Goal: Task Accomplishment & Management: Complete application form

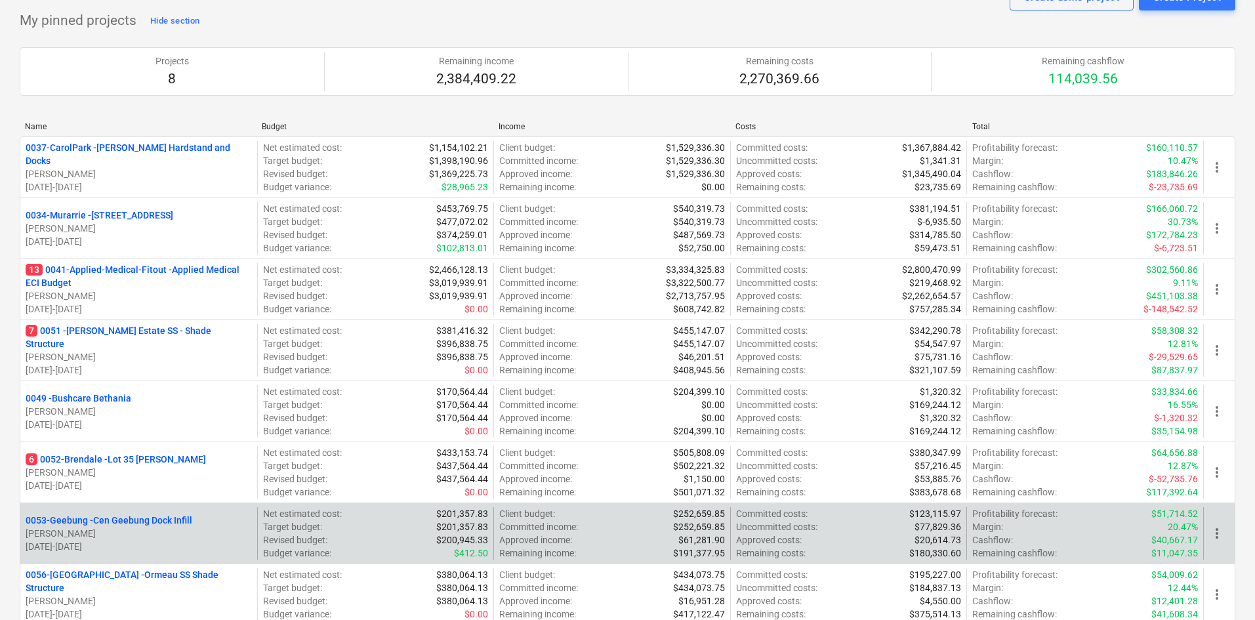
scroll to position [131, 0]
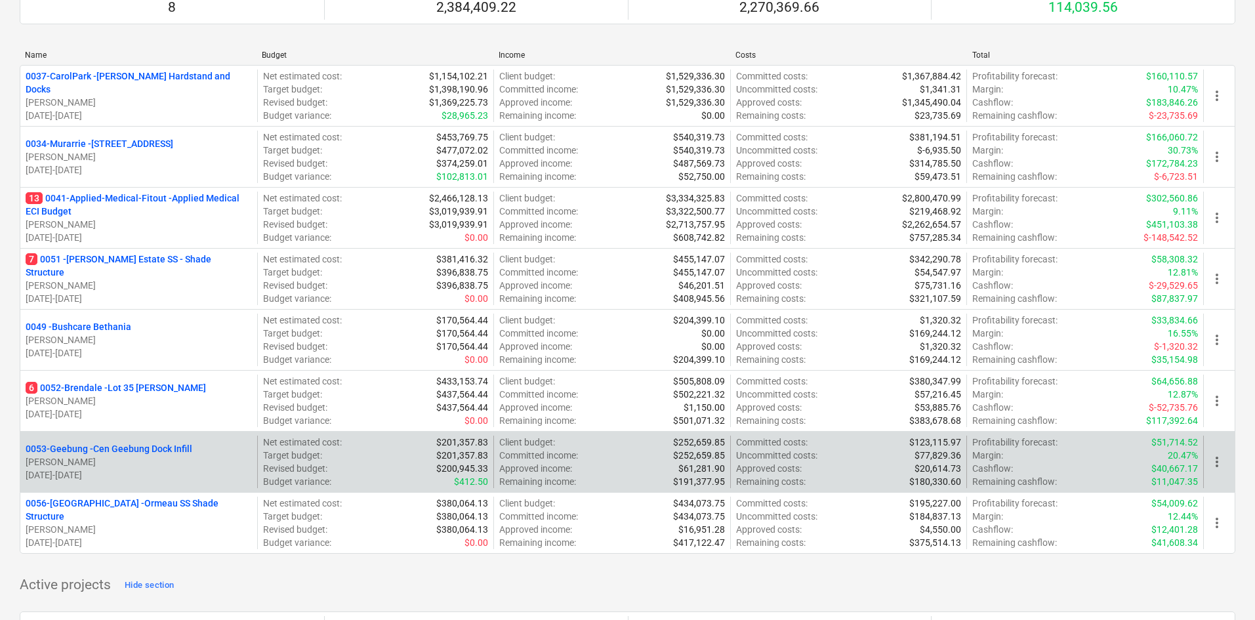
click at [133, 447] on p "0053-Geebung - Cen Geebung Dock Infill" at bounding box center [109, 448] width 167 height 13
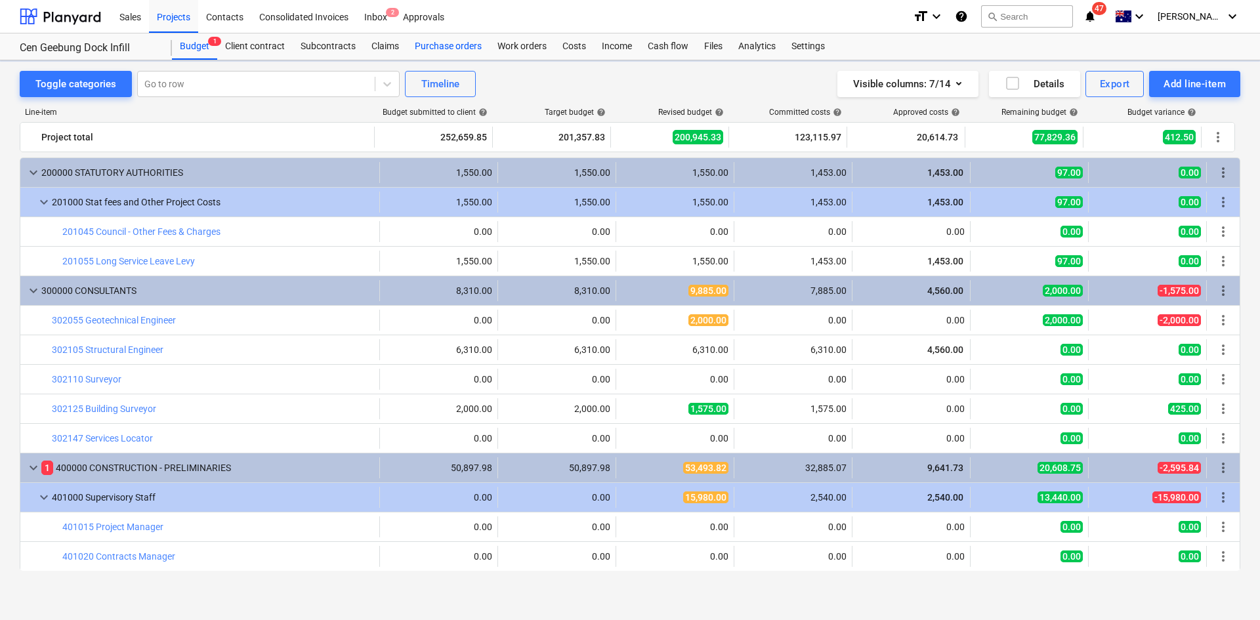
click at [438, 58] on div "Purchase orders" at bounding box center [448, 46] width 83 height 26
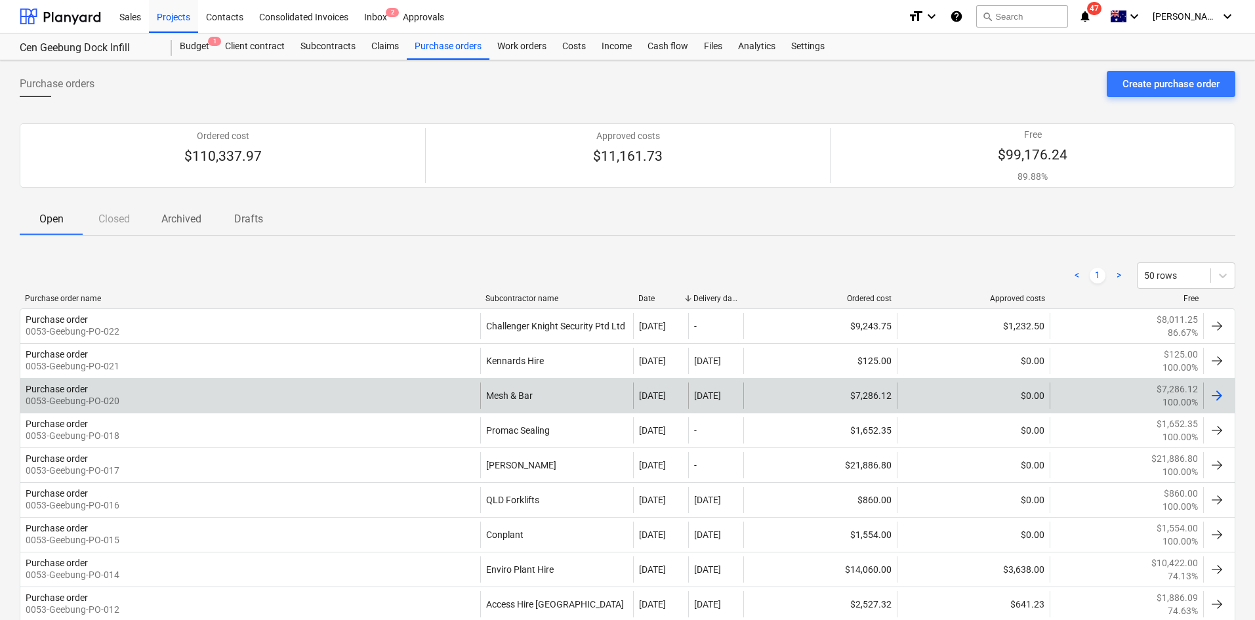
click at [500, 402] on div "Mesh & Bar" at bounding box center [557, 396] width 154 height 26
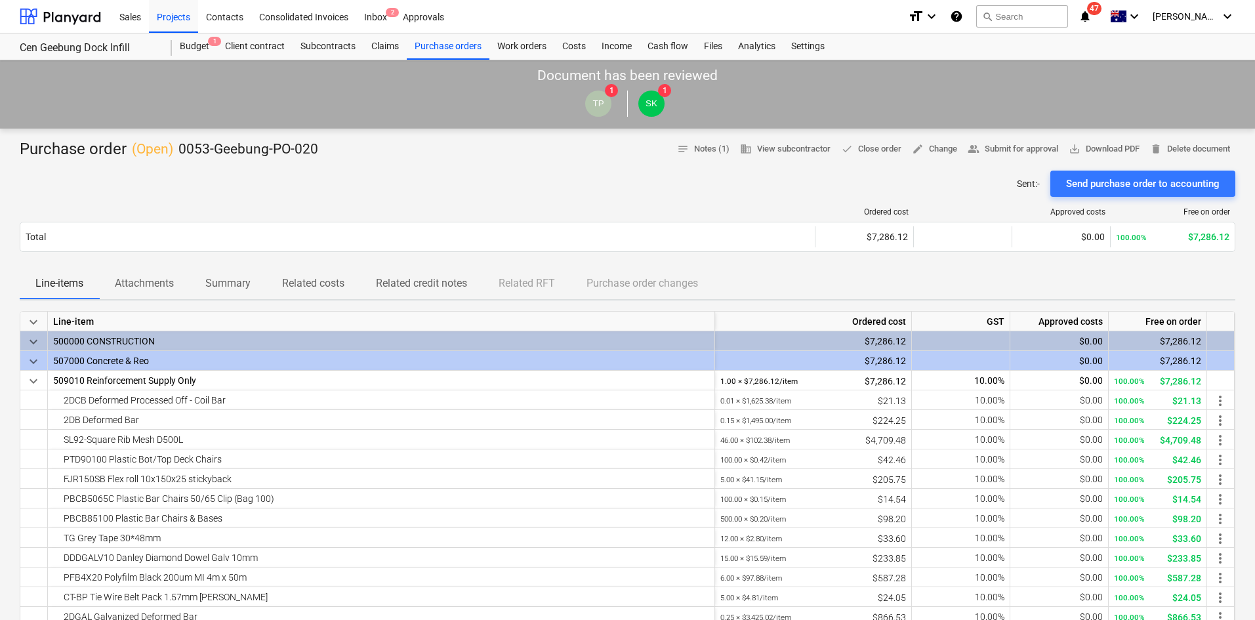
click at [347, 204] on div "Ordered cost Approved costs Free on order Total $7,286.12 $0.00 100.00% $7,286.…" at bounding box center [628, 232] width 1216 height 71
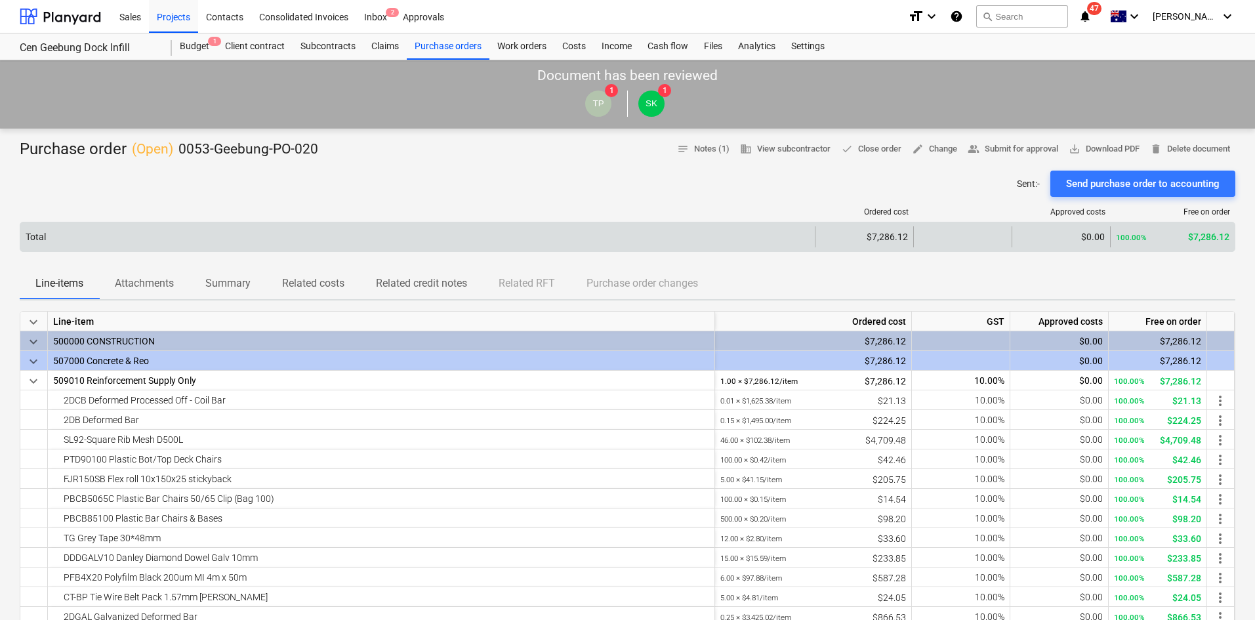
click at [363, 232] on div "Total" at bounding box center [417, 236] width 795 height 21
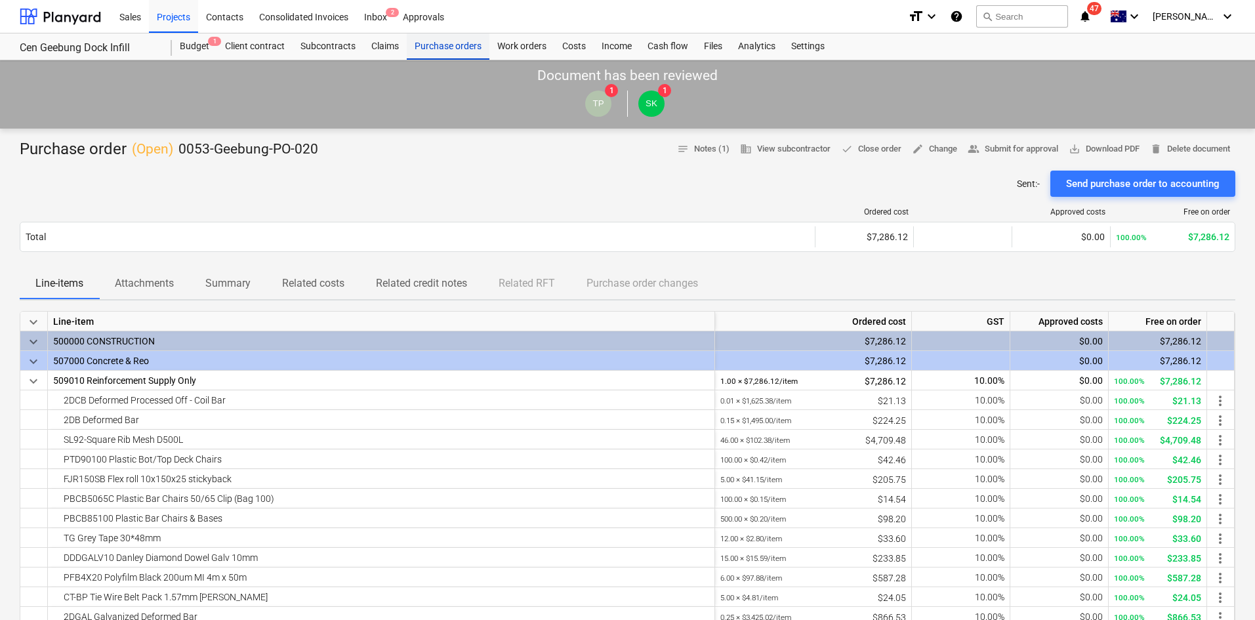
click at [442, 47] on div "Purchase orders" at bounding box center [448, 46] width 83 height 26
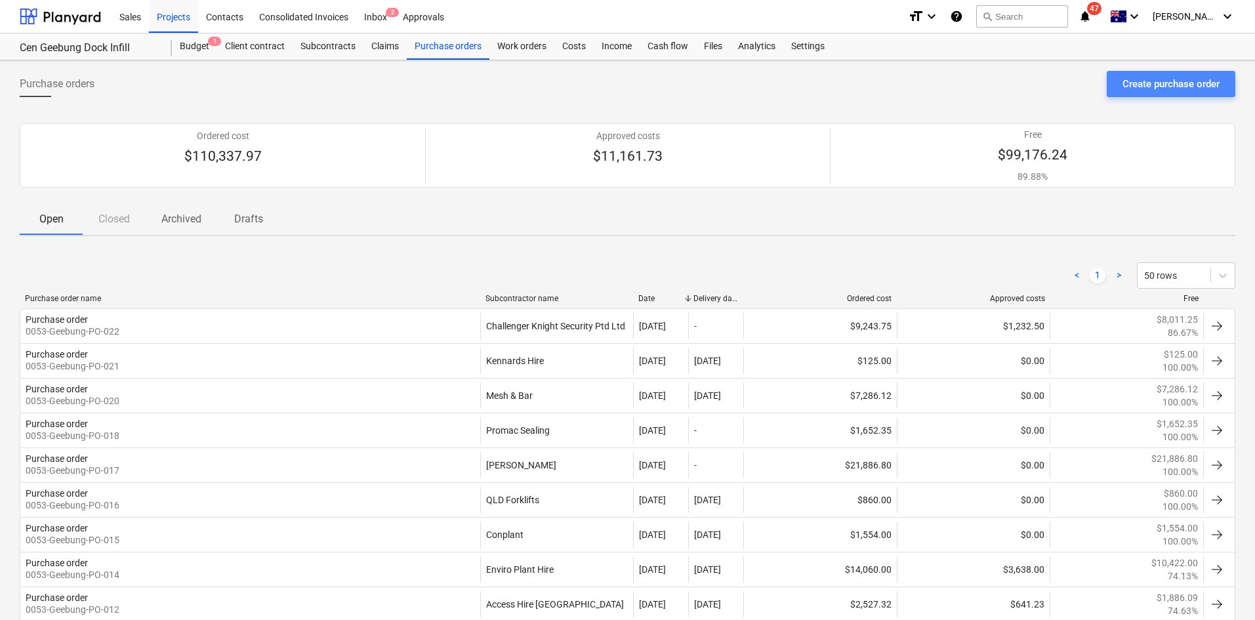
click at [1161, 89] on div "Create purchase order" at bounding box center [1171, 83] width 97 height 17
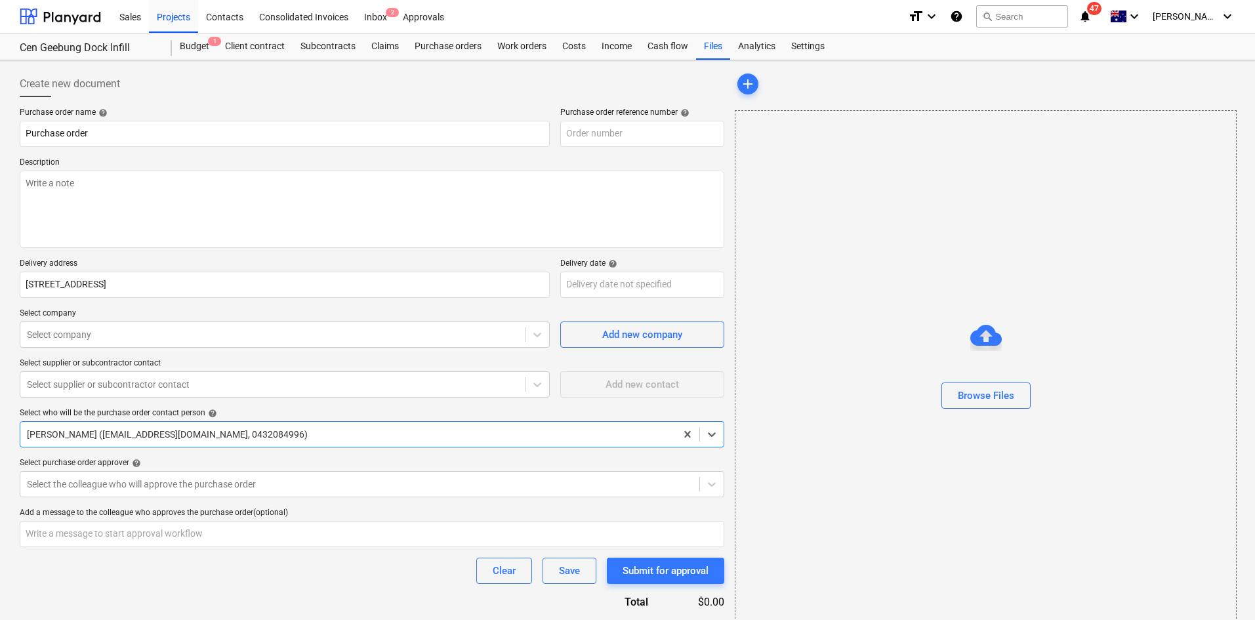
type textarea "x"
type input "0053-Geebung-PO-023"
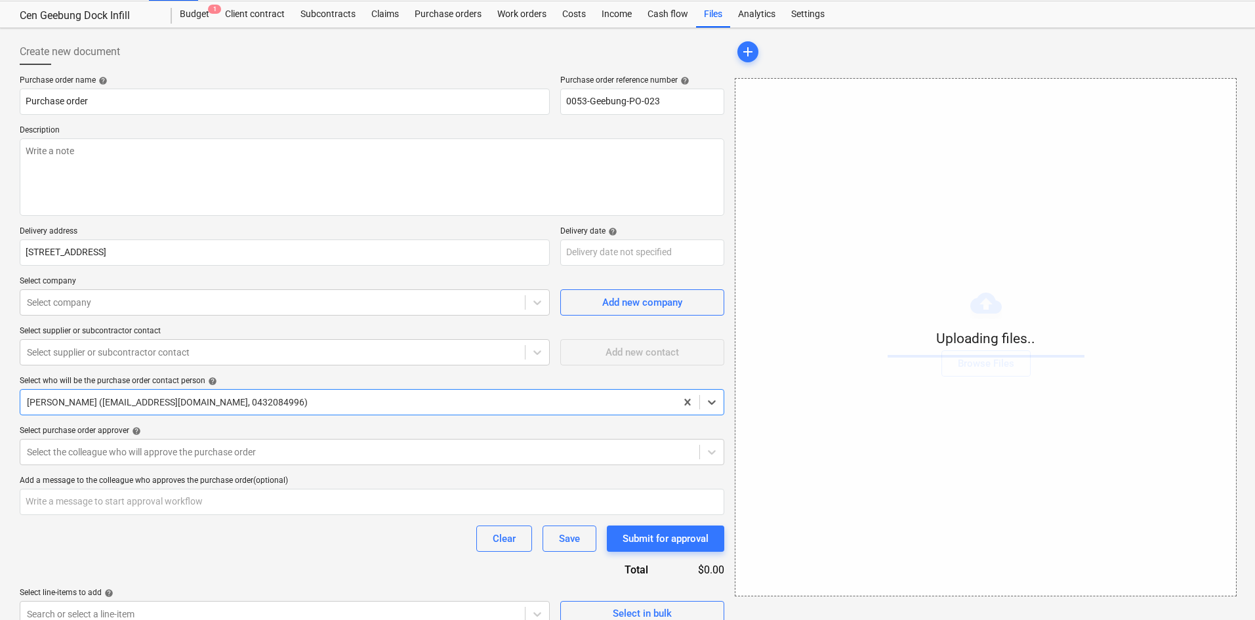
scroll to position [50, 0]
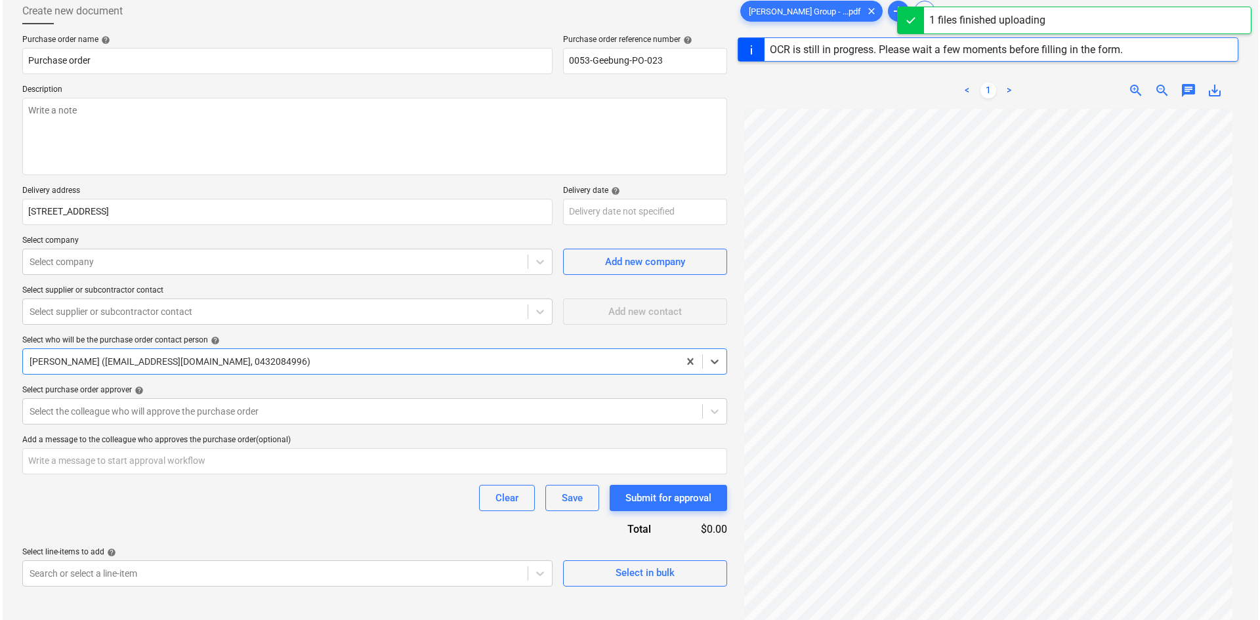
scroll to position [155, 0]
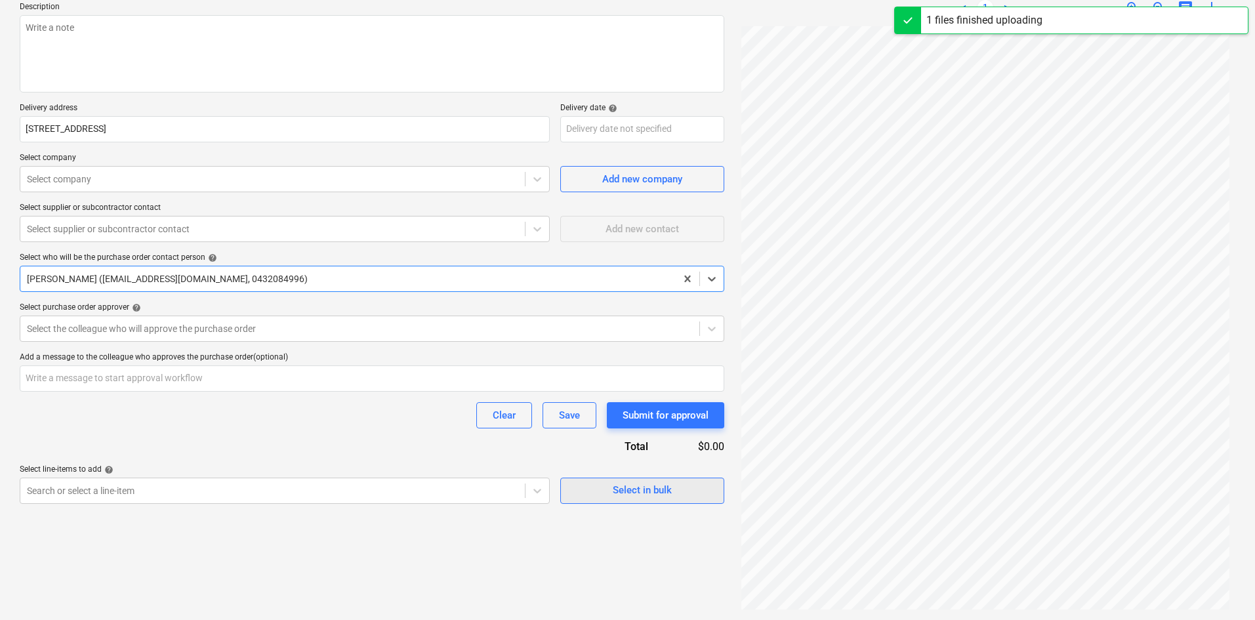
click at [630, 487] on div "Select in bulk" at bounding box center [642, 490] width 59 height 17
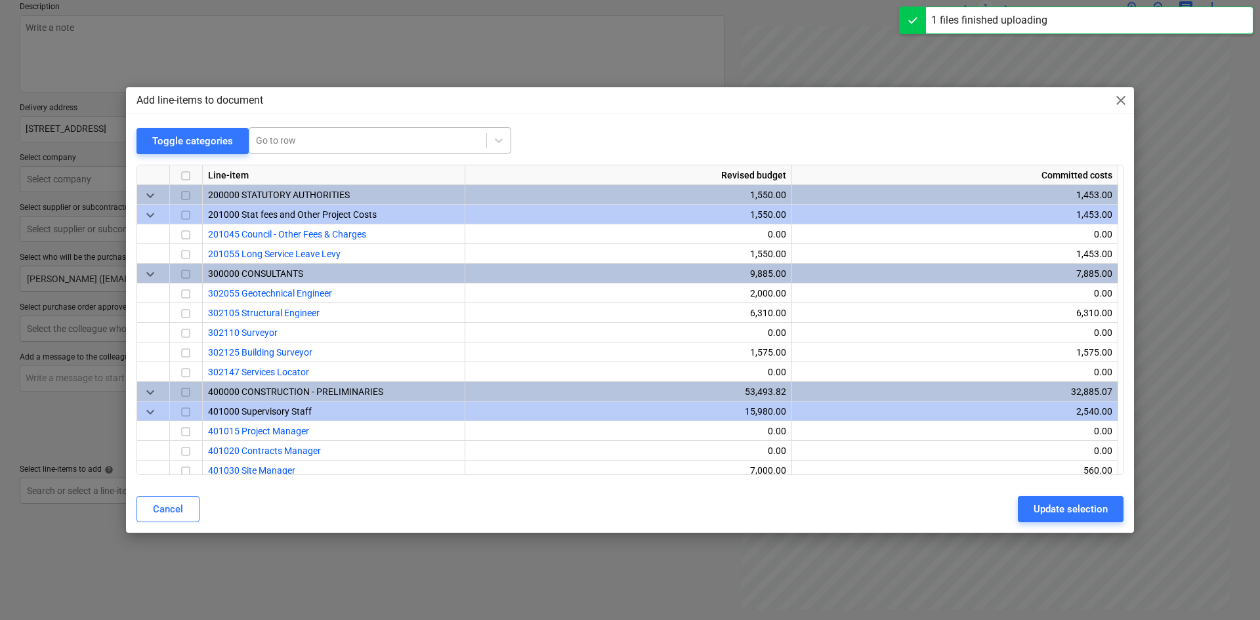
click at [320, 144] on div at bounding box center [368, 140] width 224 height 13
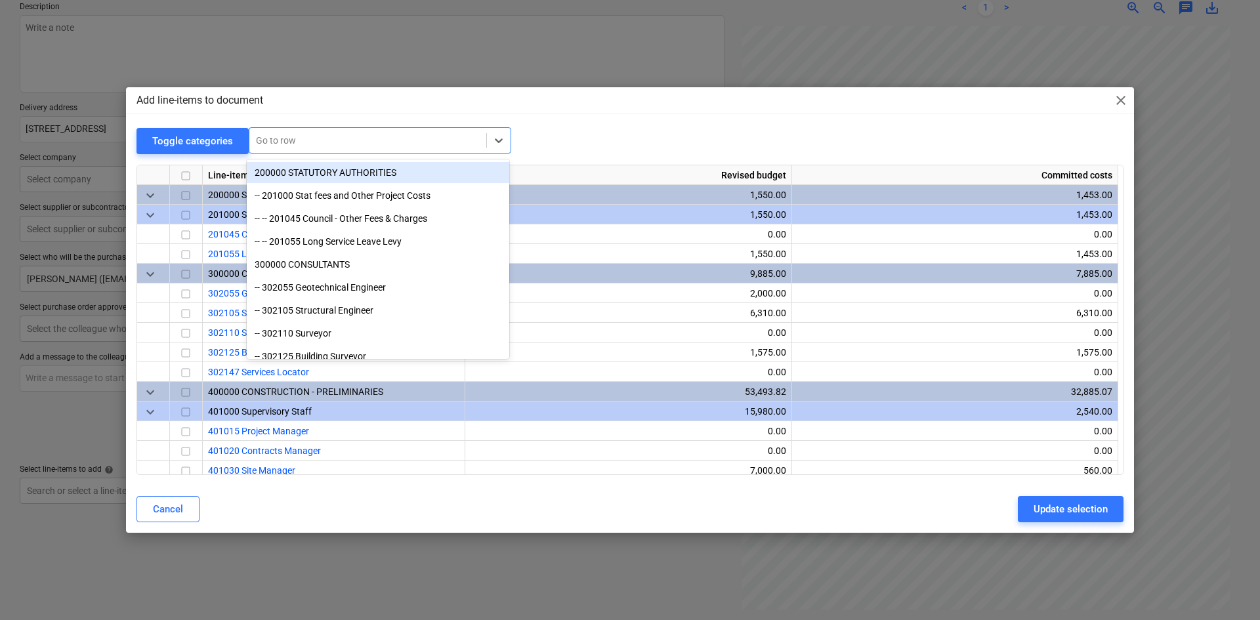
type textarea "x"
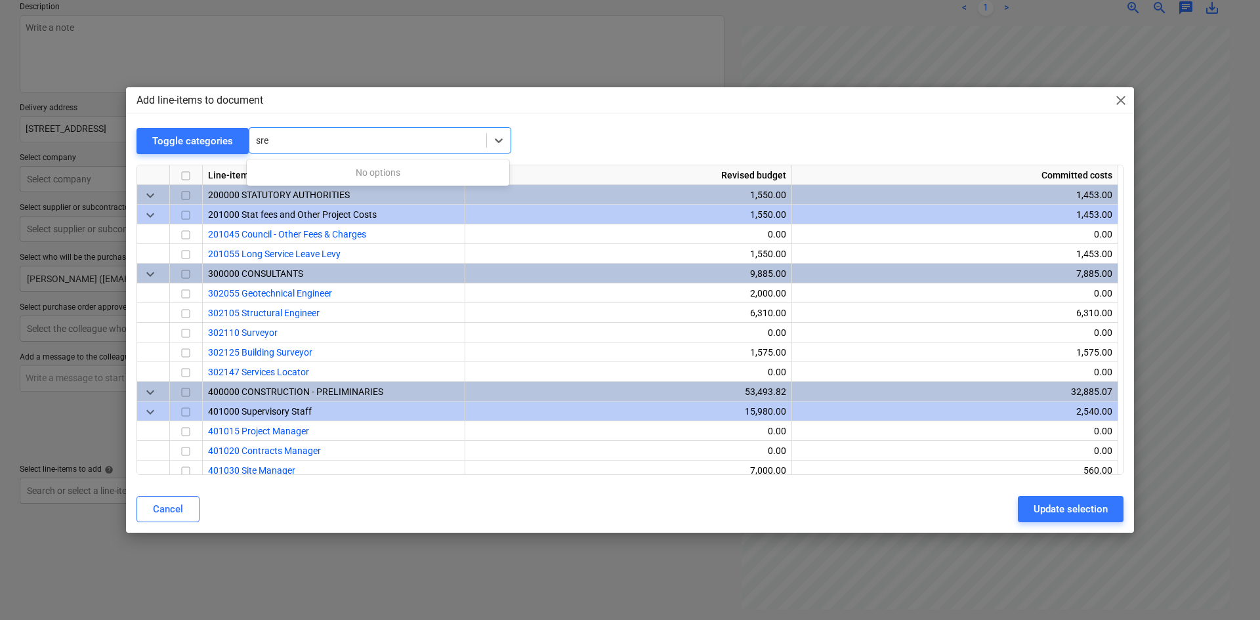
type input "sreu"
type textarea "x"
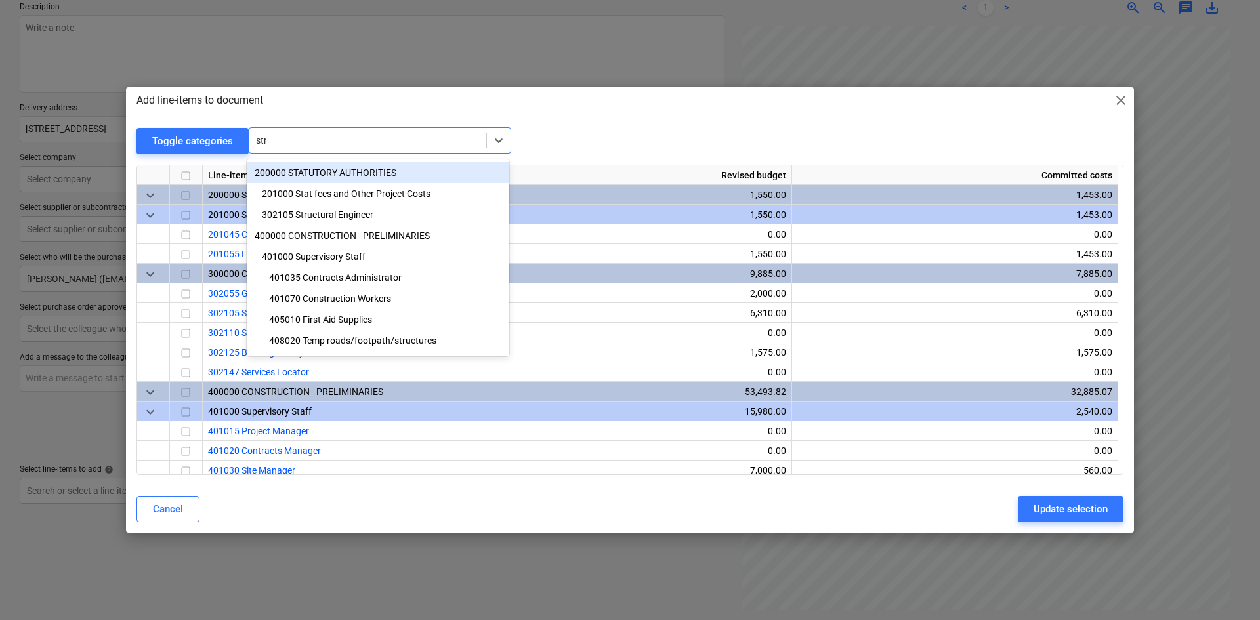
type input "stru"
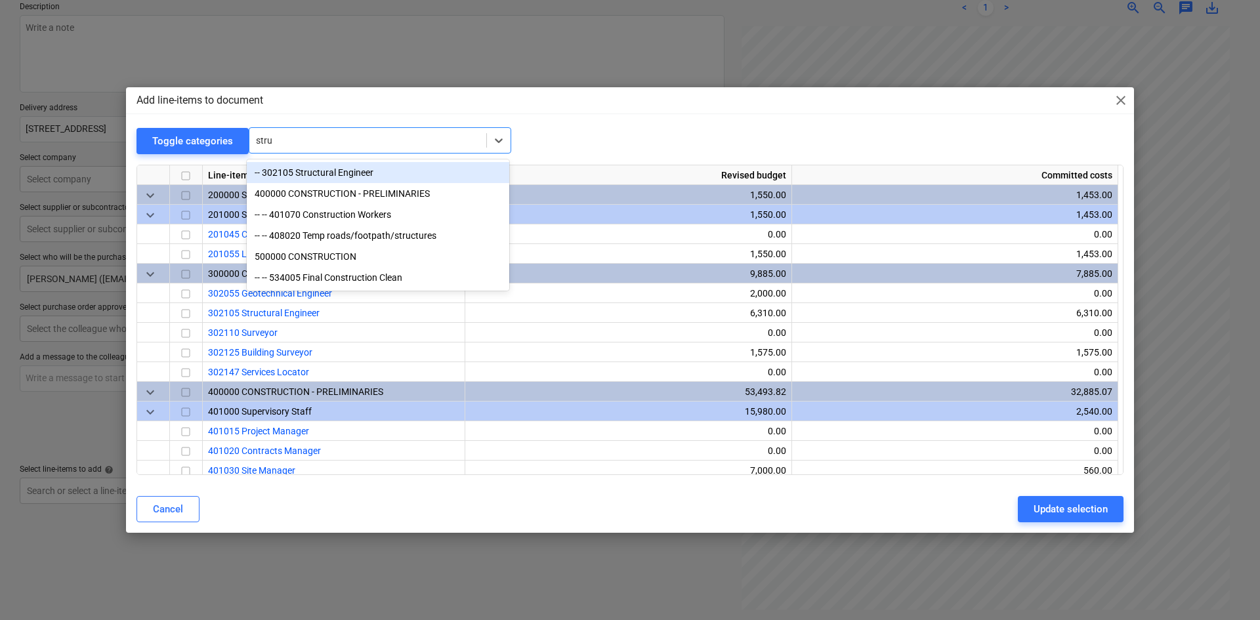
type textarea "x"
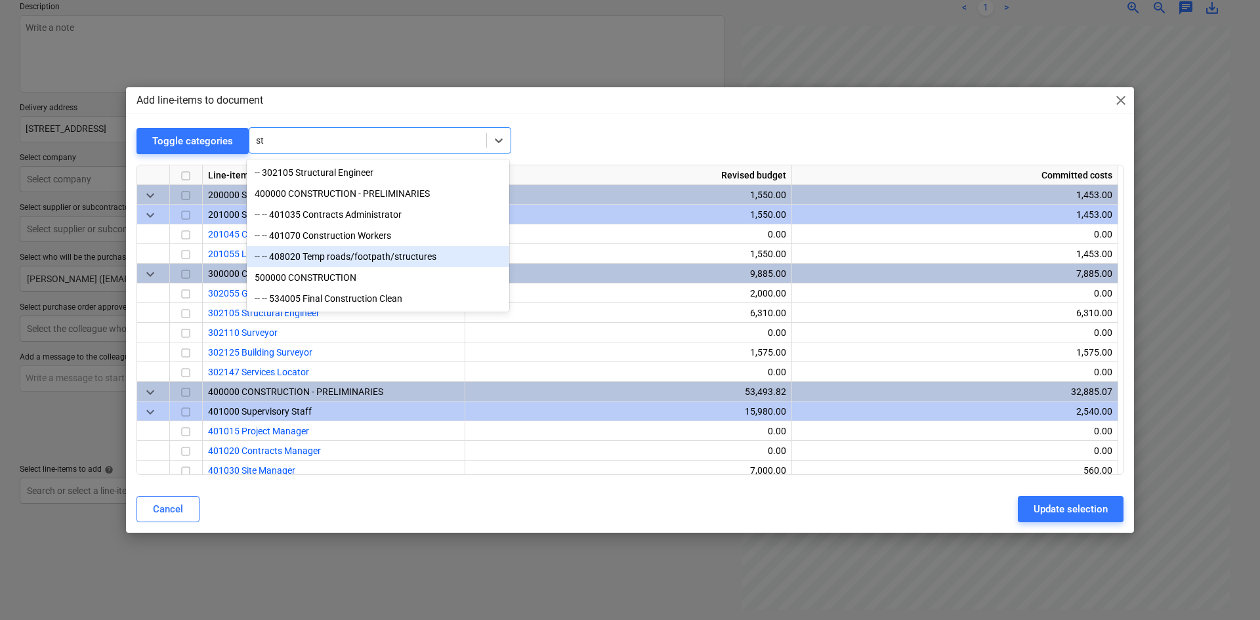
type input "s"
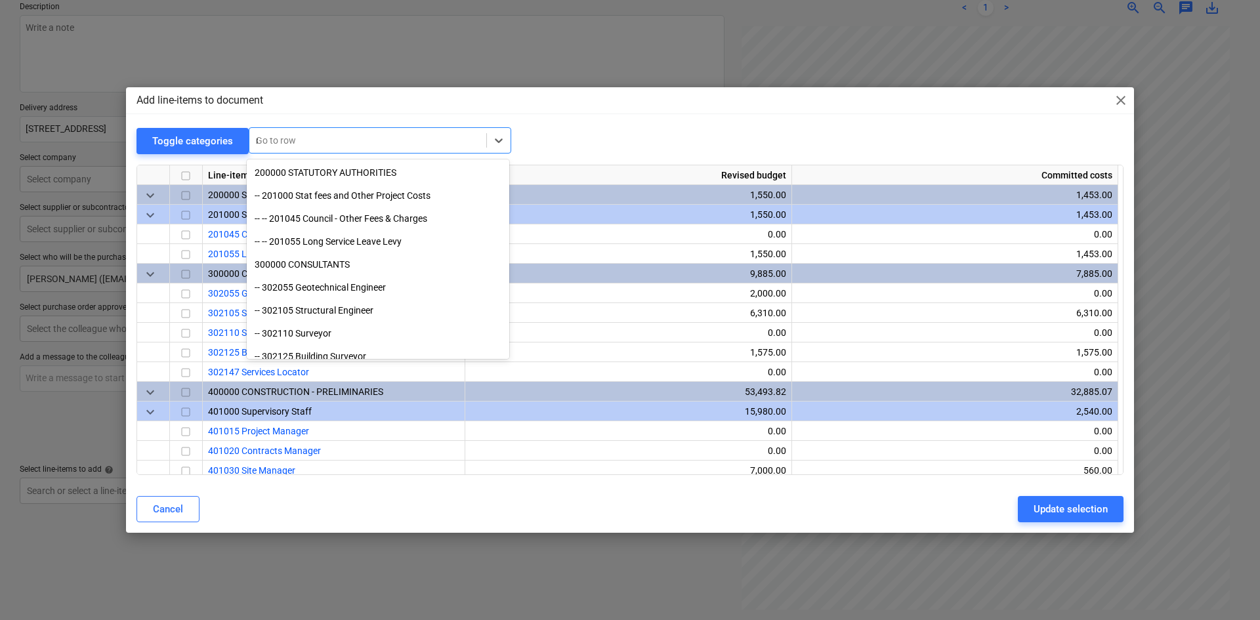
type input "reo"
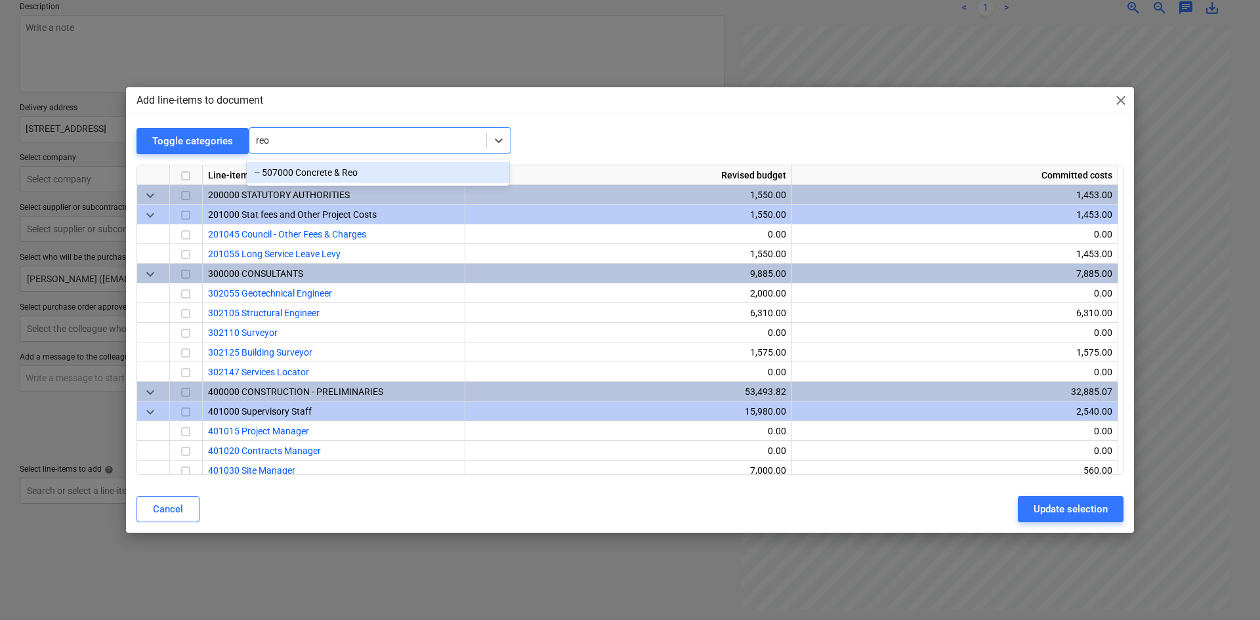
type textarea "x"
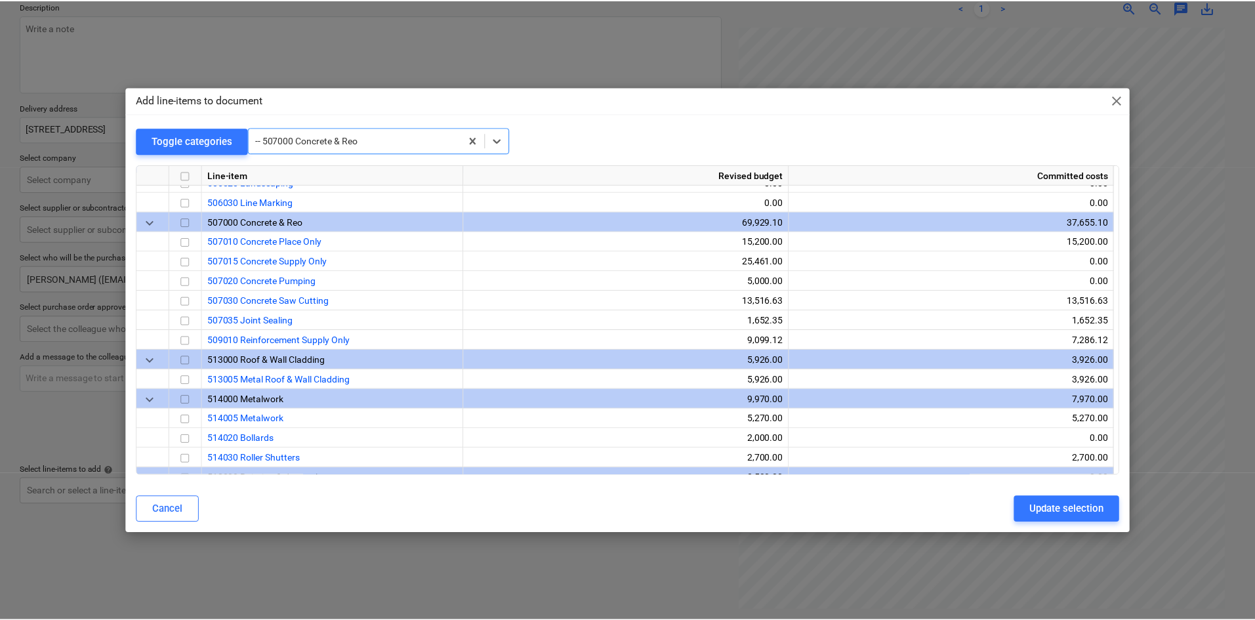
scroll to position [945, 0]
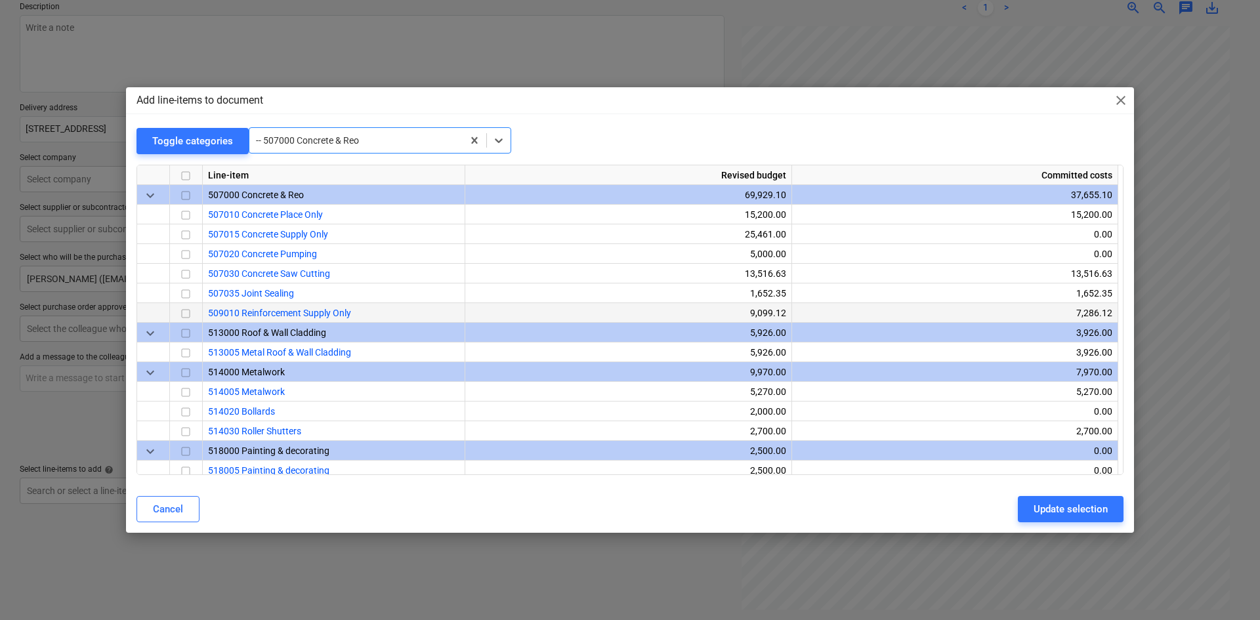
click at [191, 312] on input "checkbox" at bounding box center [186, 314] width 16 height 16
click at [1074, 515] on div "Update selection" at bounding box center [1070, 509] width 74 height 17
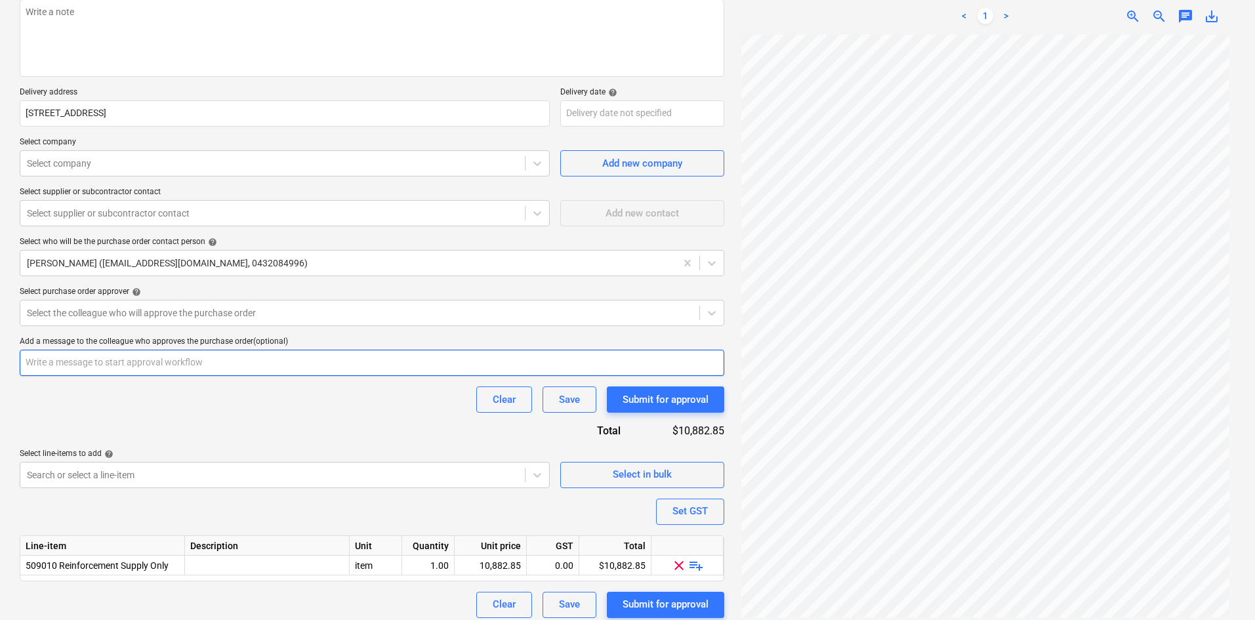
scroll to position [180, 0]
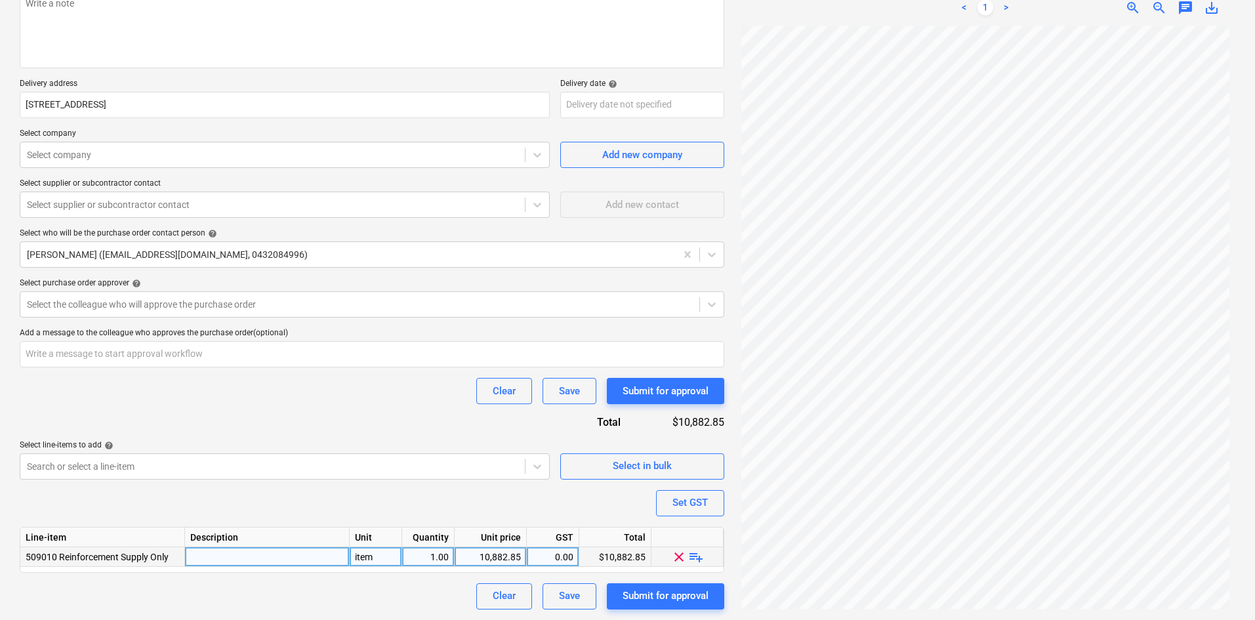
click at [696, 558] on span "playlist_add" at bounding box center [696, 556] width 16 height 16
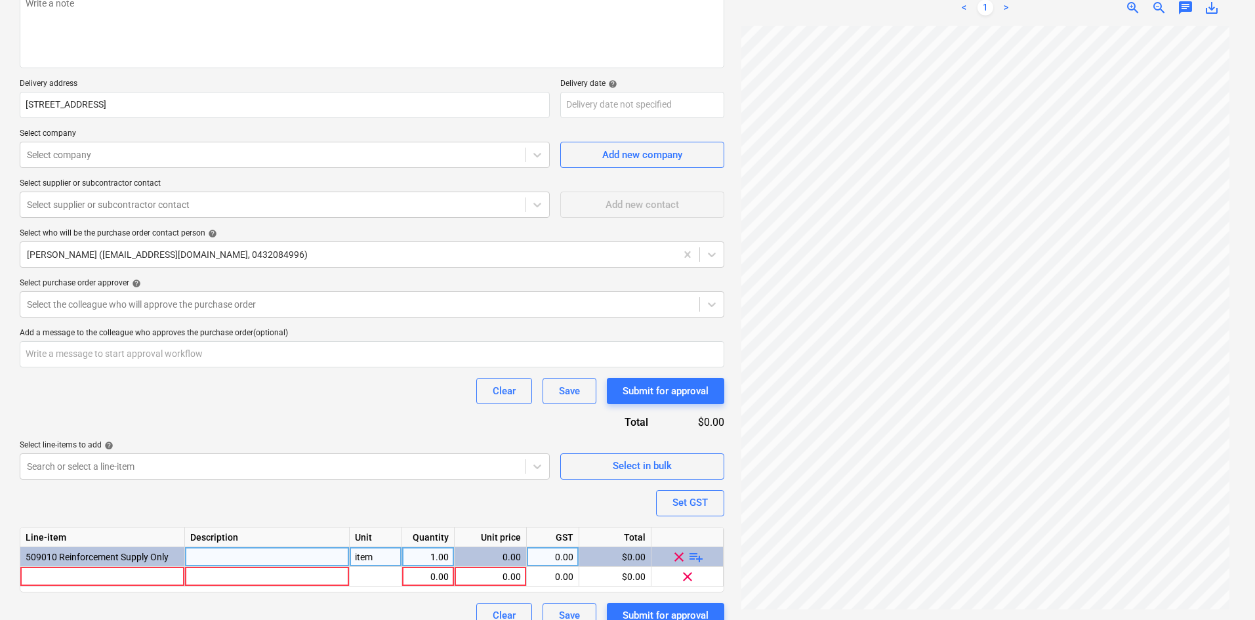
click at [696, 558] on span "playlist_add" at bounding box center [696, 556] width 16 height 16
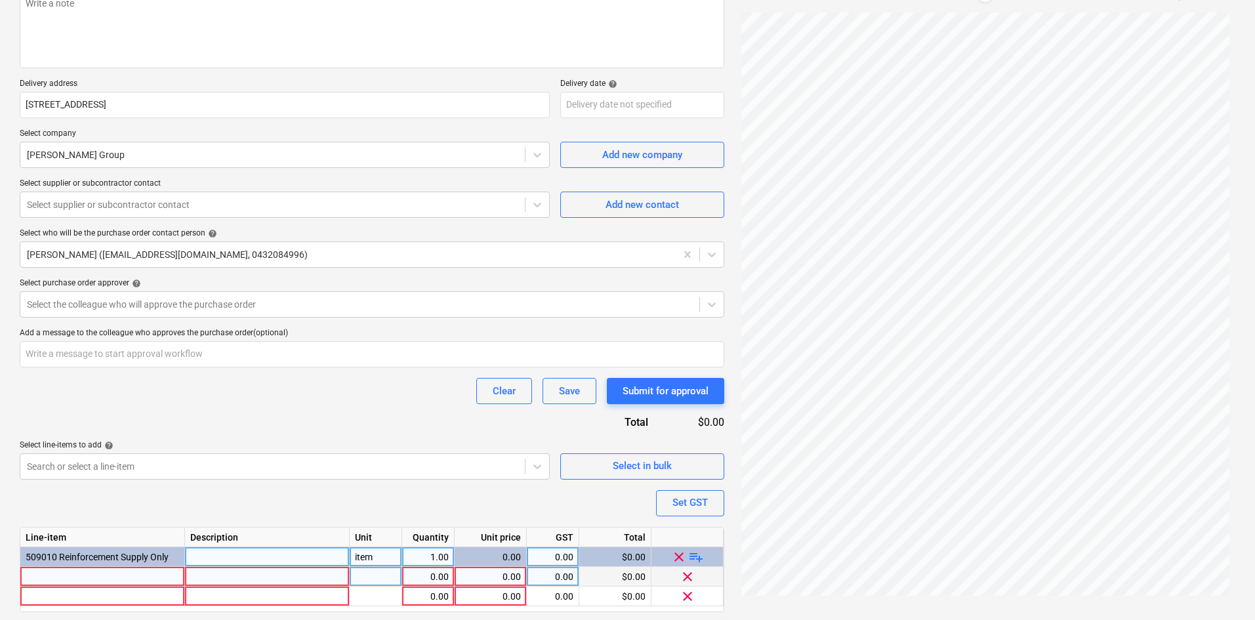
click at [102, 579] on div at bounding box center [102, 577] width 165 height 20
type textarea "x"
type input "AMHY165FJS - HYPER 165MM FJS BLK 3M 10MM DD @[PHONE_NUMBER] SLAB - FULL SYSTEM …"
click at [174, 400] on div "Clear Save Submit for approval" at bounding box center [372, 391] width 705 height 26
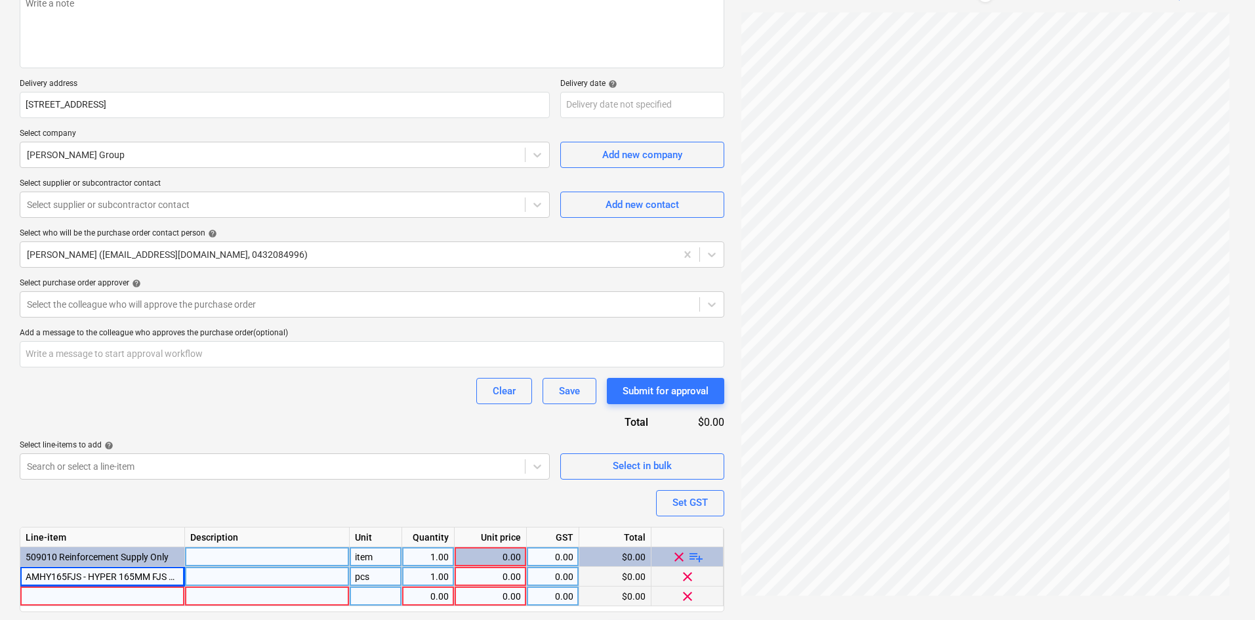
click at [162, 597] on div at bounding box center [102, 597] width 165 height 20
type textarea "x"
type input "FREIGHT"
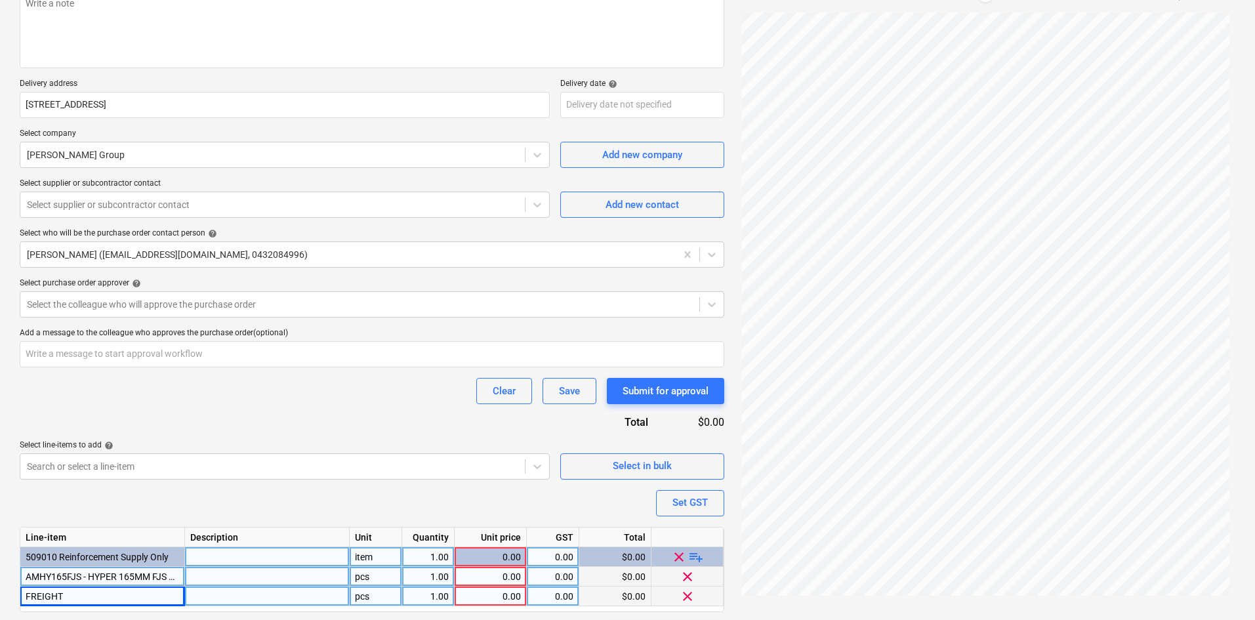
click at [203, 493] on div "Purchase order name help Purchase order Purchase order reference number help 00…" at bounding box center [372, 288] width 705 height 721
type textarea "x"
click at [386, 564] on div "item" at bounding box center [376, 557] width 52 height 20
click at [377, 577] on div "pcs" at bounding box center [376, 577] width 52 height 20
type input "item"
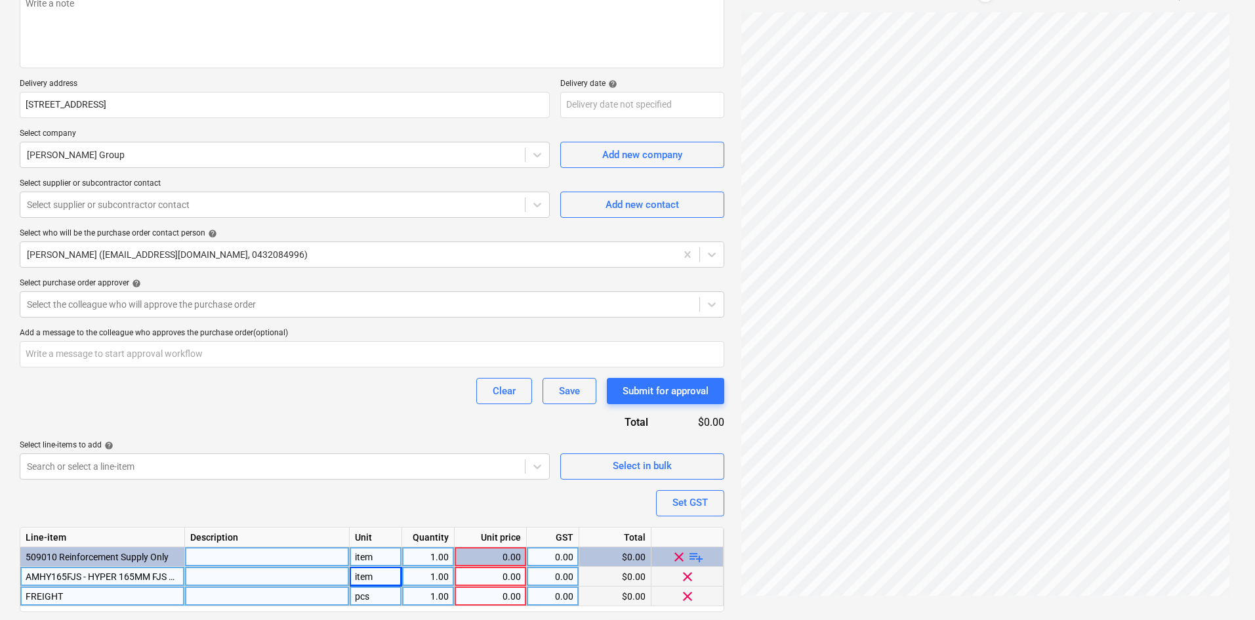
click at [375, 600] on div "pcs" at bounding box center [376, 597] width 52 height 20
type textarea "x"
click at [490, 576] on div "0.00" at bounding box center [490, 577] width 61 height 20
click at [423, 577] on div "1.00" at bounding box center [427, 577] width 41 height 20
type input "4"
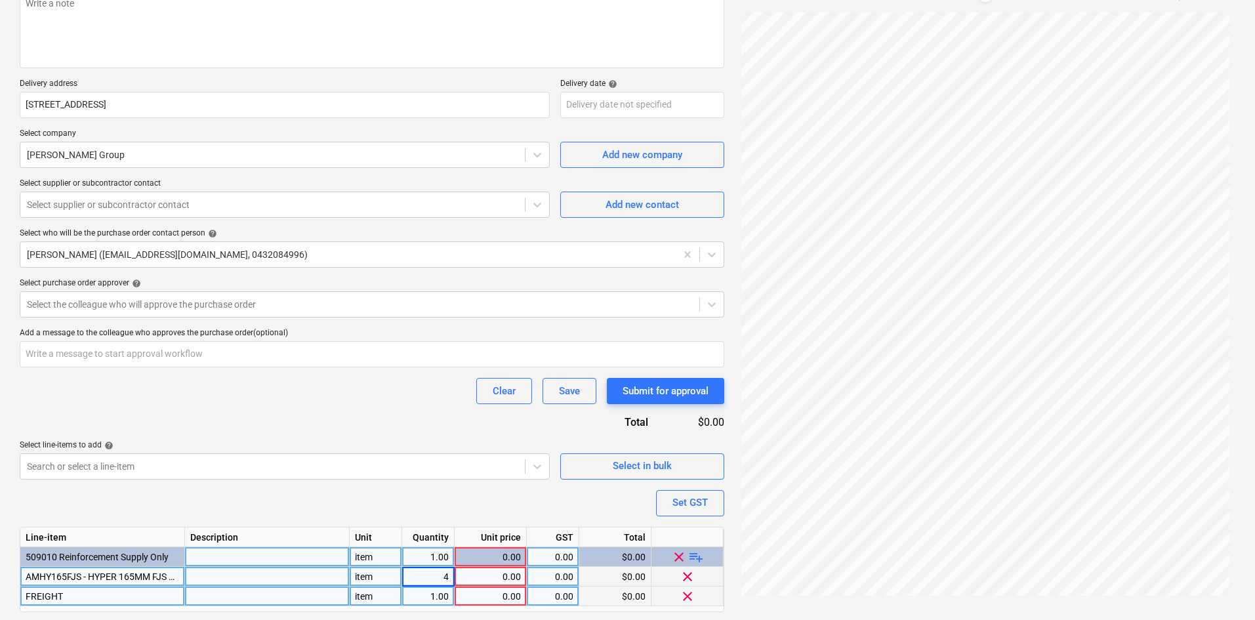
type textarea "x"
click at [509, 575] on div "0.00" at bounding box center [490, 577] width 61 height 20
type input "340.75"
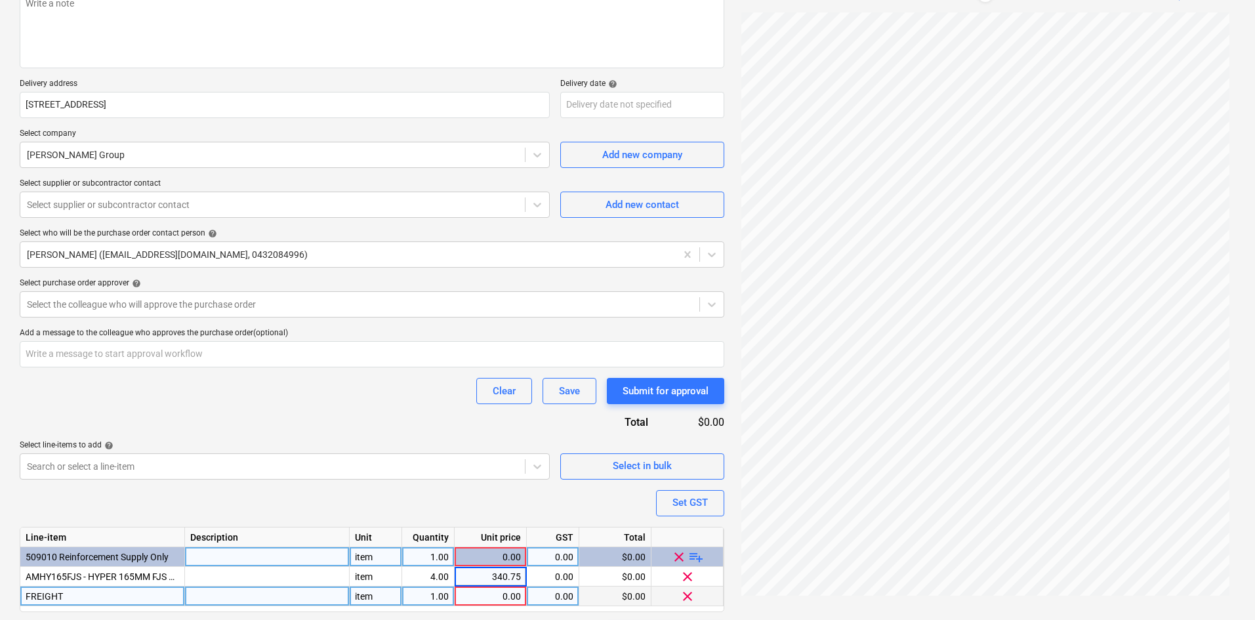
type textarea "x"
click at [557, 500] on div "Purchase order name help Purchase order Purchase order reference number help 00…" at bounding box center [372, 288] width 705 height 721
click at [486, 598] on div "0.00" at bounding box center [490, 597] width 61 height 20
type input "225"
type textarea "x"
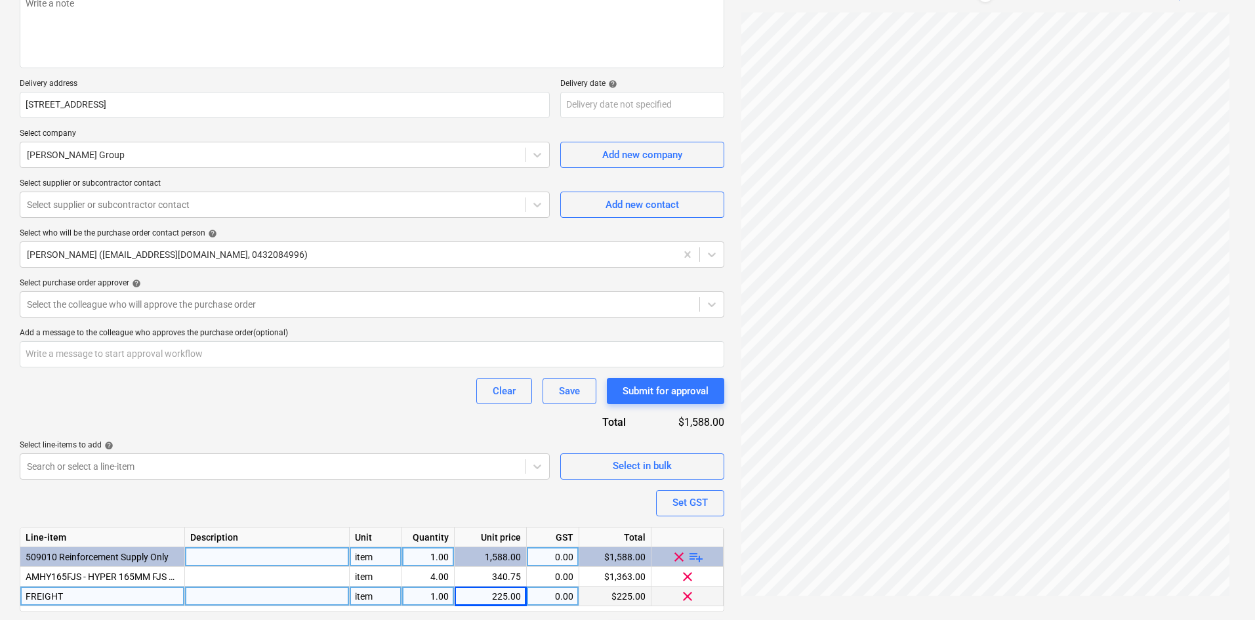
click at [274, 411] on div "Purchase order name help Purchase order Purchase order reference number help 00…" at bounding box center [372, 288] width 705 height 721
click at [692, 502] on div "Set GST" at bounding box center [689, 502] width 35 height 17
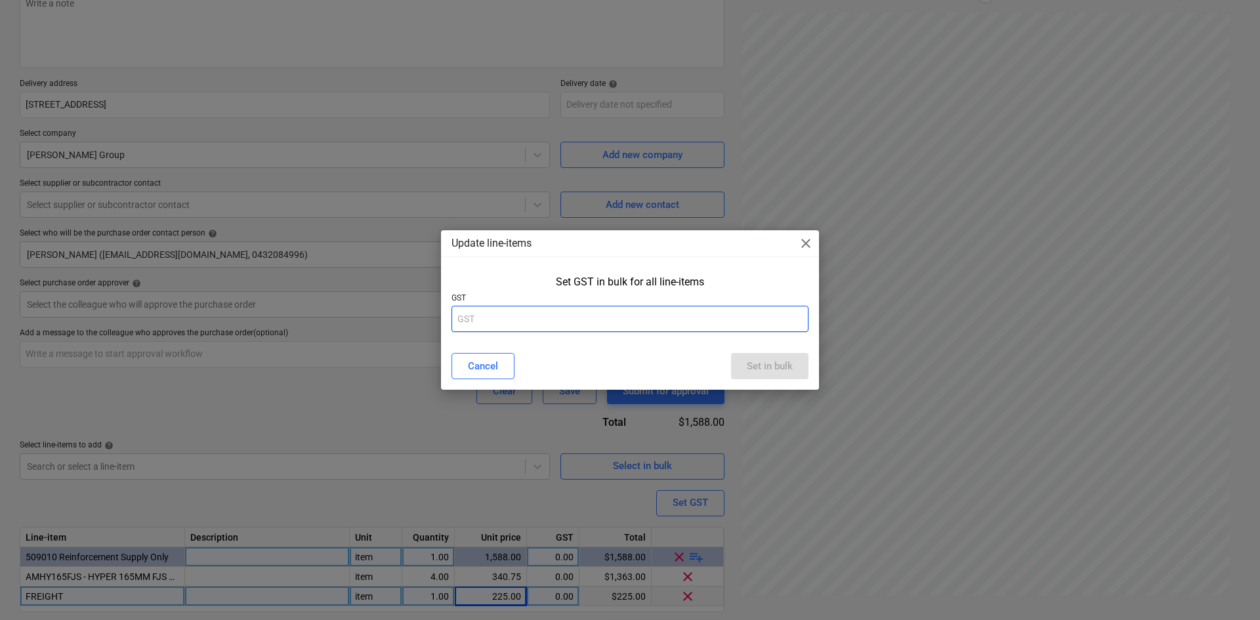
click at [605, 320] on input "text" at bounding box center [629, 319] width 357 height 26
type input "10"
click at [735, 372] on button "Set in bulk" at bounding box center [769, 366] width 77 height 26
type textarea "x"
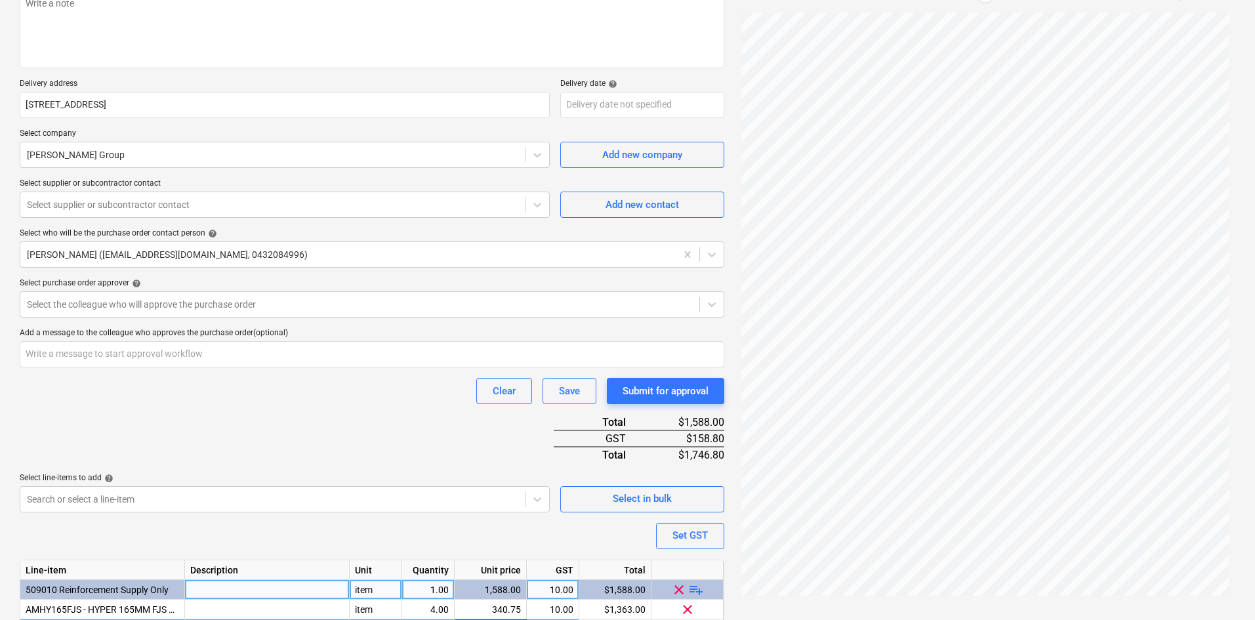
click at [337, 457] on div "Purchase order name help Purchase order Purchase order reference number help 00…" at bounding box center [372, 305] width 705 height 754
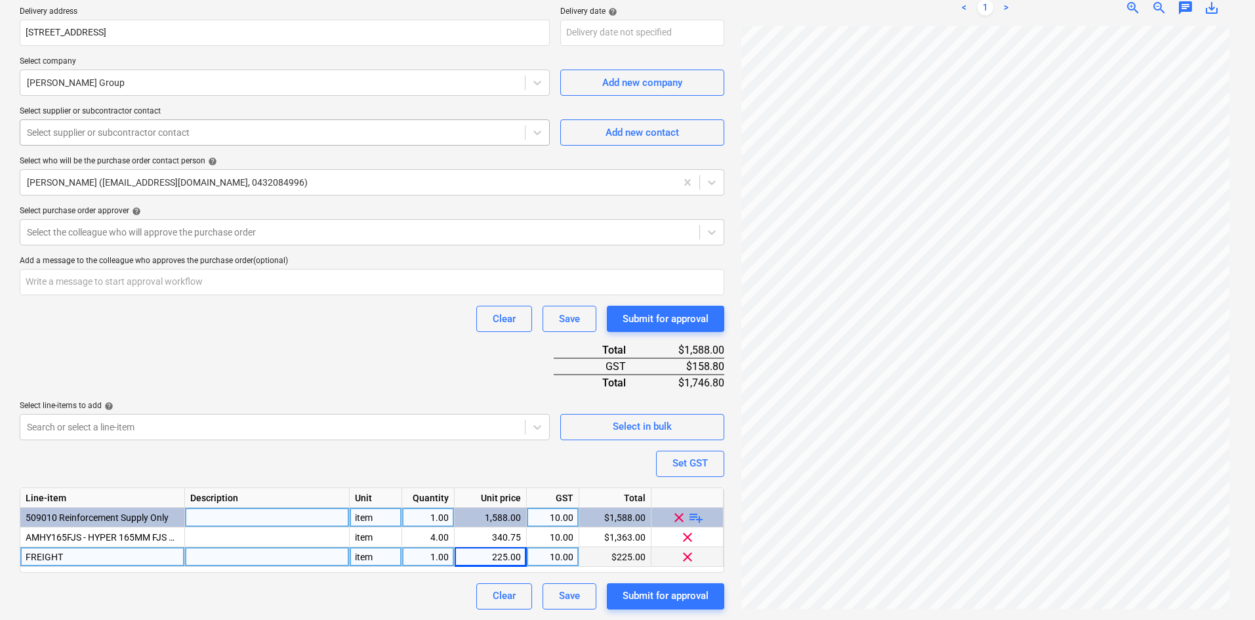
scroll to position [186, 0]
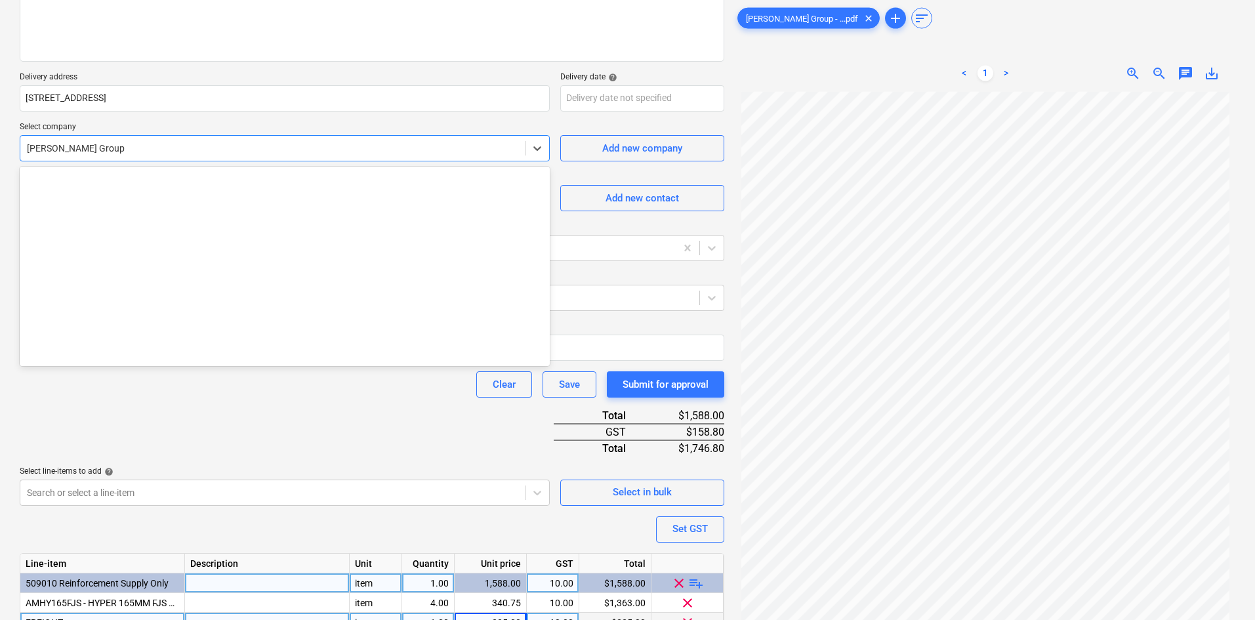
click at [154, 152] on div at bounding box center [272, 148] width 491 height 13
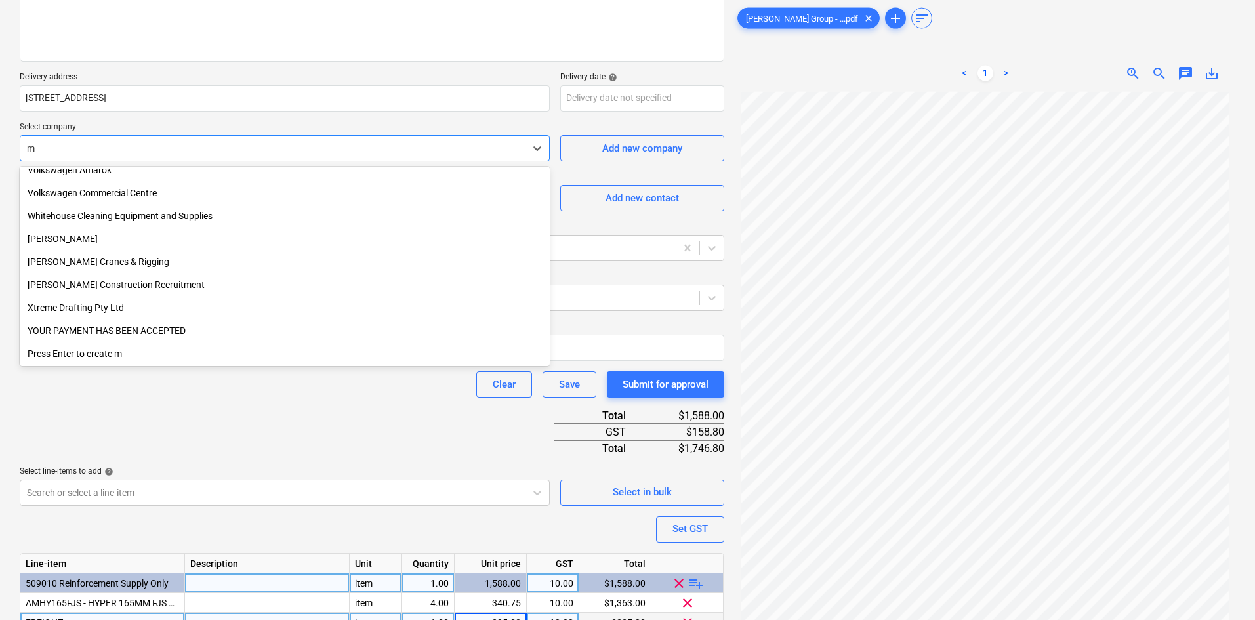
scroll to position [1411, 0]
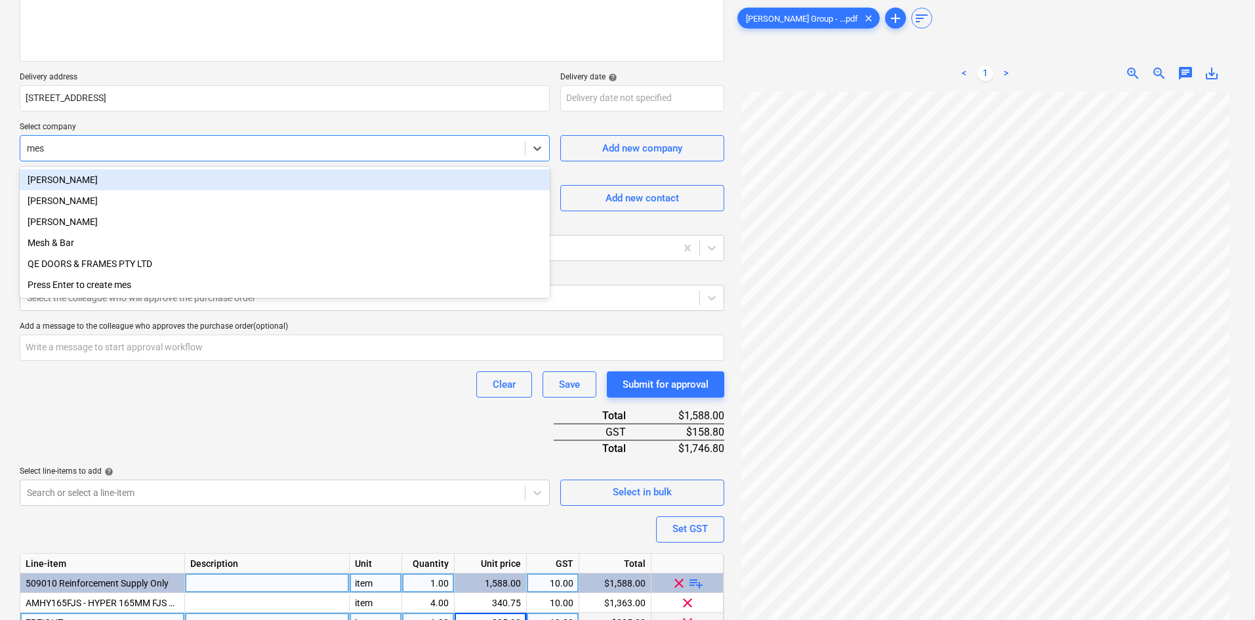
type input "mesh"
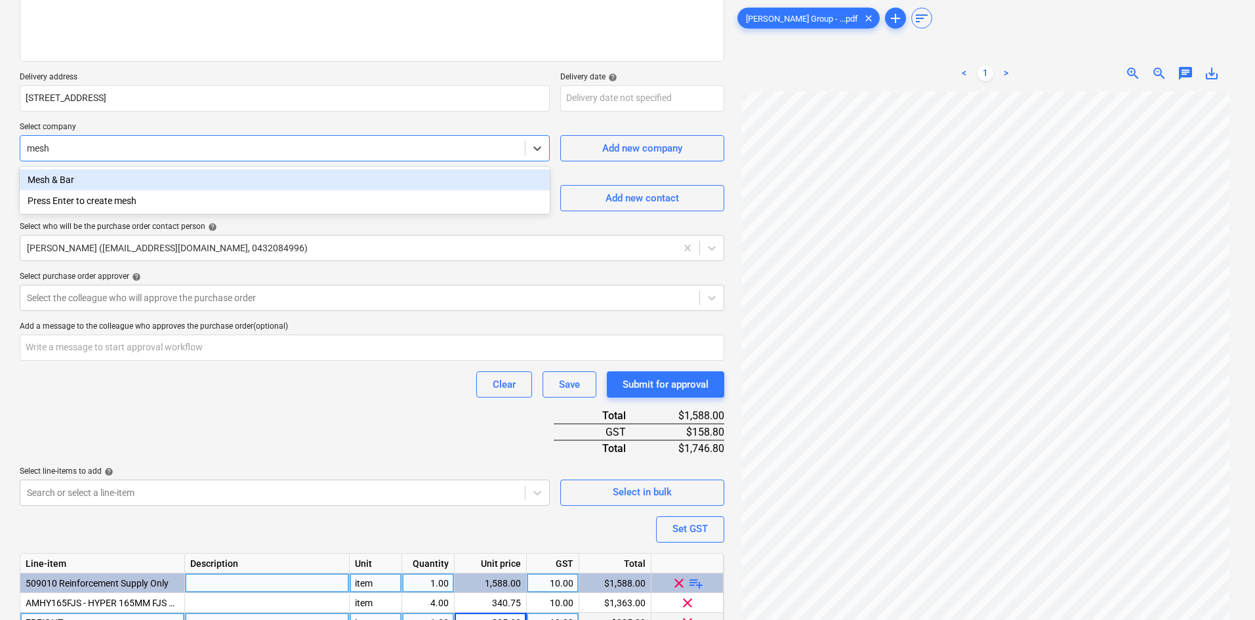
type textarea "x"
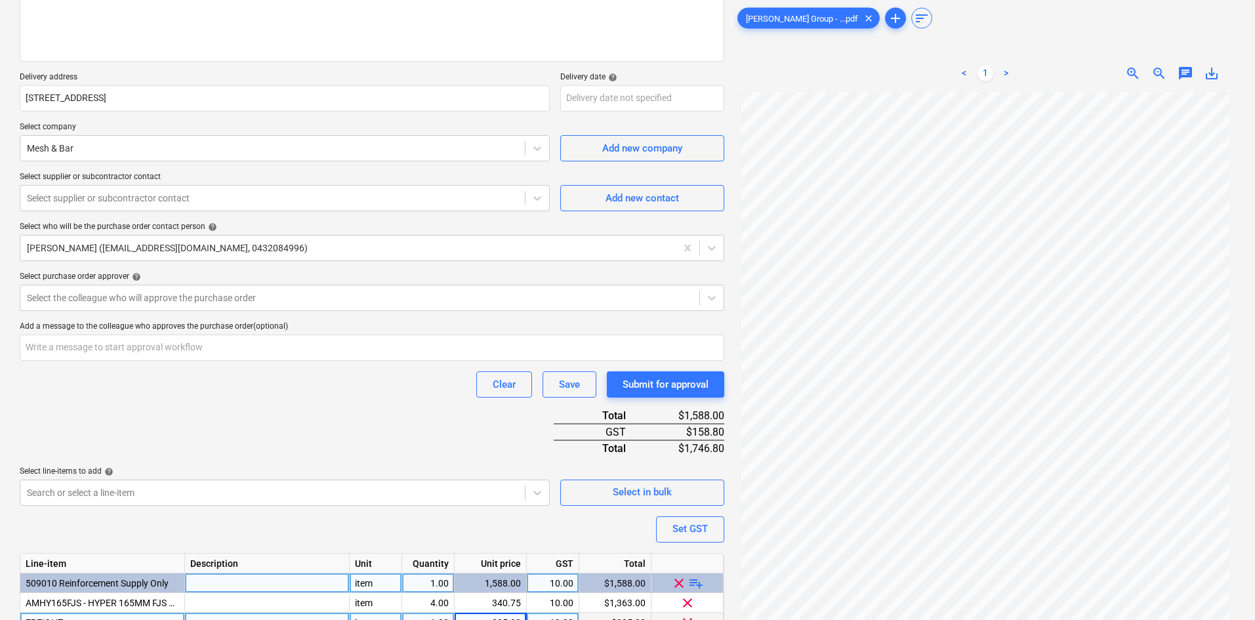
click at [127, 183] on p "Select supplier or subcontractor contact" at bounding box center [285, 178] width 530 height 13
click at [133, 192] on div at bounding box center [272, 198] width 491 height 13
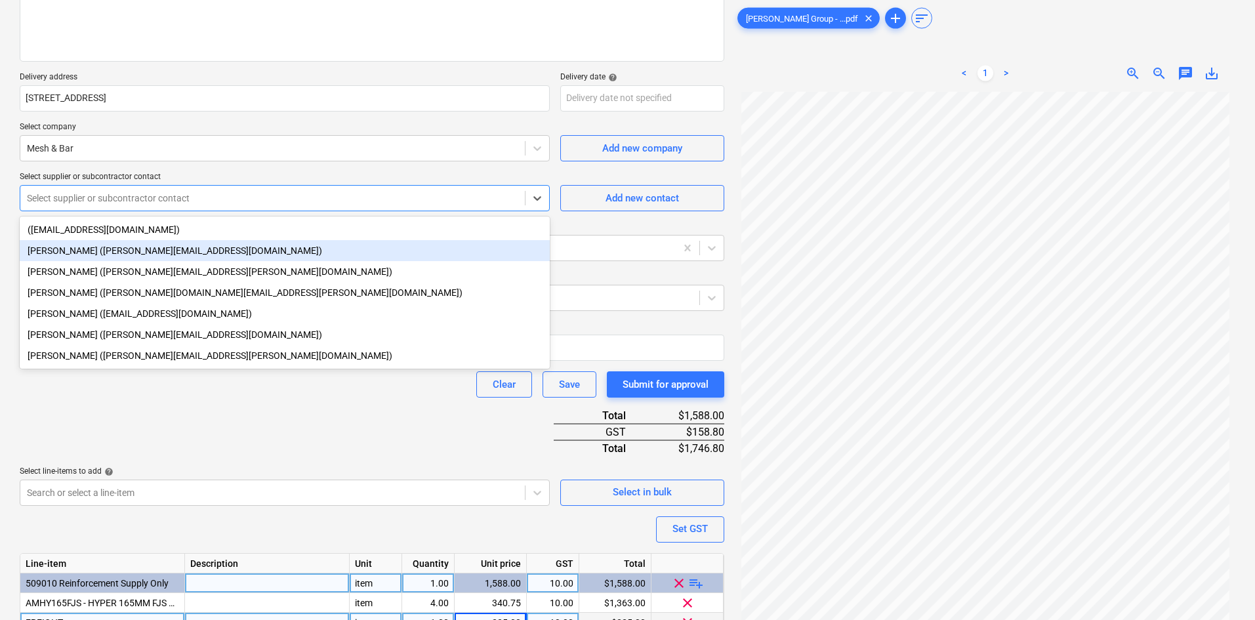
click at [161, 250] on div "[PERSON_NAME] ([PERSON_NAME][EMAIL_ADDRESS][DOMAIN_NAME])" at bounding box center [285, 250] width 530 height 21
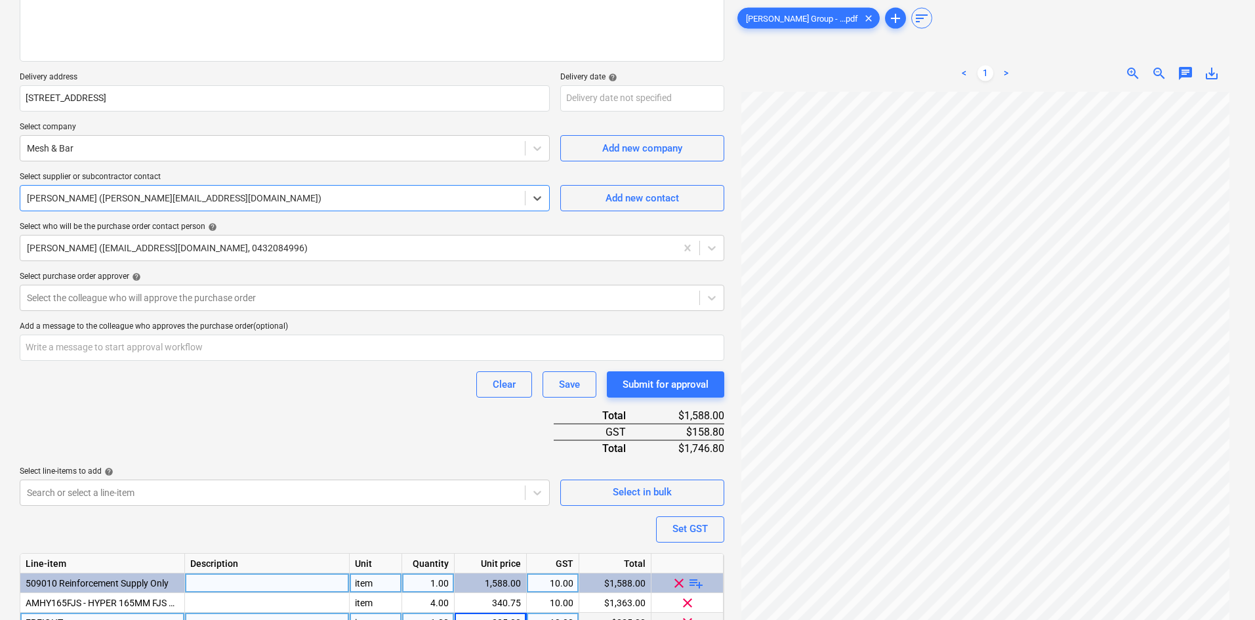
click at [215, 162] on div "Purchase order name help Purchase order Purchase order reference number help 00…" at bounding box center [372, 298] width 705 height 754
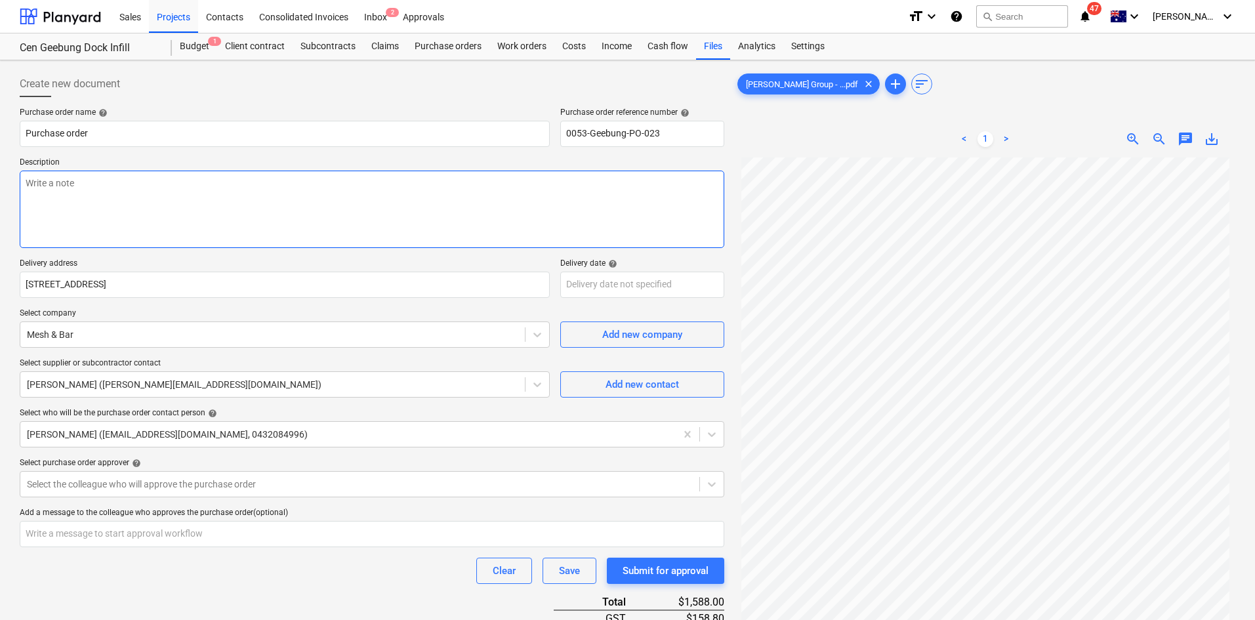
click at [204, 200] on textarea at bounding box center [372, 209] width 705 height 77
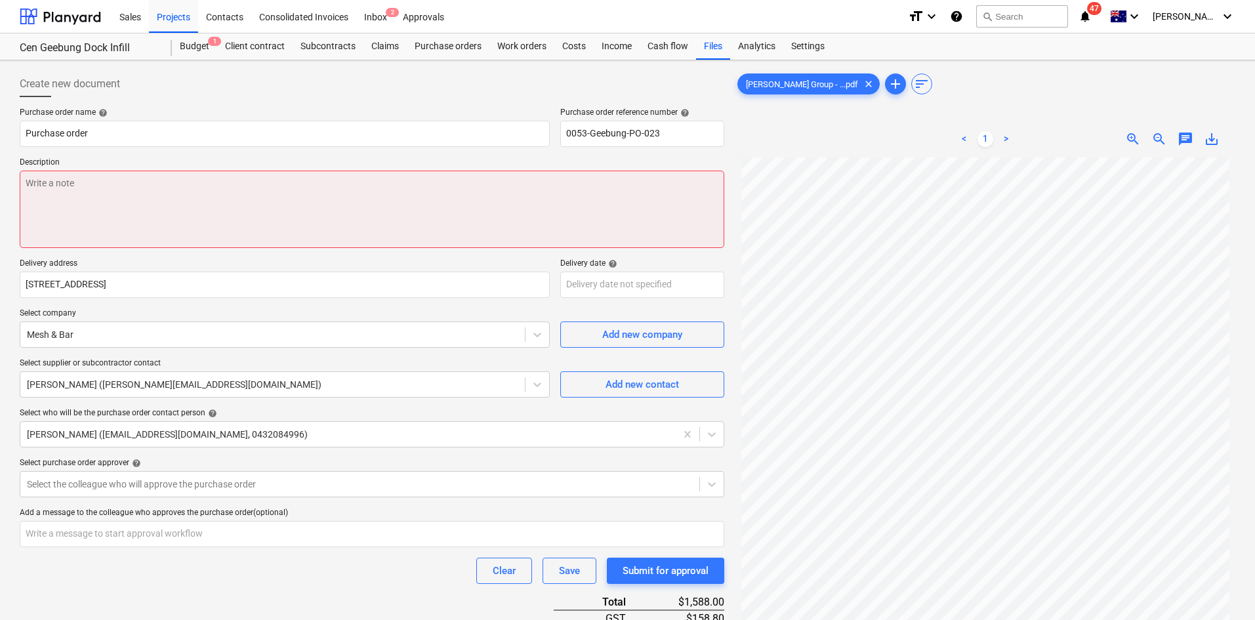
click at [188, 213] on textarea at bounding box center [372, 209] width 705 height 77
paste textarea "Site contact : [PERSON_NAME] - [PHONE_NUMBER]"
type textarea "x"
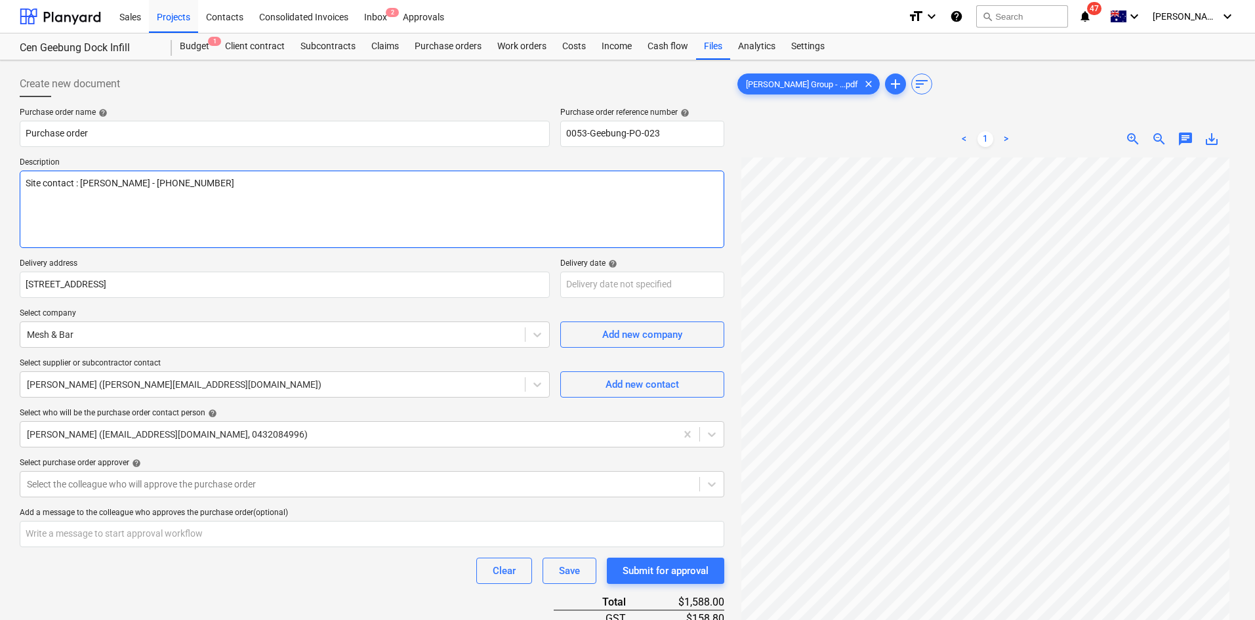
type textarea "Site contact : [PERSON_NAME] - [PHONE_NUMBER]"
click at [161, 210] on textarea "Site contact : [PERSON_NAME] - [PHONE_NUMBER]" at bounding box center [372, 209] width 705 height 77
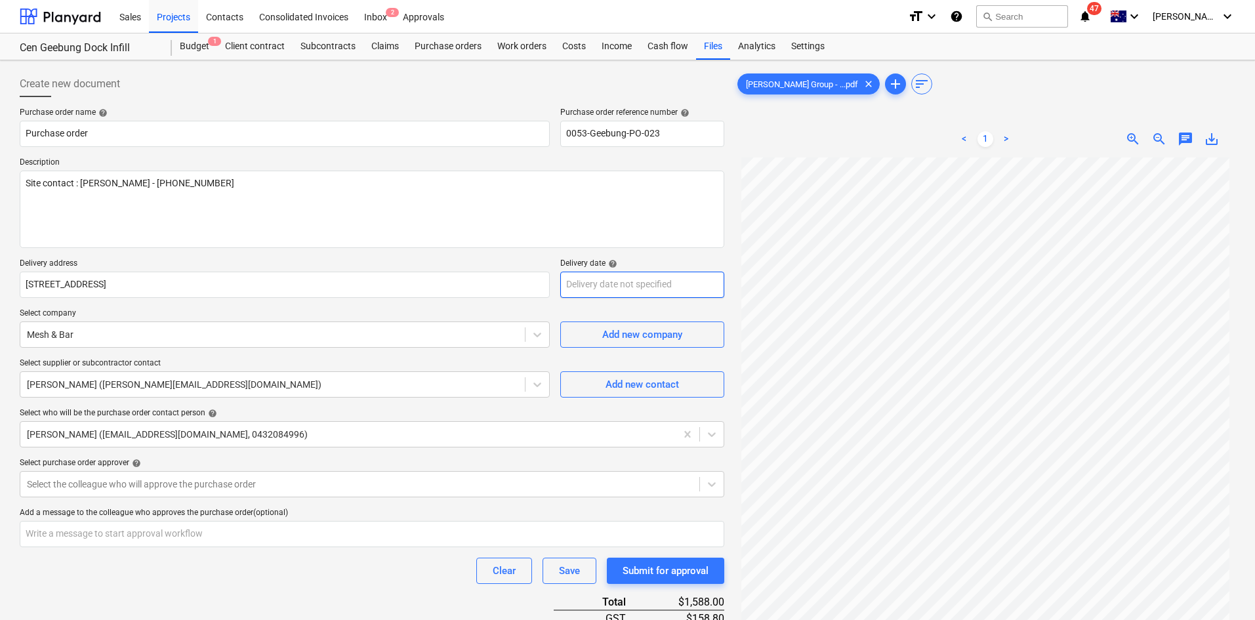
click at [613, 279] on body "Sales Projects Contacts Consolidated Invoices Inbox 2 Approvals format_size key…" at bounding box center [627, 310] width 1255 height 620
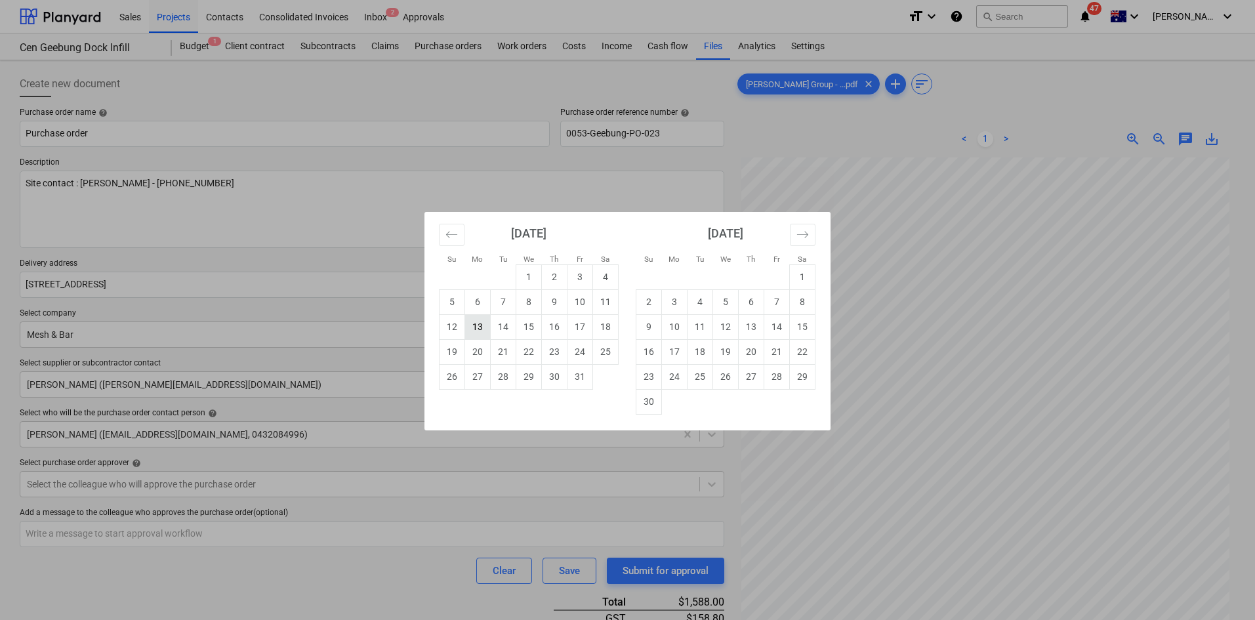
click at [476, 325] on td "13" at bounding box center [478, 326] width 26 height 25
type textarea "x"
type input "[DATE]"
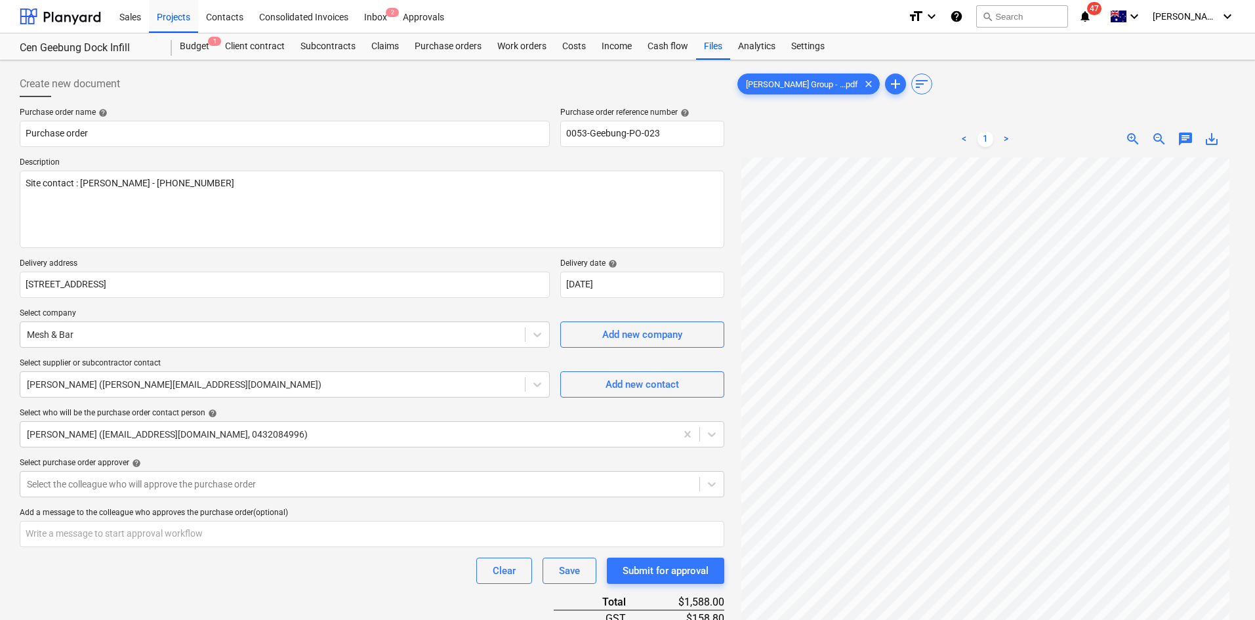
click at [440, 253] on div "Purchase order name help Purchase order Purchase order reference number help 00…" at bounding box center [372, 485] width 705 height 754
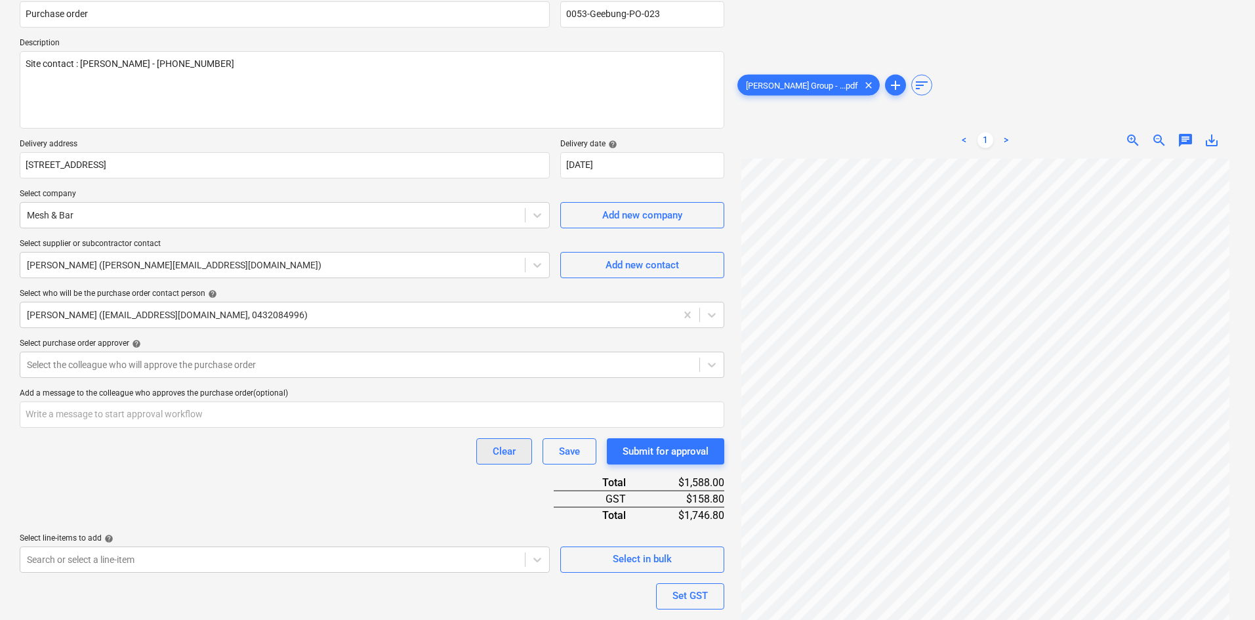
scroll to position [252, 0]
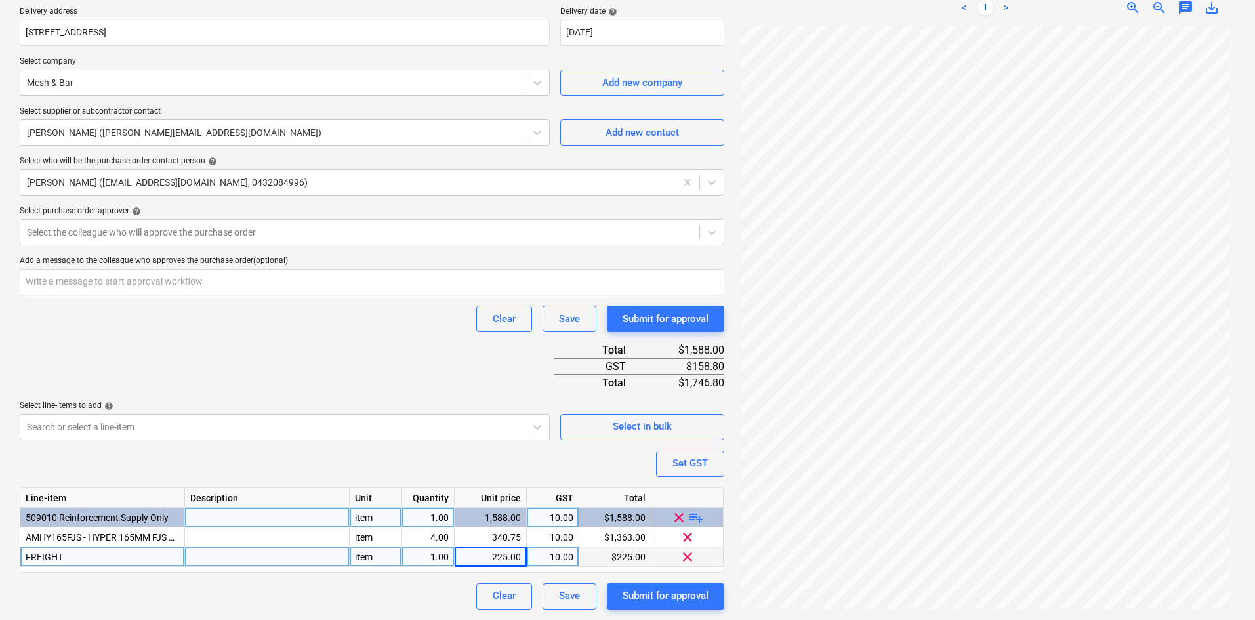
click at [450, 362] on div "Purchase order name help Purchase order Purchase order reference number help 00…" at bounding box center [372, 233] width 705 height 754
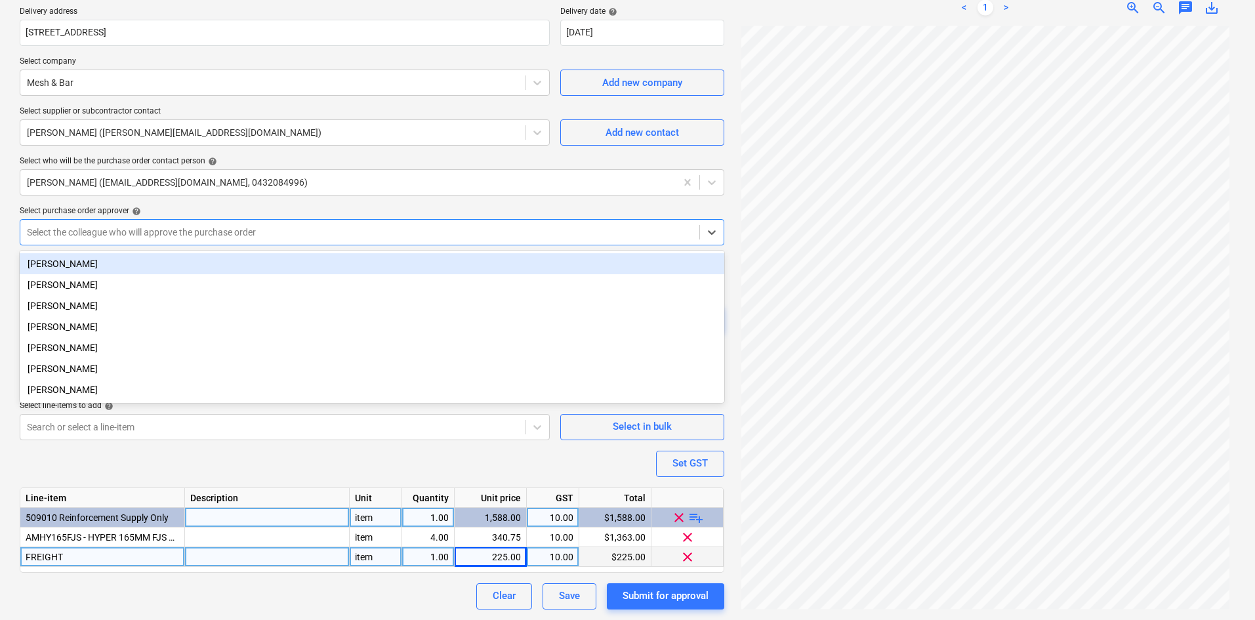
click at [192, 237] on div at bounding box center [360, 232] width 666 height 13
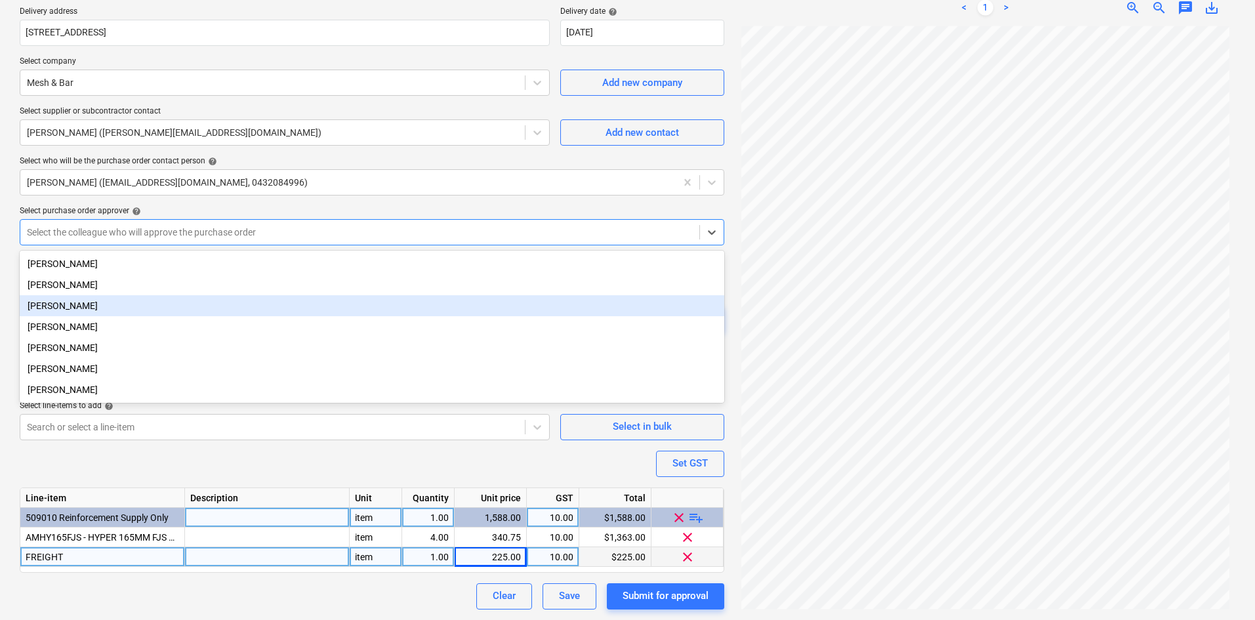
click at [89, 304] on div "[PERSON_NAME]" at bounding box center [372, 305] width 705 height 21
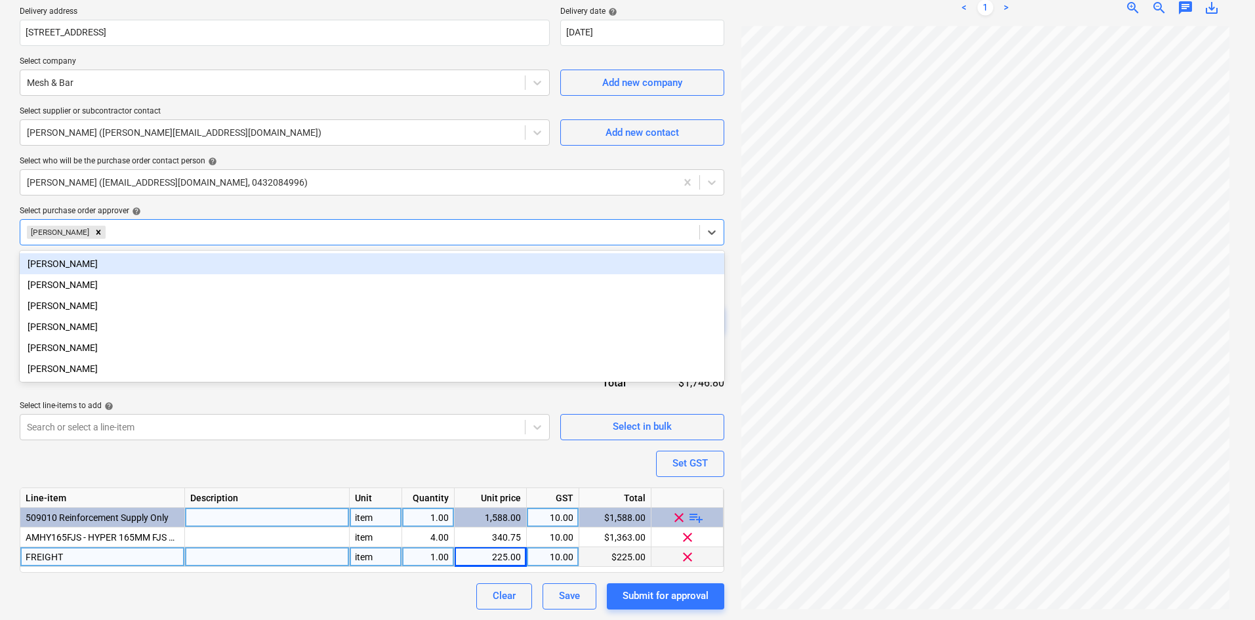
click at [214, 212] on div "Select purchase order approver help" at bounding box center [372, 211] width 705 height 10
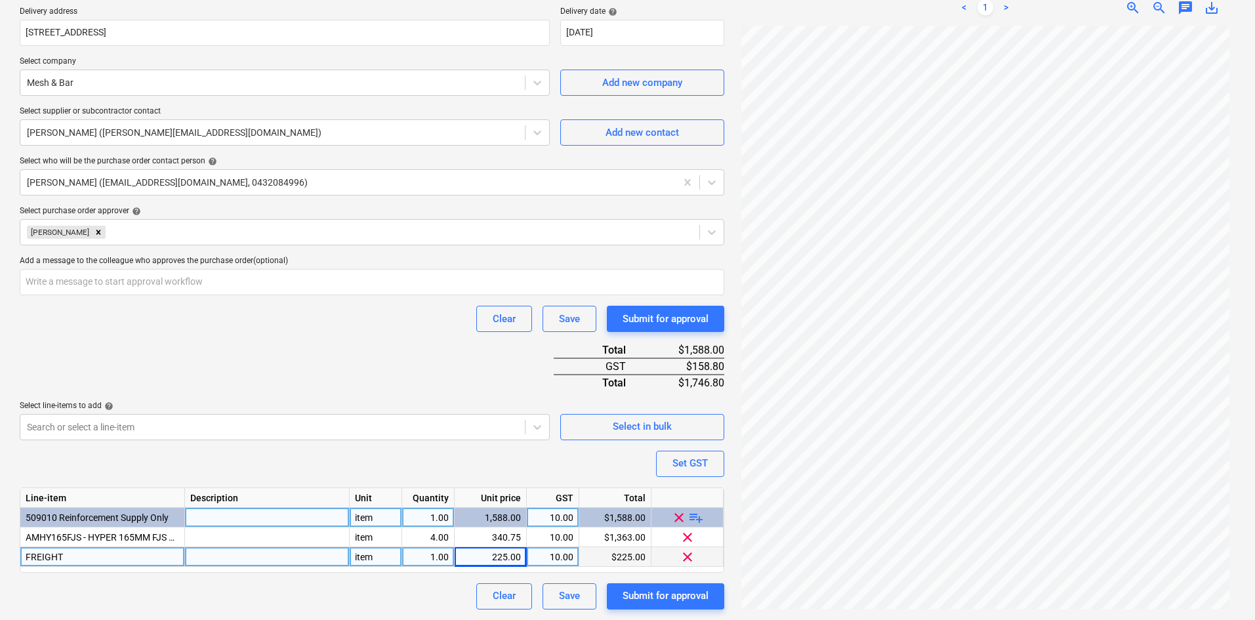
click at [346, 358] on div "Purchase order name help Purchase order Purchase order reference number help 00…" at bounding box center [372, 233] width 705 height 754
click at [1159, 16] on div "< 1 > zoom_in zoom_out chat 0 save_alt" at bounding box center [985, 8] width 501 height 37
click at [1158, 7] on span "zoom_out" at bounding box center [1159, 8] width 16 height 16
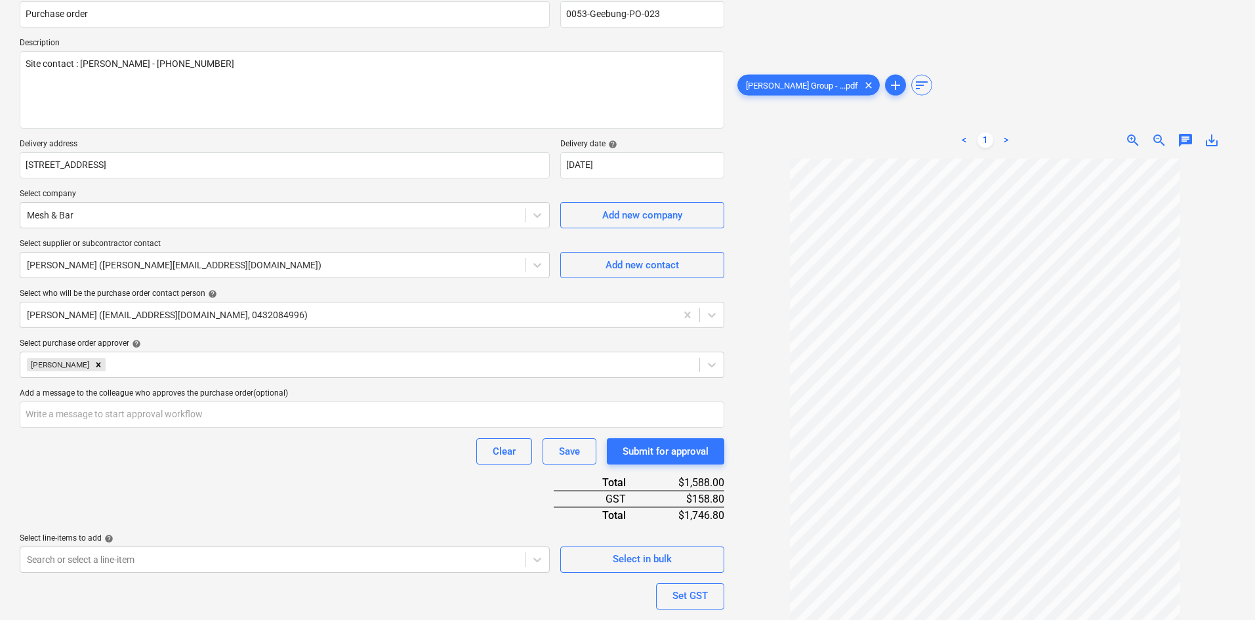
scroll to position [0, 0]
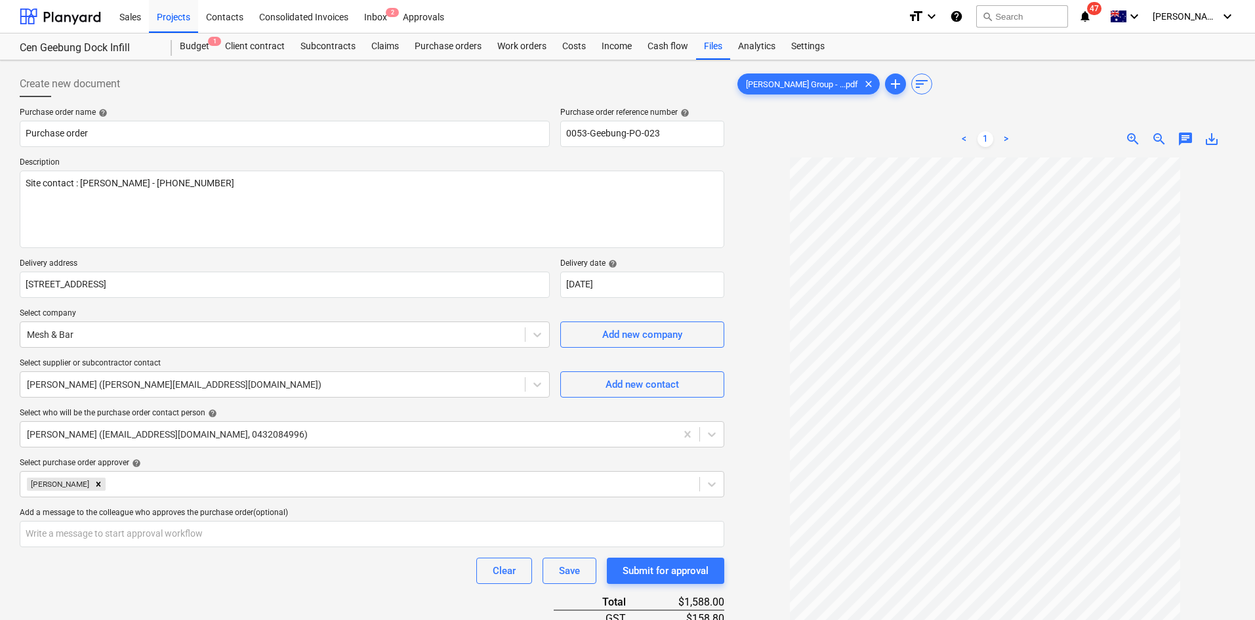
click at [867, 102] on div "[PERSON_NAME] Group - ...pdf clear add sort < 1 > zoom_in zoom_out chat 0 save_…" at bounding box center [985, 406] width 501 height 670
click at [1127, 20] on div "format_size keyboard_arrow_down help search Search notifications 47 keyboard_ar…" at bounding box center [1071, 16] width 327 height 33
click at [1092, 19] on icon "notifications" at bounding box center [1085, 17] width 13 height 16
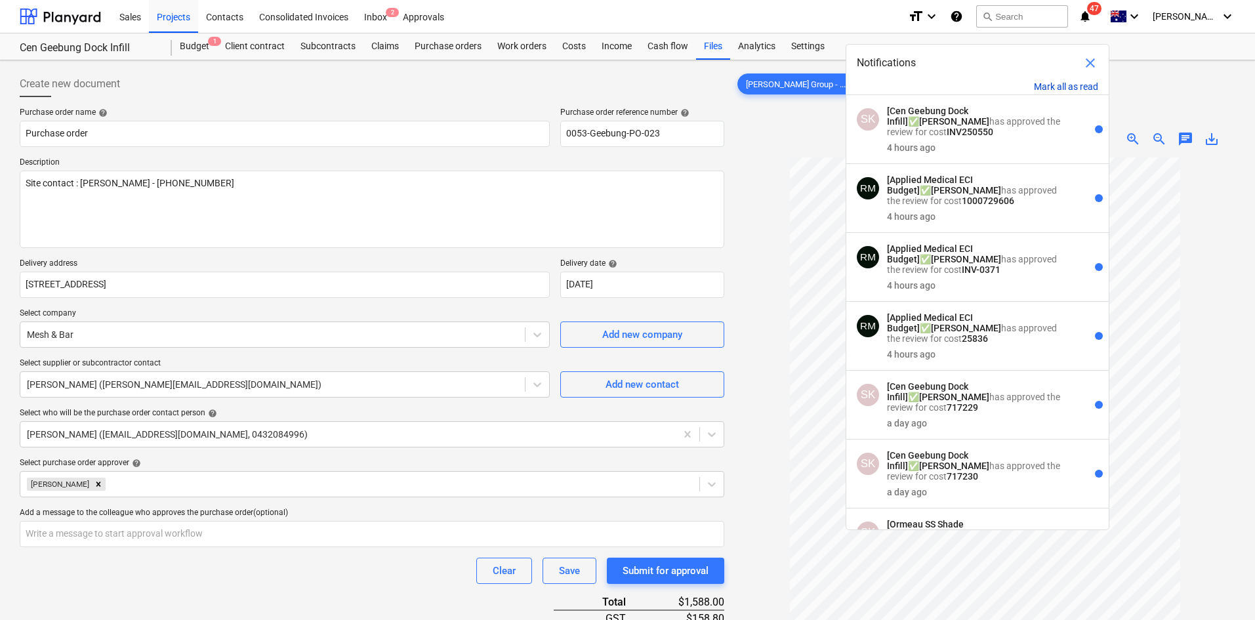
click at [1062, 83] on button "Mark all as read" at bounding box center [1066, 86] width 64 height 10
click at [1094, 56] on span "close" at bounding box center [1091, 63] width 16 height 16
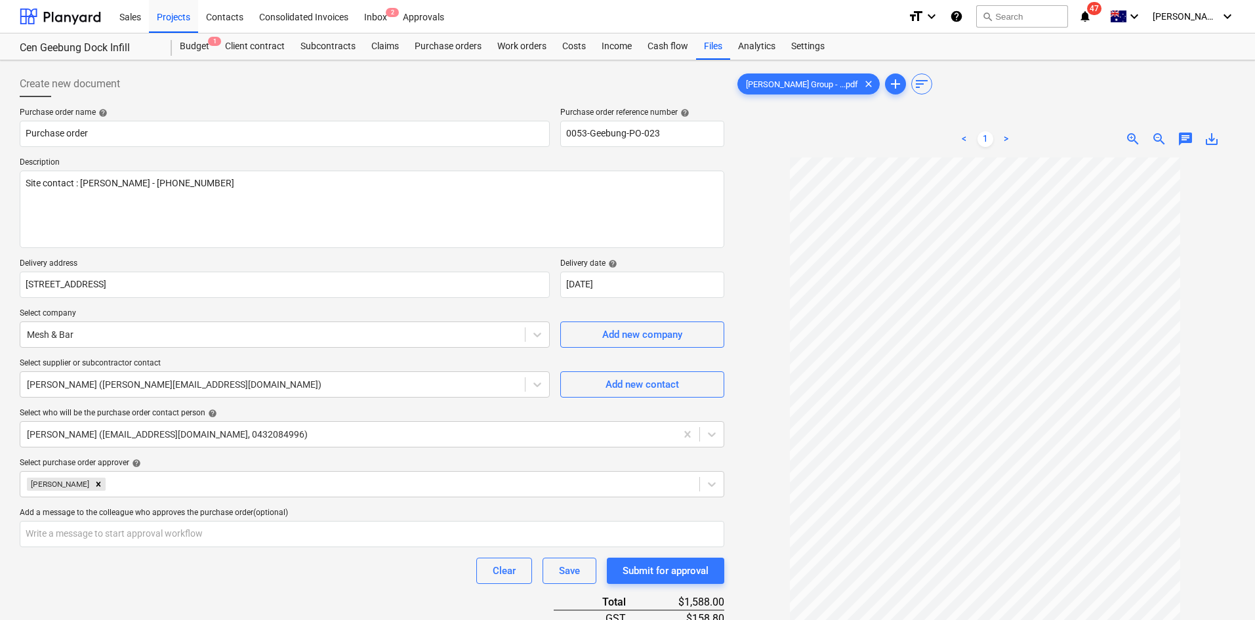
click at [836, 127] on div "< 1 > zoom_in zoom_out chat 0 save_alt" at bounding box center [985, 139] width 501 height 37
click at [346, 214] on textarea "Site contact : [PERSON_NAME] - [PHONE_NUMBER]" at bounding box center [372, 209] width 705 height 77
click at [367, 262] on p "Delivery address" at bounding box center [285, 265] width 530 height 13
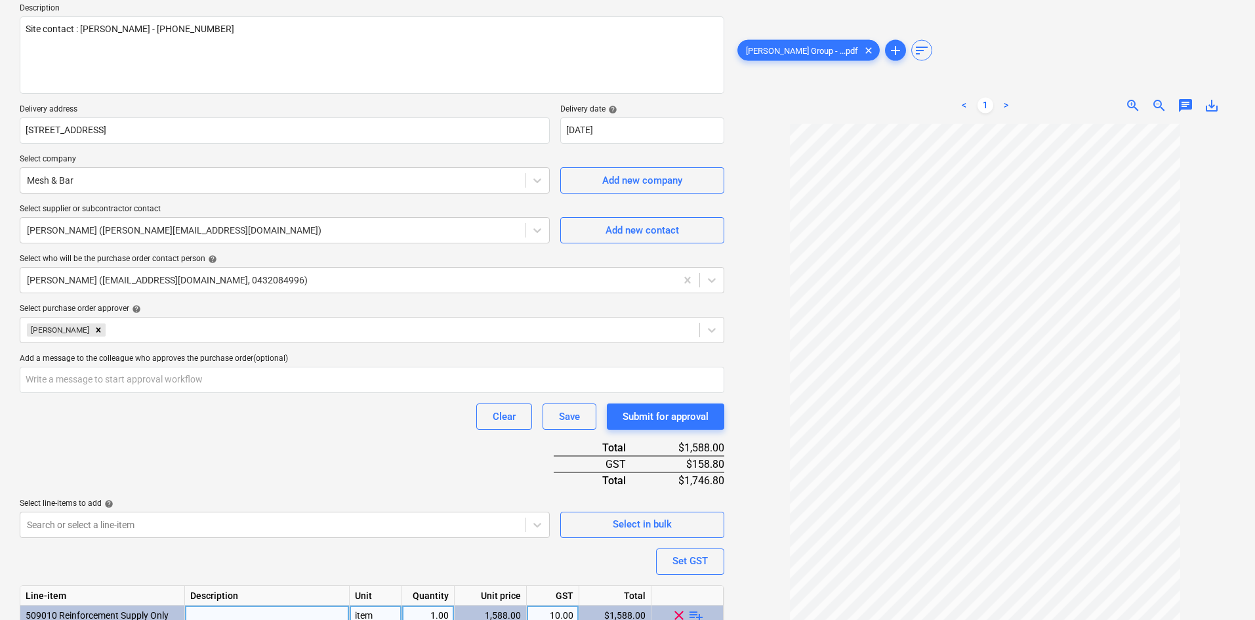
scroll to position [252, 0]
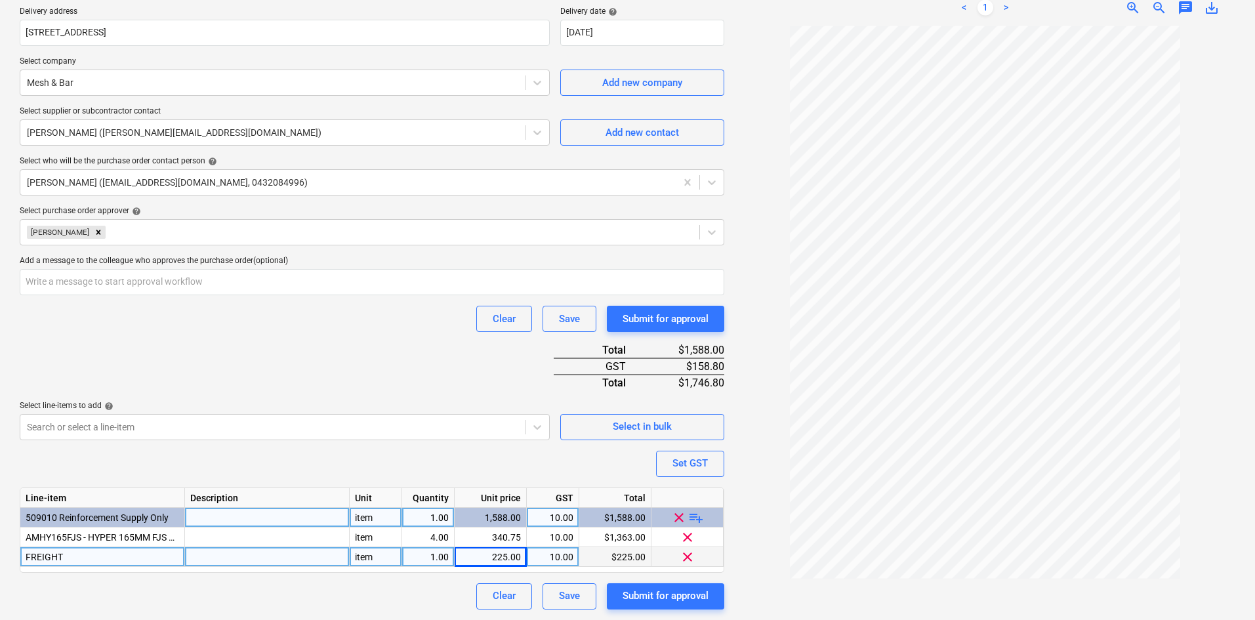
click at [414, 324] on div "Clear Save Submit for approval" at bounding box center [372, 319] width 705 height 26
click at [676, 596] on div "Submit for approval" at bounding box center [666, 595] width 86 height 17
type textarea "x"
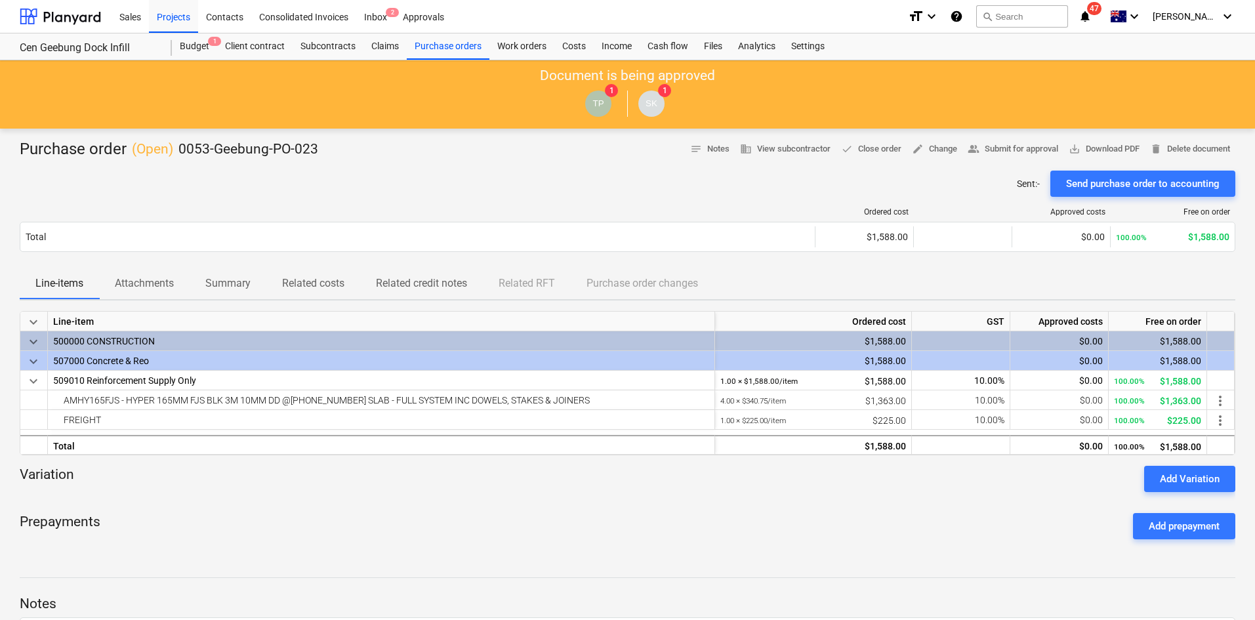
click at [477, 182] on div "Sent : - Send purchase order to accounting" at bounding box center [628, 184] width 1216 height 26
click at [1074, 144] on span "save_alt" at bounding box center [1075, 149] width 12 height 12
click at [174, 22] on div "Projects" at bounding box center [173, 15] width 49 height 33
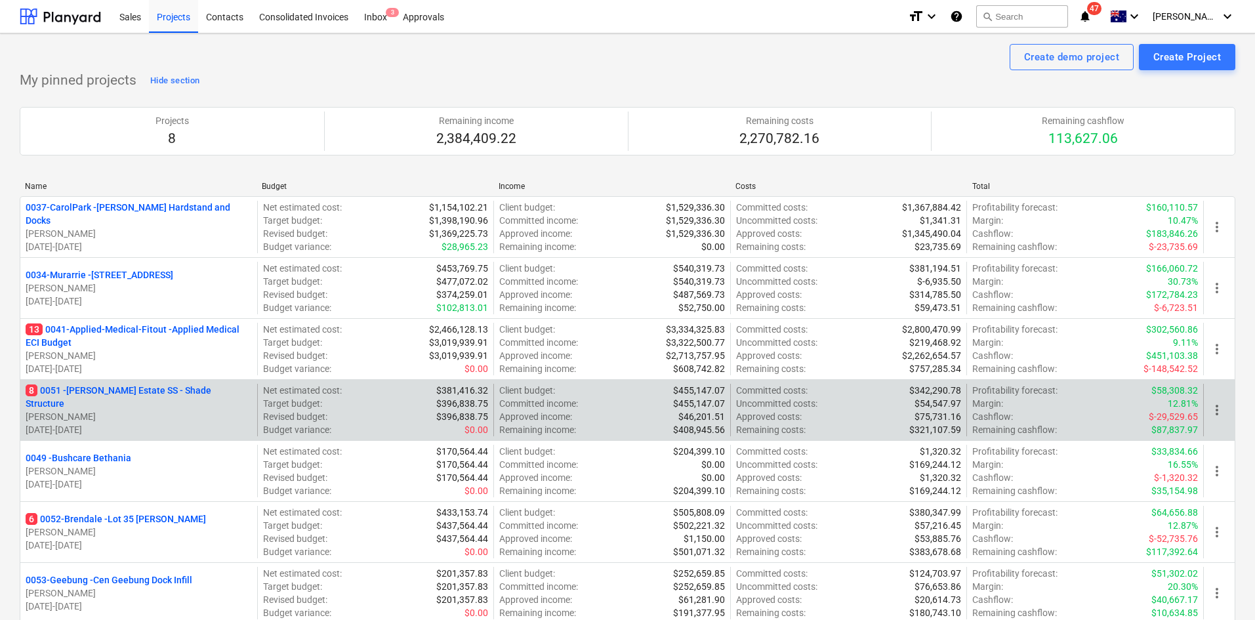
click at [100, 396] on p "8 0051 - [PERSON_NAME] Estate SS - Shade Structure" at bounding box center [139, 397] width 226 height 26
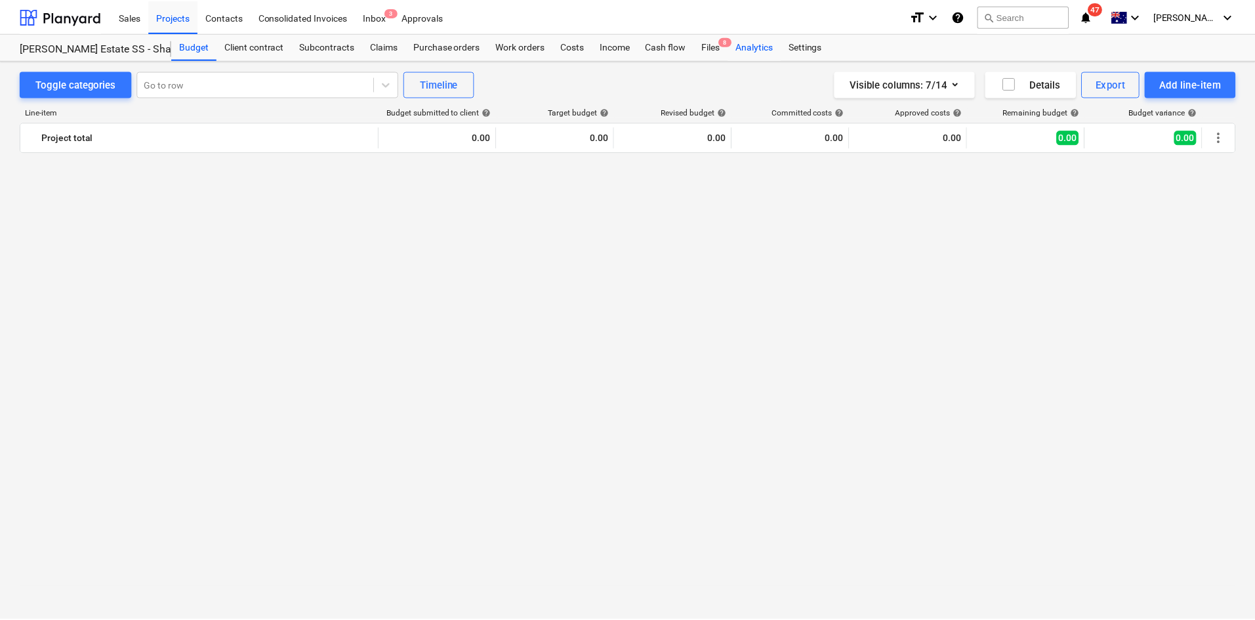
scroll to position [1814, 0]
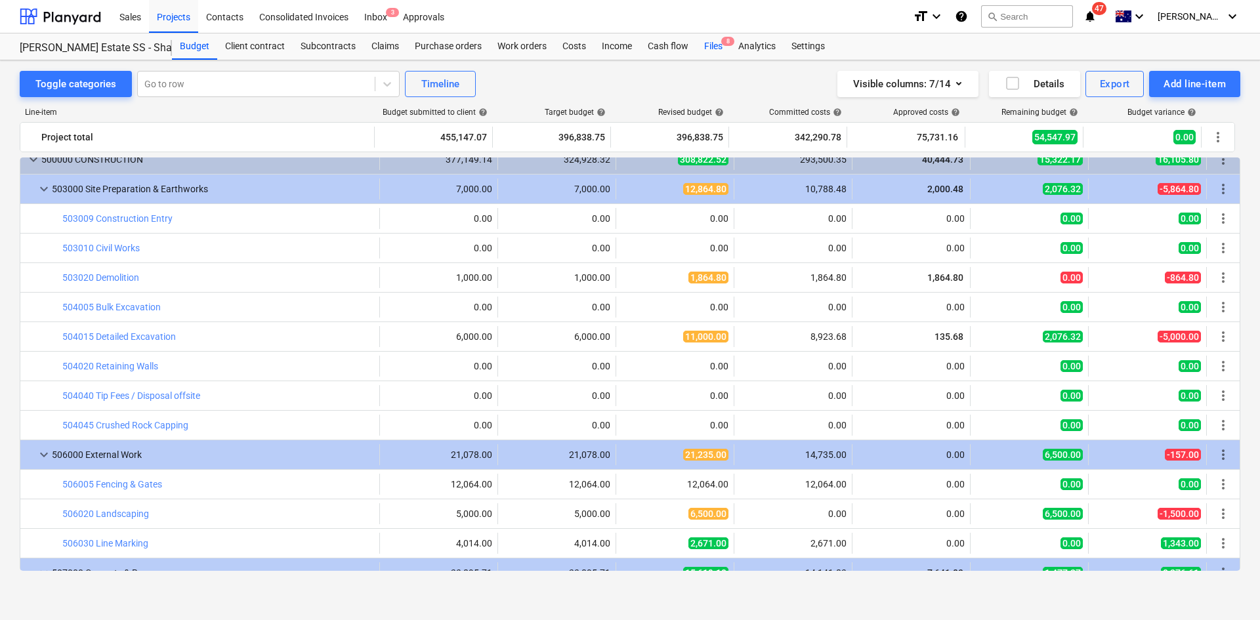
click at [720, 43] on div "Files 8" at bounding box center [713, 46] width 34 height 26
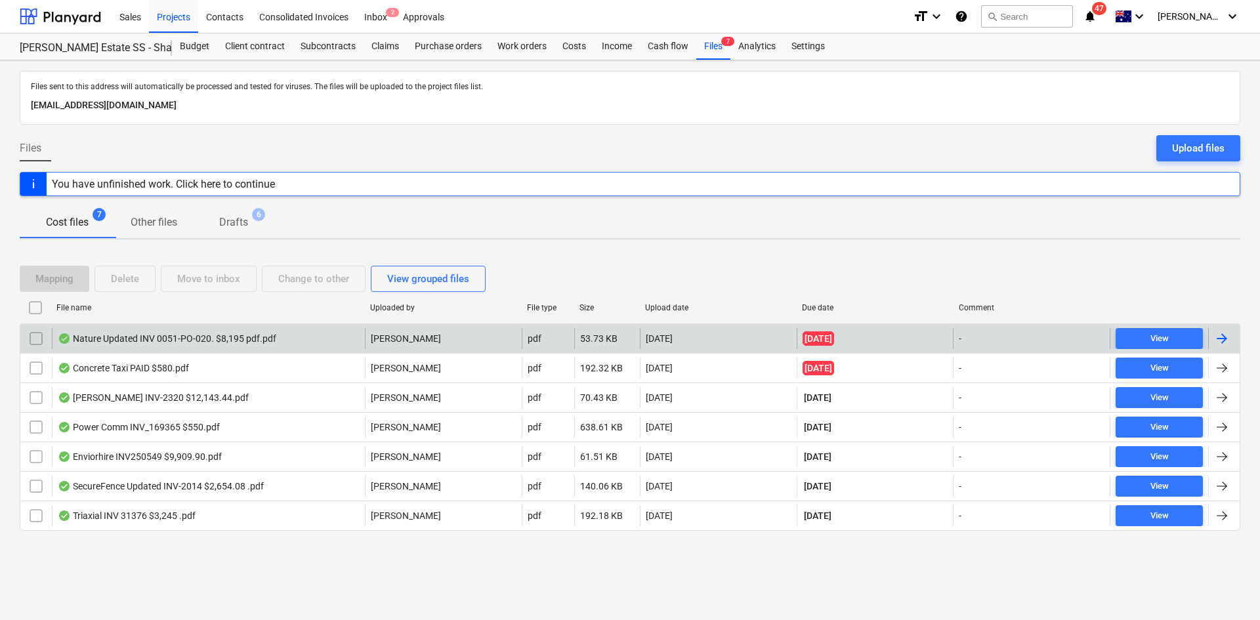
click at [203, 345] on div "Nature Updated INV 0051-PO-020. $8,195 pdf.pdf" at bounding box center [208, 338] width 313 height 21
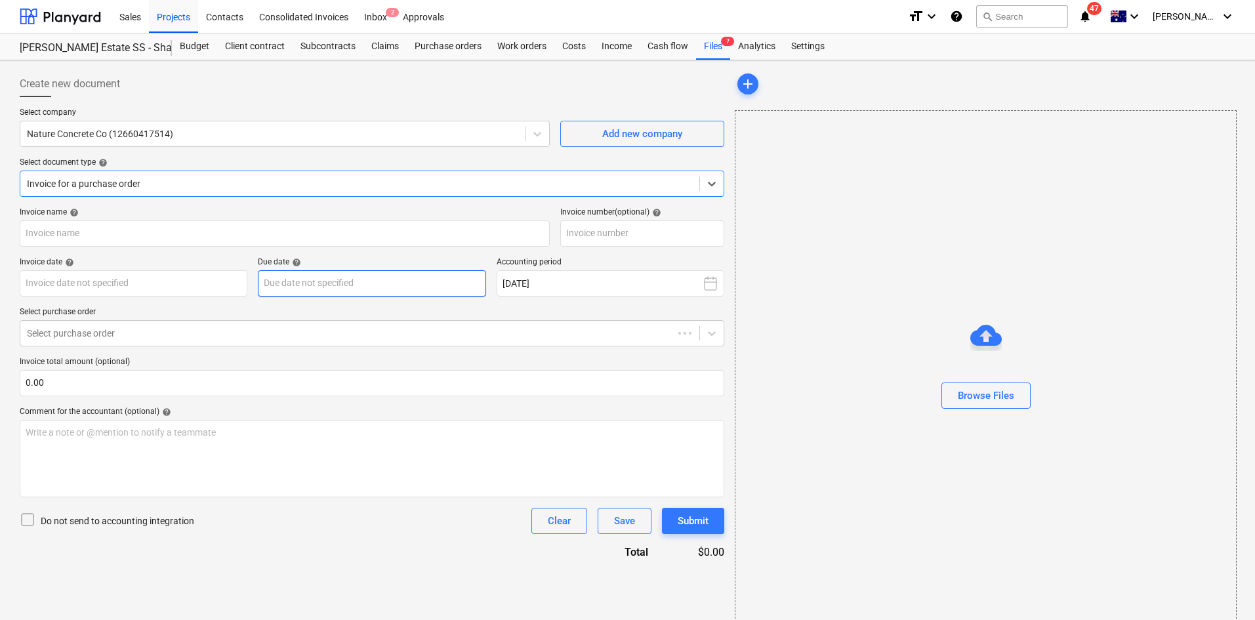
type input "0051-PO-020"
type input "[DATE]"
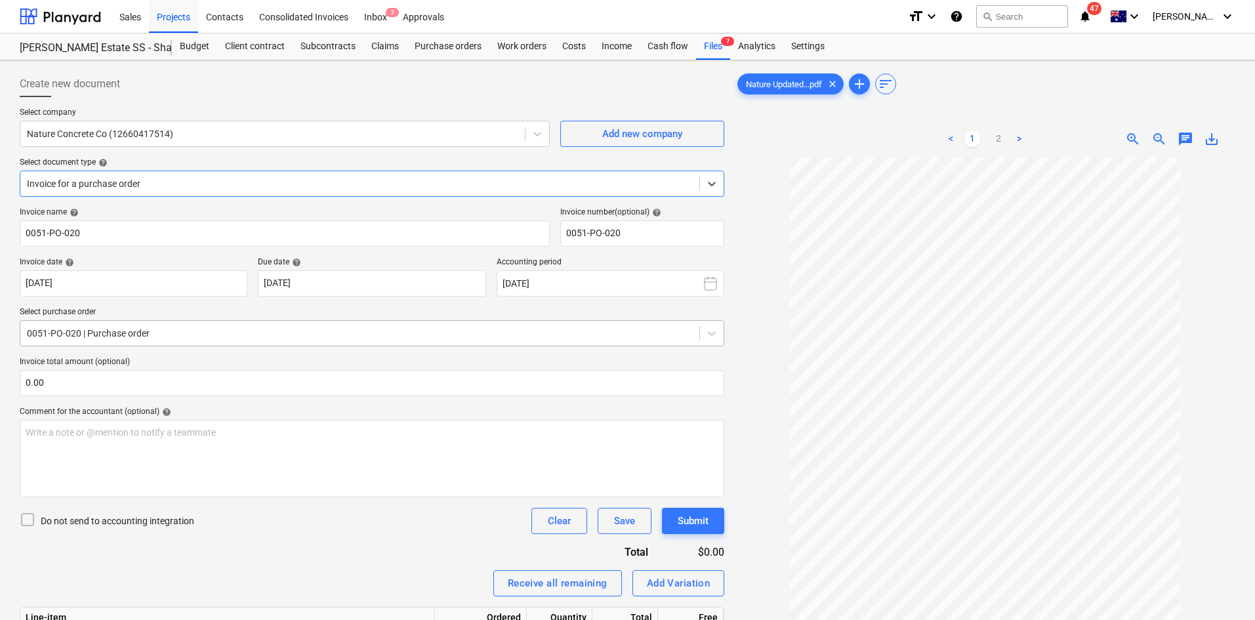
click at [217, 331] on div at bounding box center [360, 333] width 666 height 13
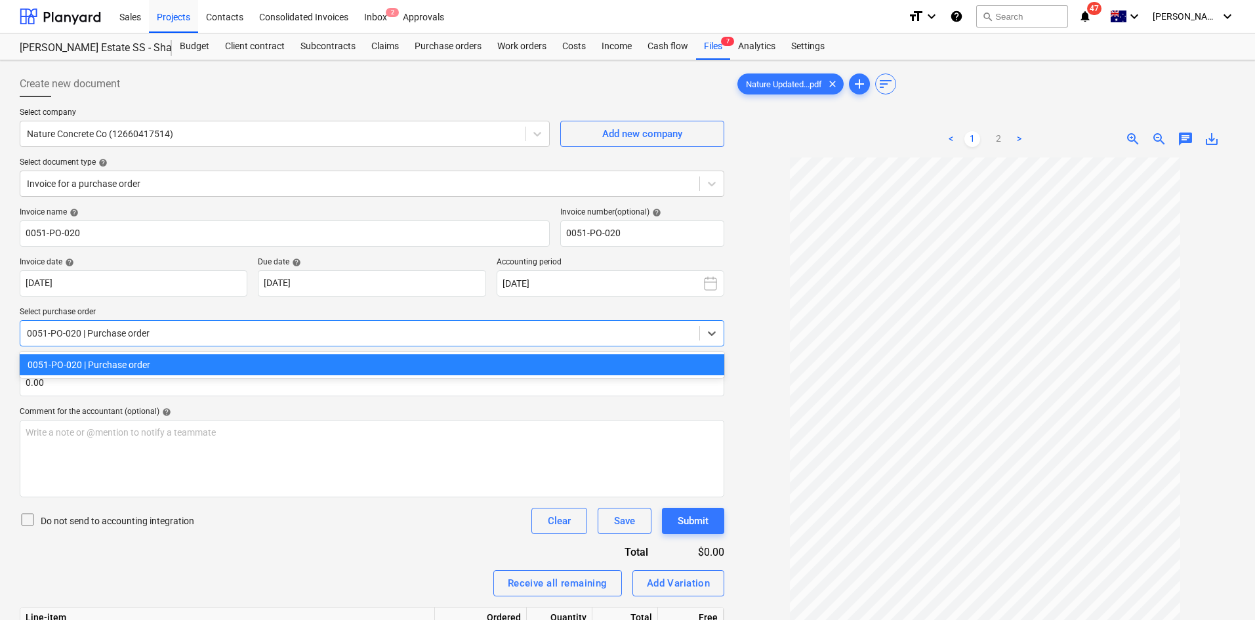
click at [213, 330] on div at bounding box center [360, 333] width 666 height 13
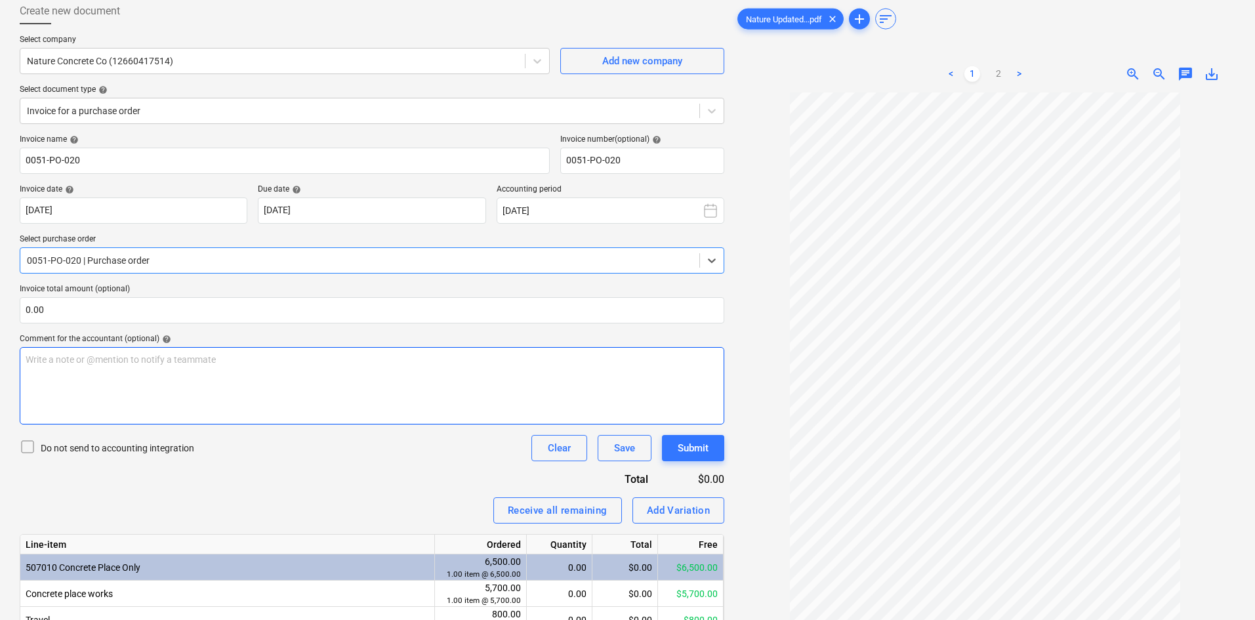
scroll to position [139, 0]
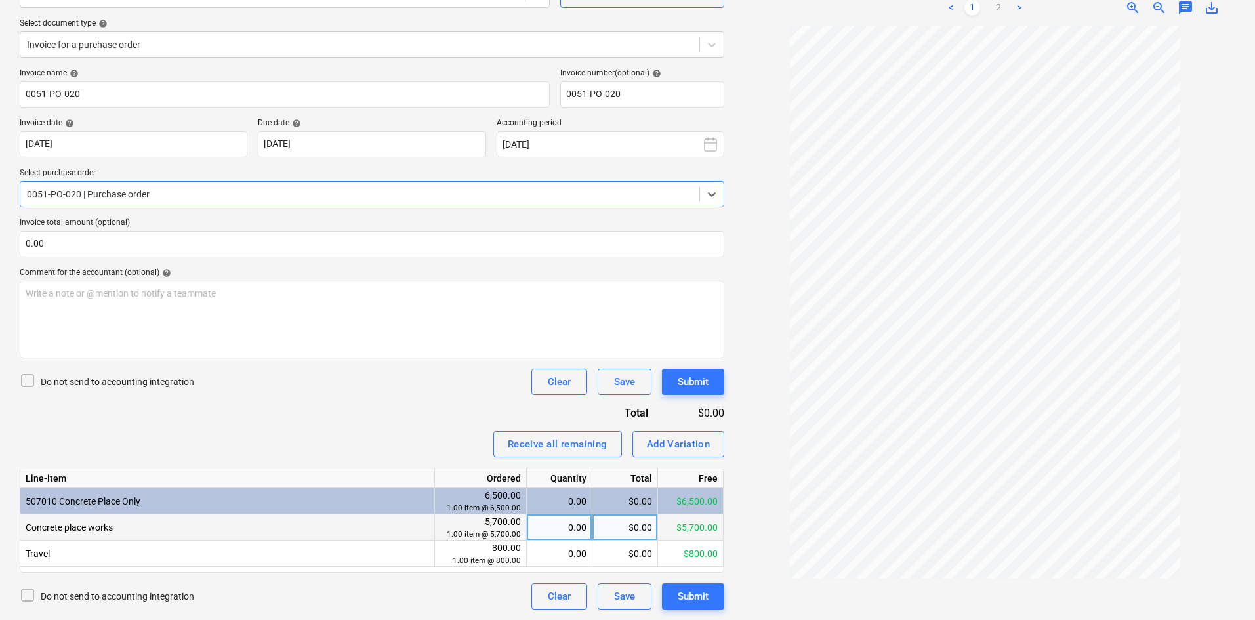
click at [568, 528] on div "0.00" at bounding box center [559, 527] width 54 height 26
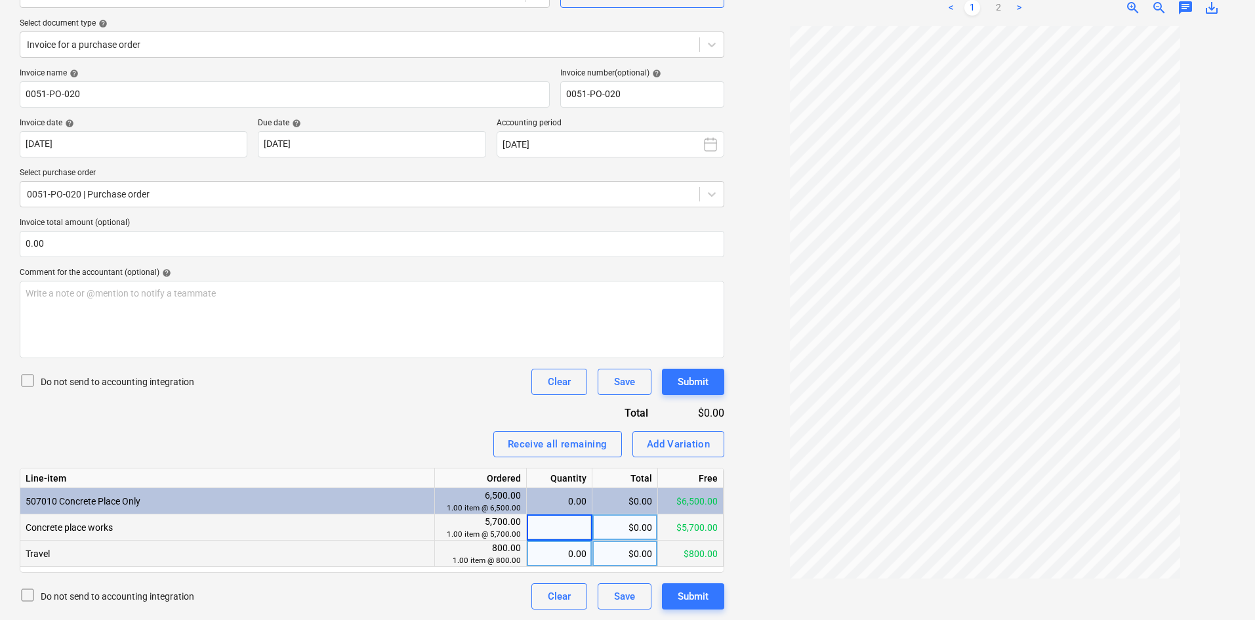
type input "1"
click at [563, 558] on div "0.00" at bounding box center [559, 554] width 54 height 26
type input "1"
click at [365, 390] on div "Do not send to accounting integration Clear Save Submit" at bounding box center [372, 382] width 705 height 26
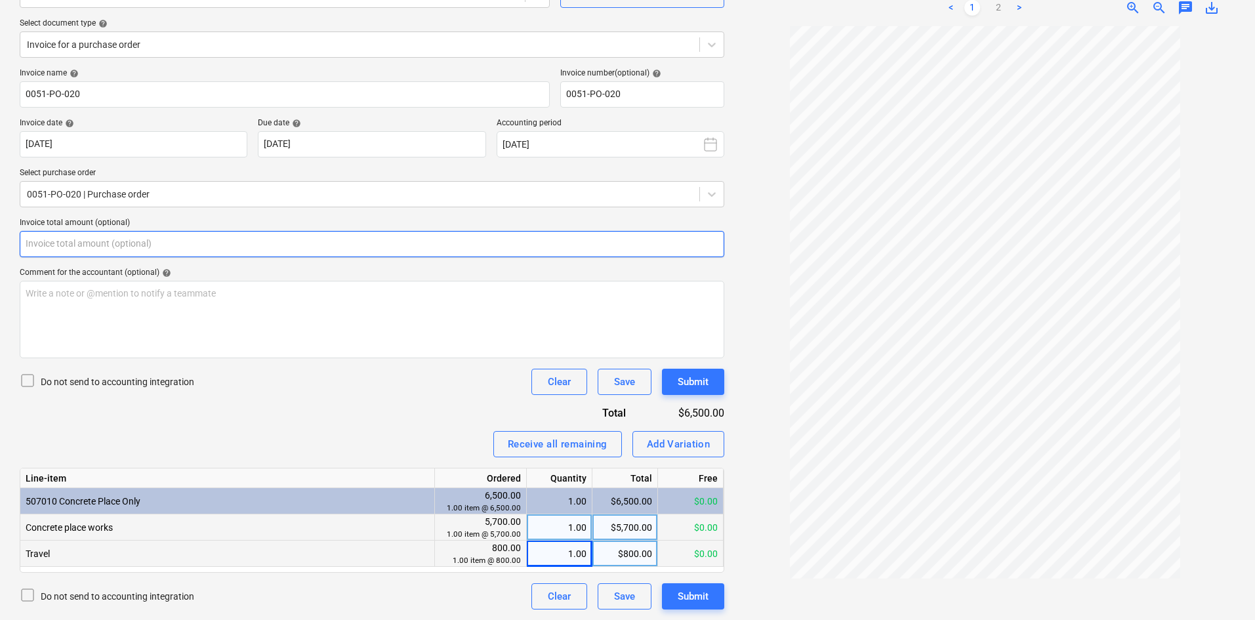
click at [131, 238] on input "text" at bounding box center [372, 244] width 705 height 26
click at [136, 243] on input "text" at bounding box center [372, 244] width 705 height 26
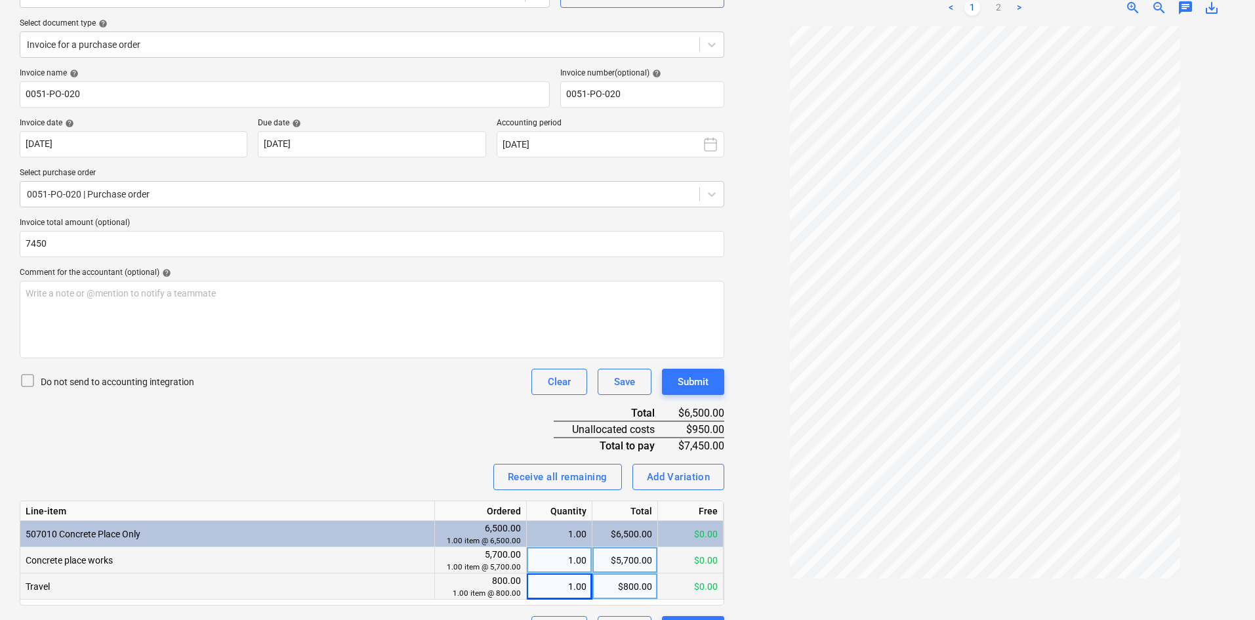
type input "7,450.00"
click at [259, 453] on div "Invoice name help 0051-PO-020 Invoice number (optional) help 0051-PO-020 Invoic…" at bounding box center [372, 355] width 705 height 574
click at [673, 478] on div "Add Variation" at bounding box center [679, 476] width 64 height 17
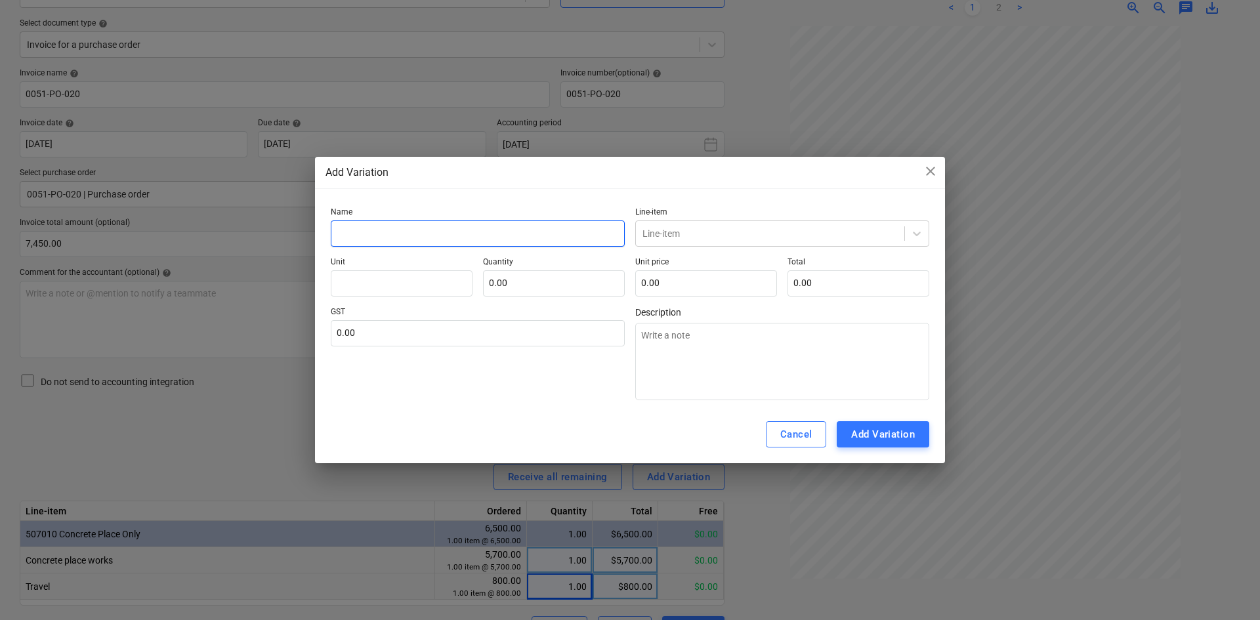
click at [394, 234] on input "text" at bounding box center [478, 233] width 294 height 26
type textarea "x"
type input "E"
type textarea "x"
type input "Ex"
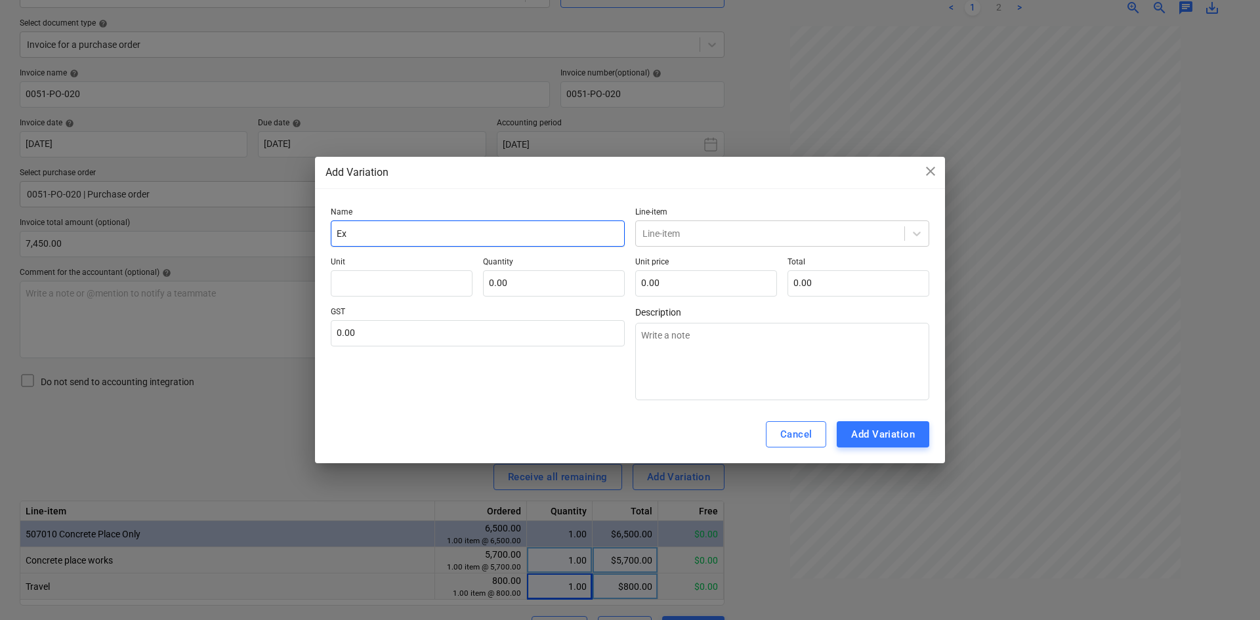
type textarea "x"
type input "Ext"
type textarea "x"
type input "Extr"
type textarea "x"
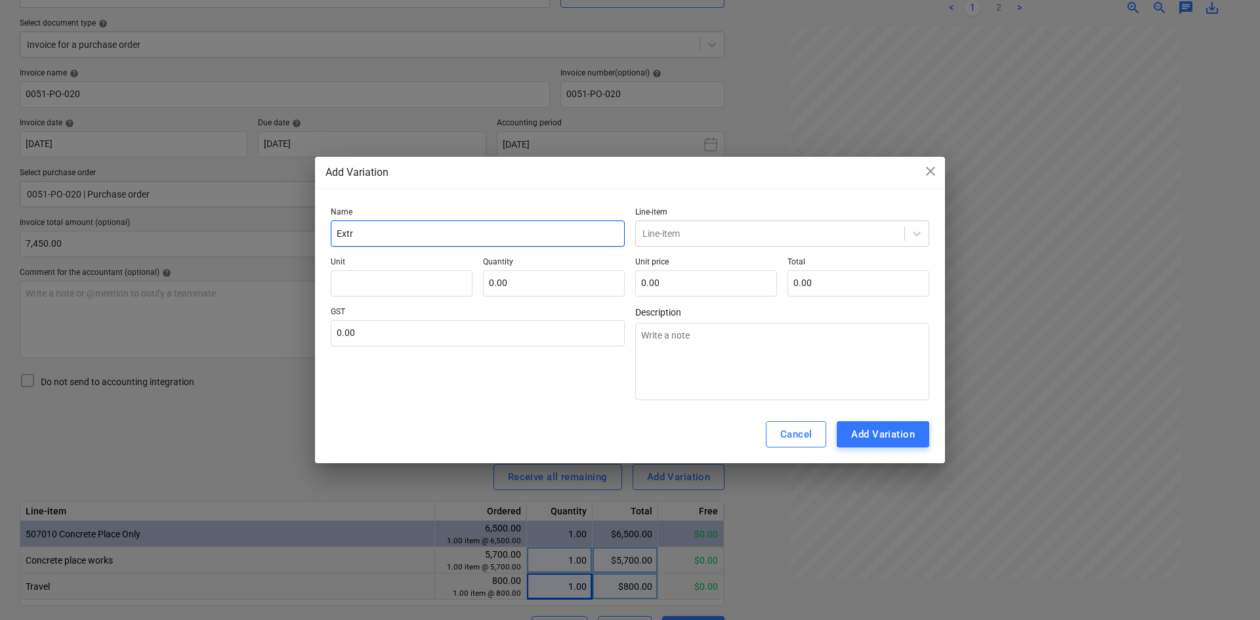
type input "Extra"
type textarea "x"
type input "Extra"
type textarea "x"
type input "Extra l"
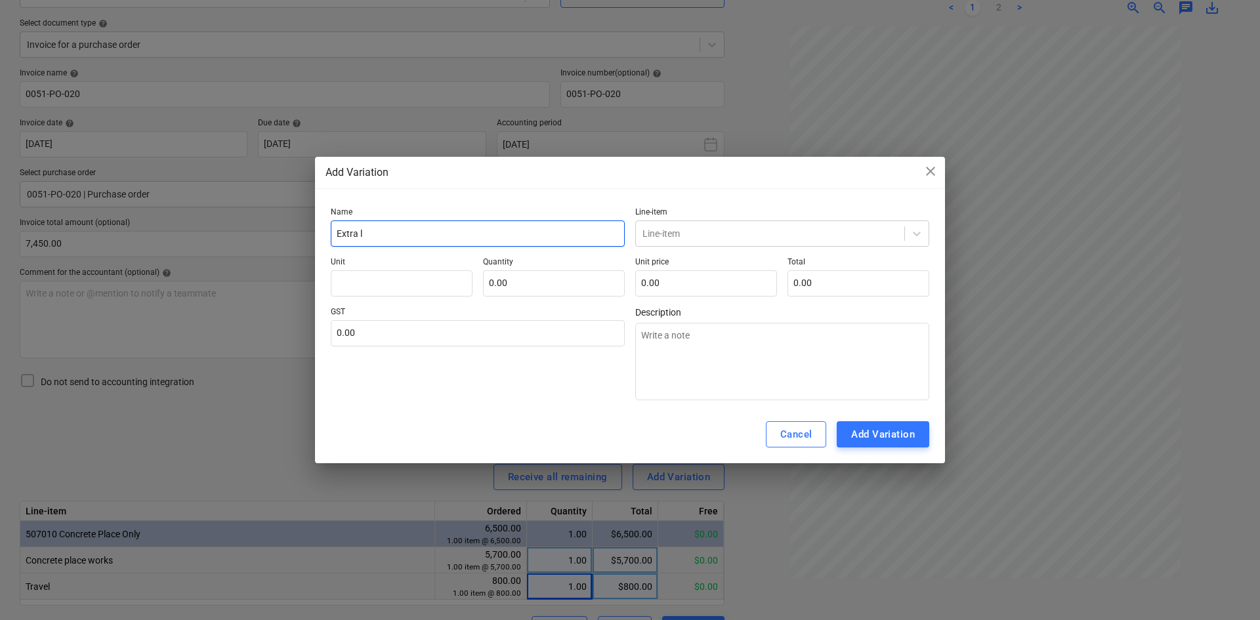
type textarea "x"
type input "Extra la"
type textarea "x"
type input "Extra lab"
type textarea "x"
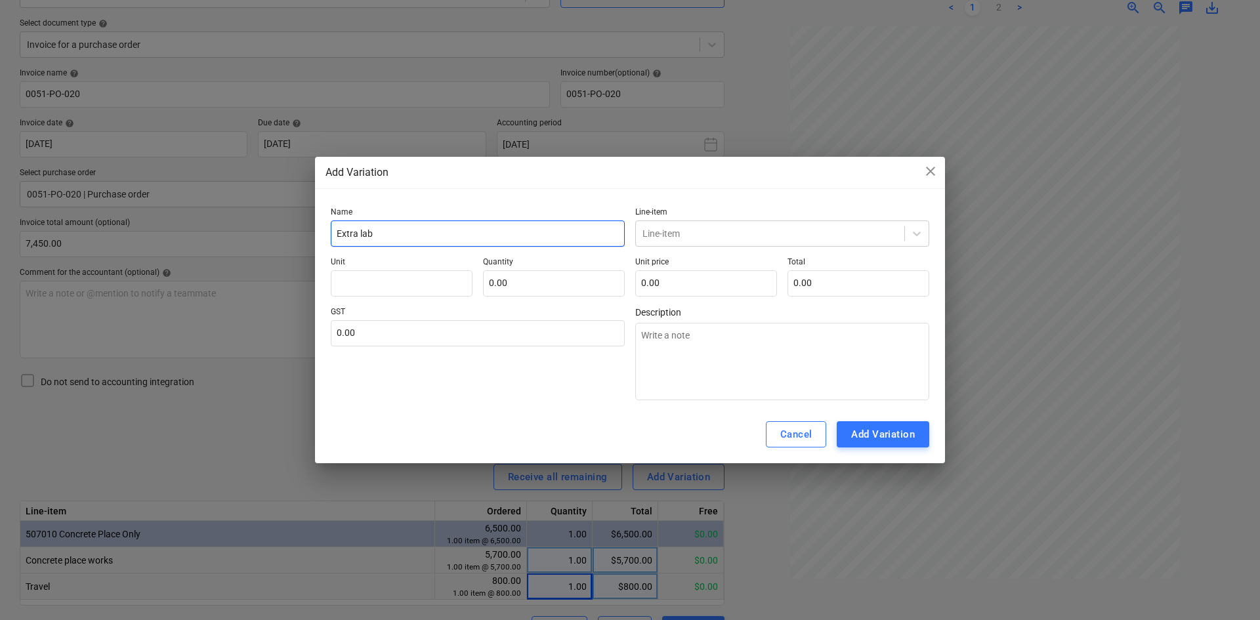
type input "Extra labo"
type textarea "x"
type input "Extra labou"
type textarea "x"
type input "Extra labour"
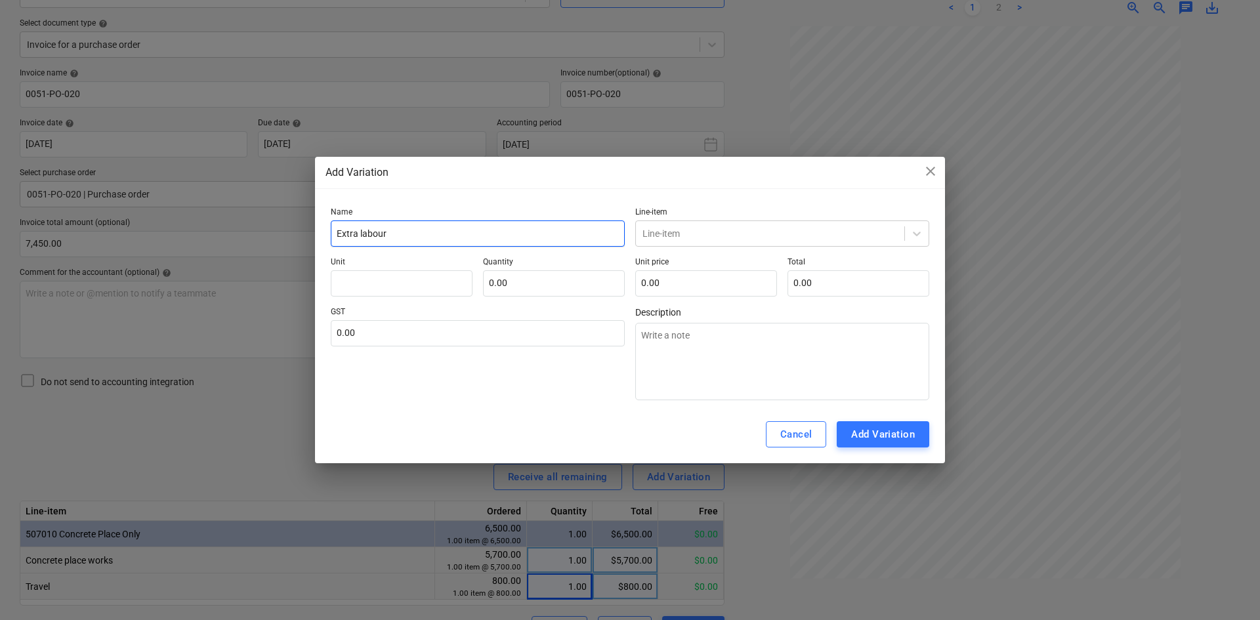
type textarea "x"
type input "Extra labour"
type textarea "x"
type input "Extra labour s"
type textarea "x"
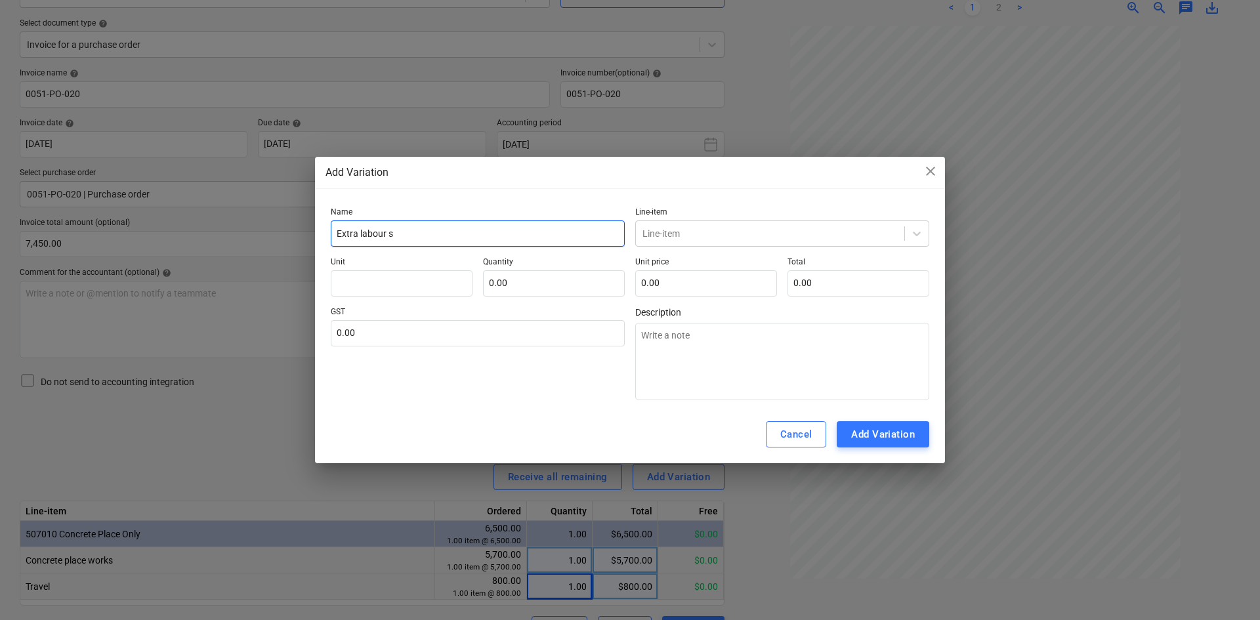
type input "Extra labour su"
type textarea "x"
type input "Extra labour sup"
type textarea "x"
type input "Extra labour supp"
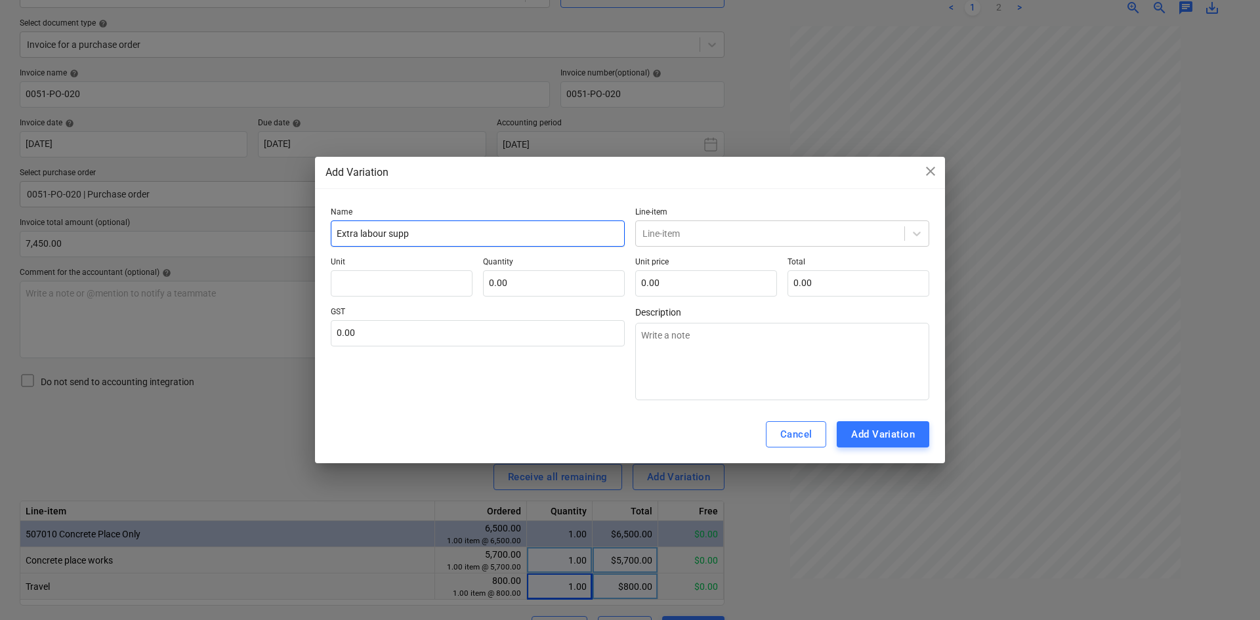
type textarea "x"
type input "Extra labour suppl"
type textarea "x"
type input "Extra labour supply"
type textarea "x"
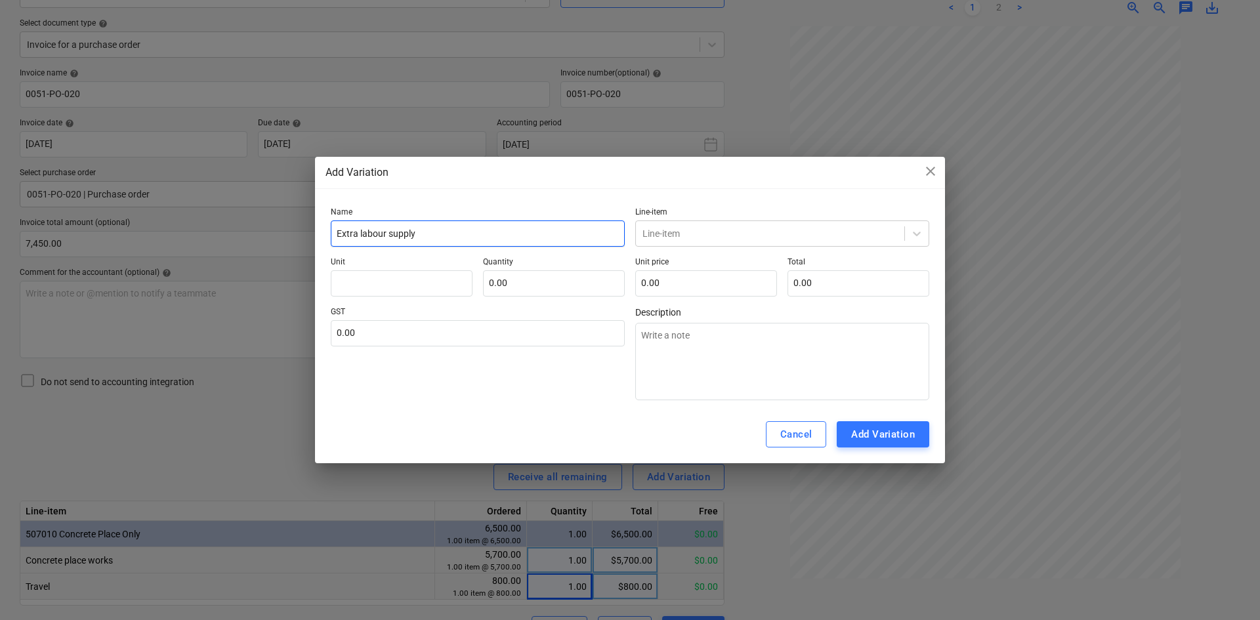
type input "Extra labour supply"
type textarea "x"
type input "Extra labour supply c"
type textarea "x"
type input "Extra labour supply co"
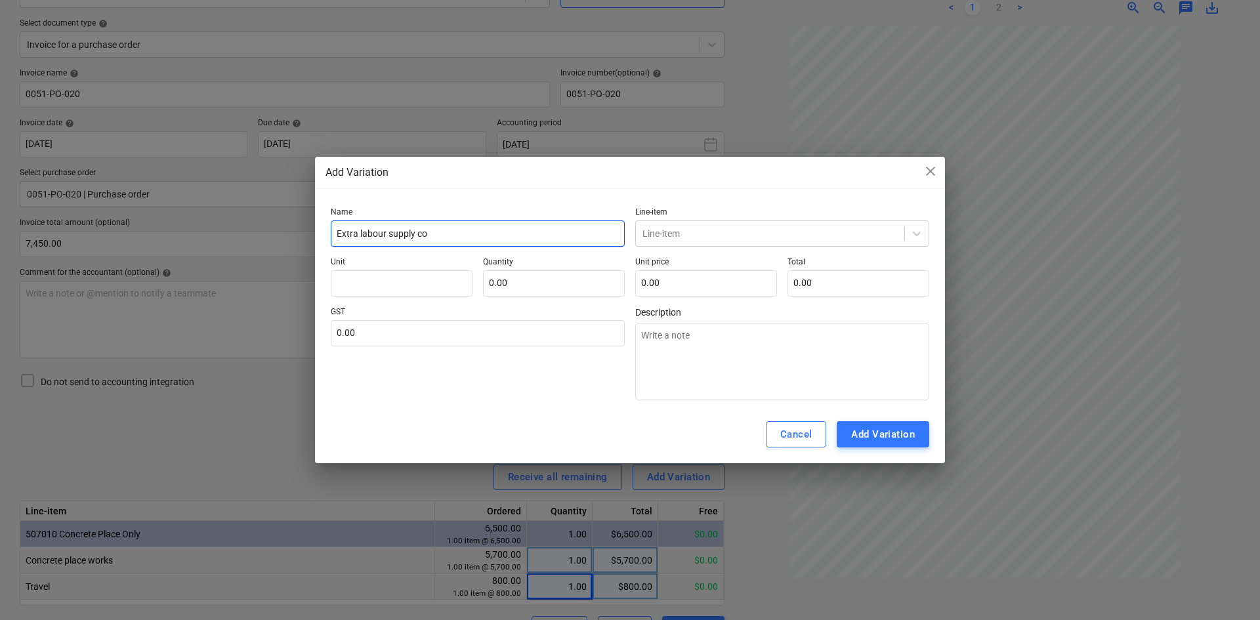
type textarea "x"
type input "Extra labour supply cos"
type textarea "x"
type input "Extra labour supply cost"
type textarea "x"
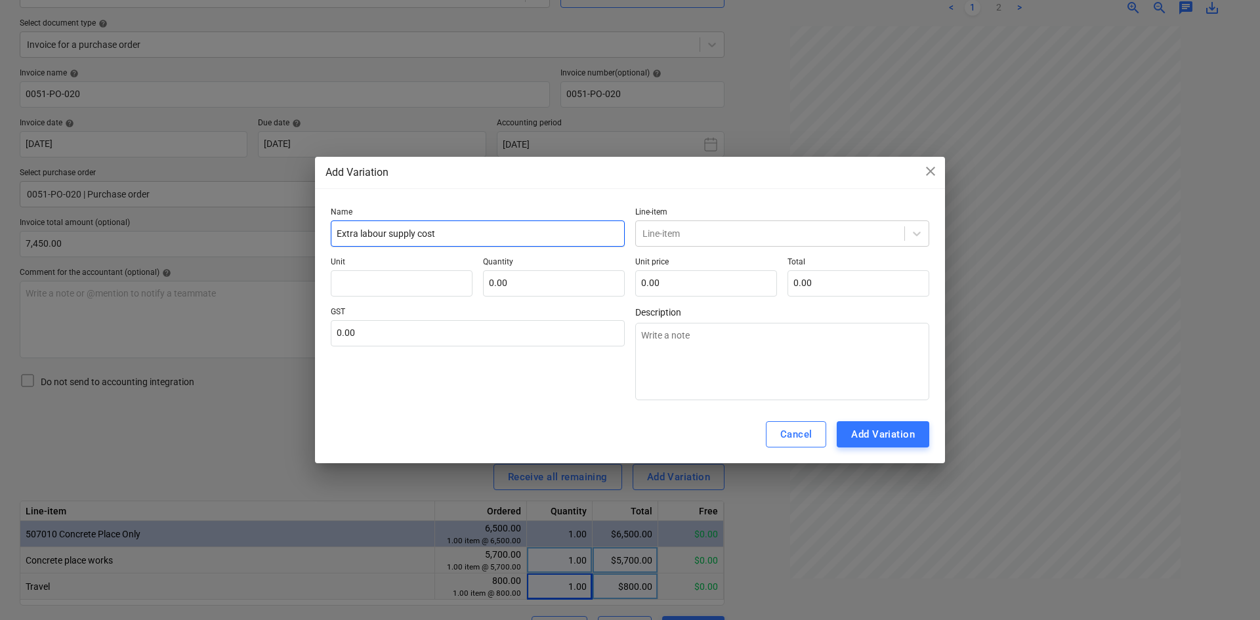
type input "Extra labour supply cost"
type textarea "x"
type input "Extra labor supply cost"
click at [650, 232] on div at bounding box center [769, 233] width 255 height 13
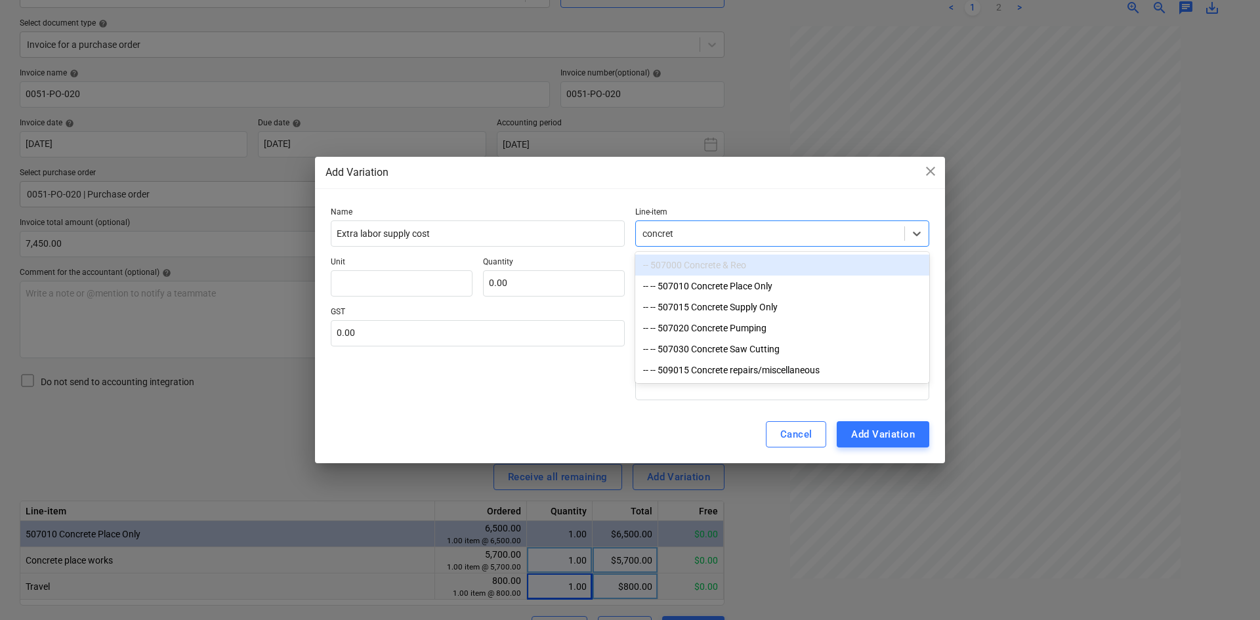
type input "concrete"
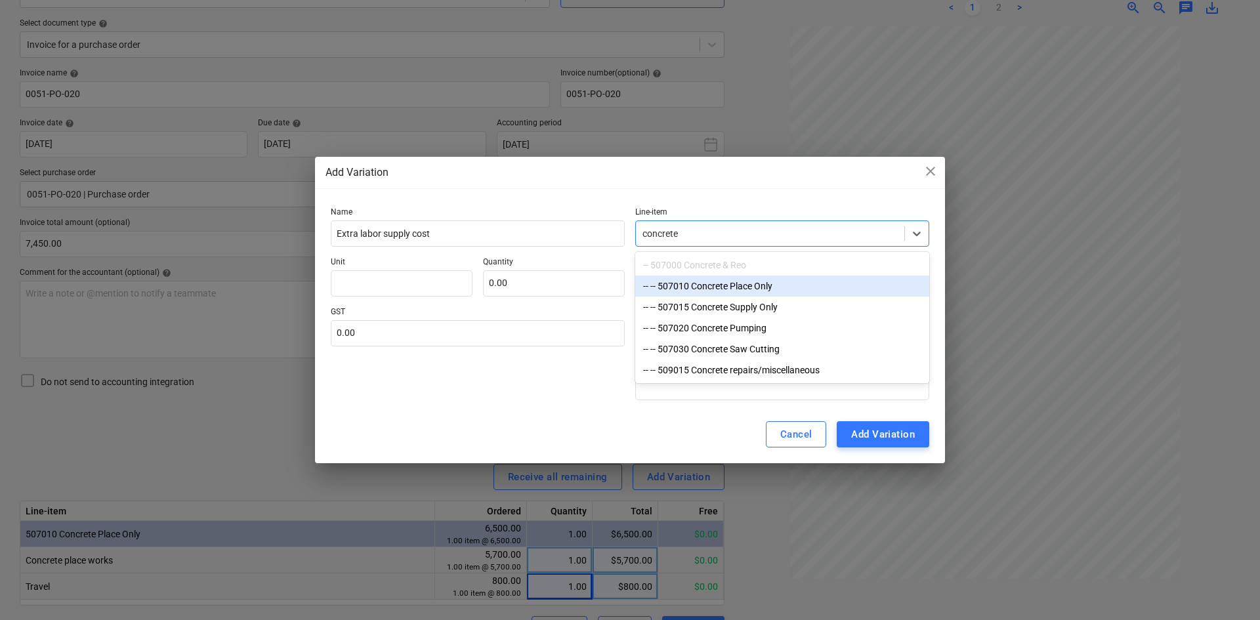
type textarea "x"
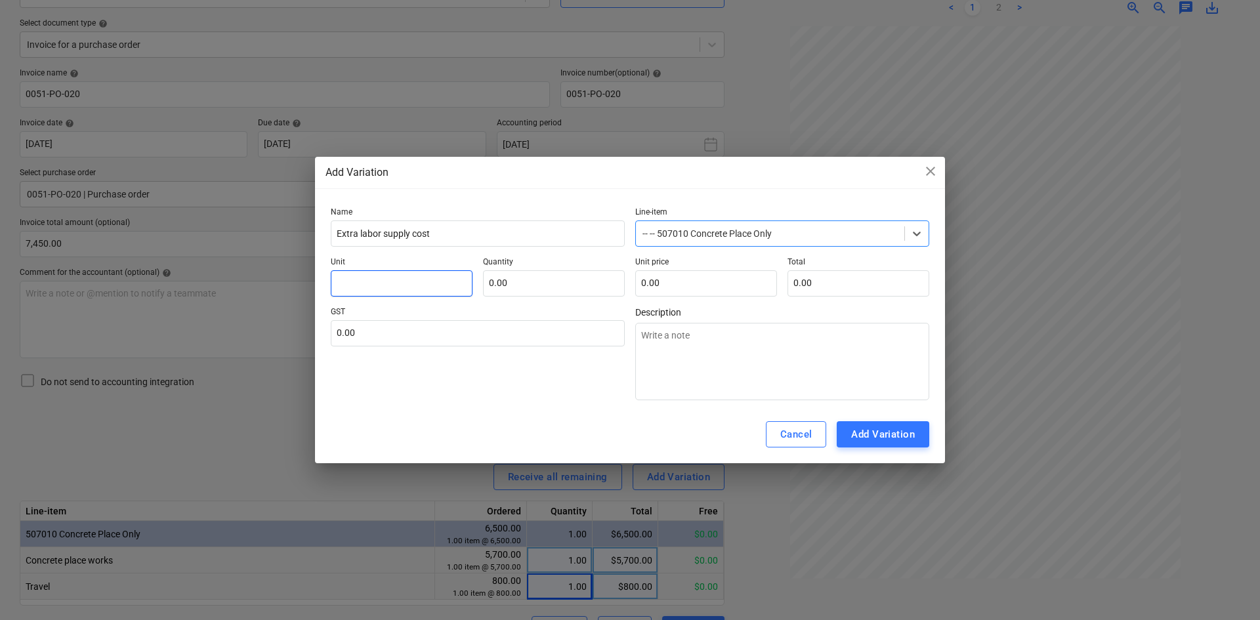
click at [432, 278] on input "text" at bounding box center [402, 283] width 142 height 26
type textarea "x"
type input "i"
type textarea "x"
type input "it"
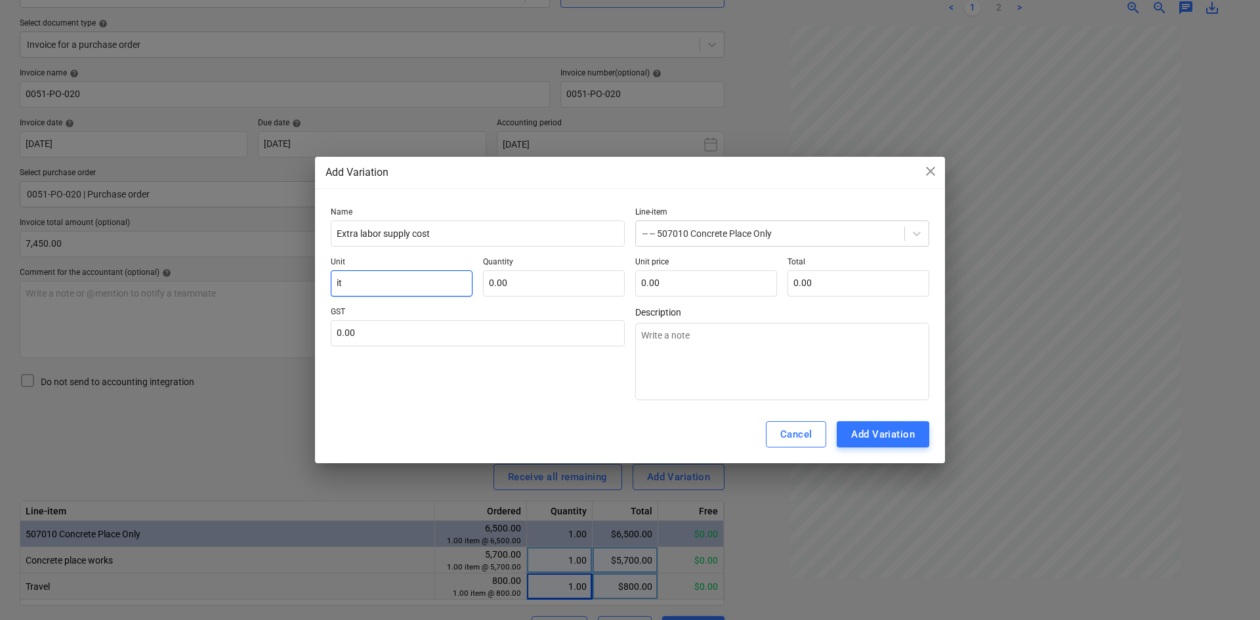
type textarea "x"
type input "ite"
type textarea "x"
type input "item"
type textarea "x"
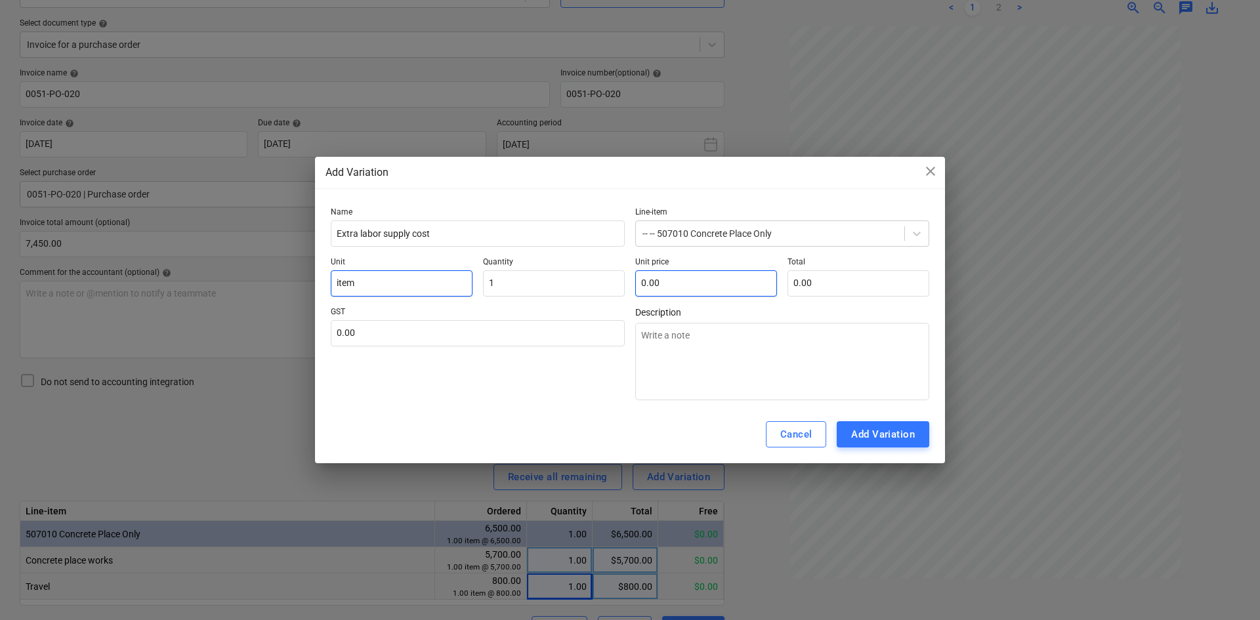
type input "1.00"
type textarea "x"
type input "9"
type input "9.00"
type textarea "x"
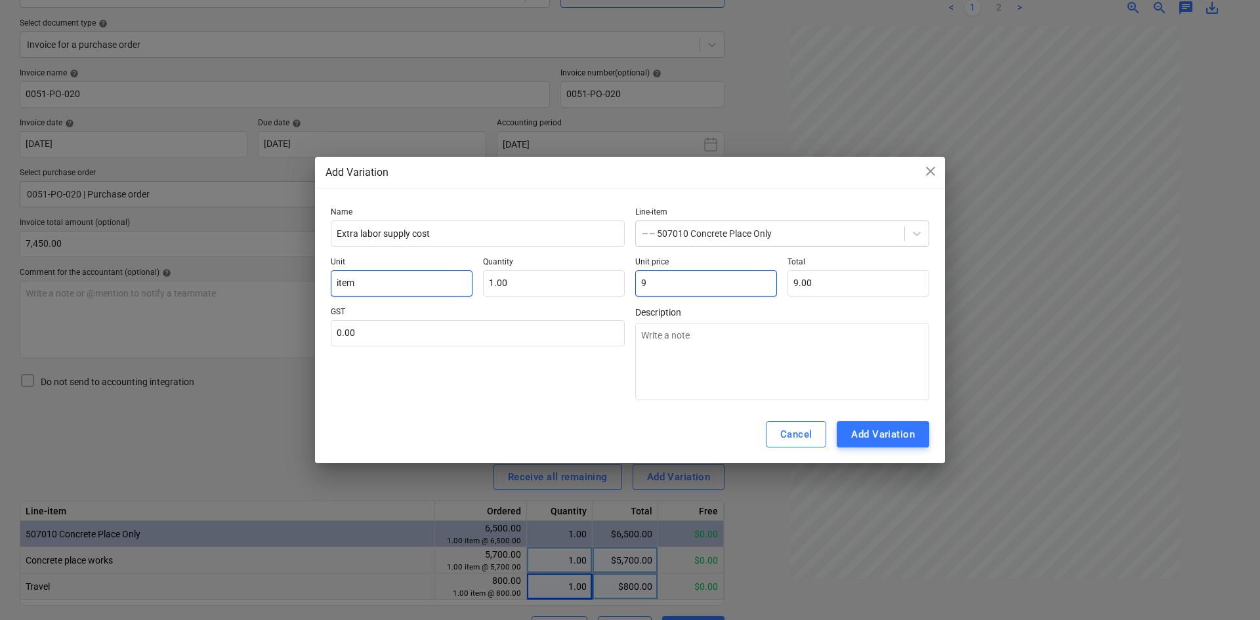
type input "95"
type input "95.00"
type textarea "x"
type input "950"
type input "950.00"
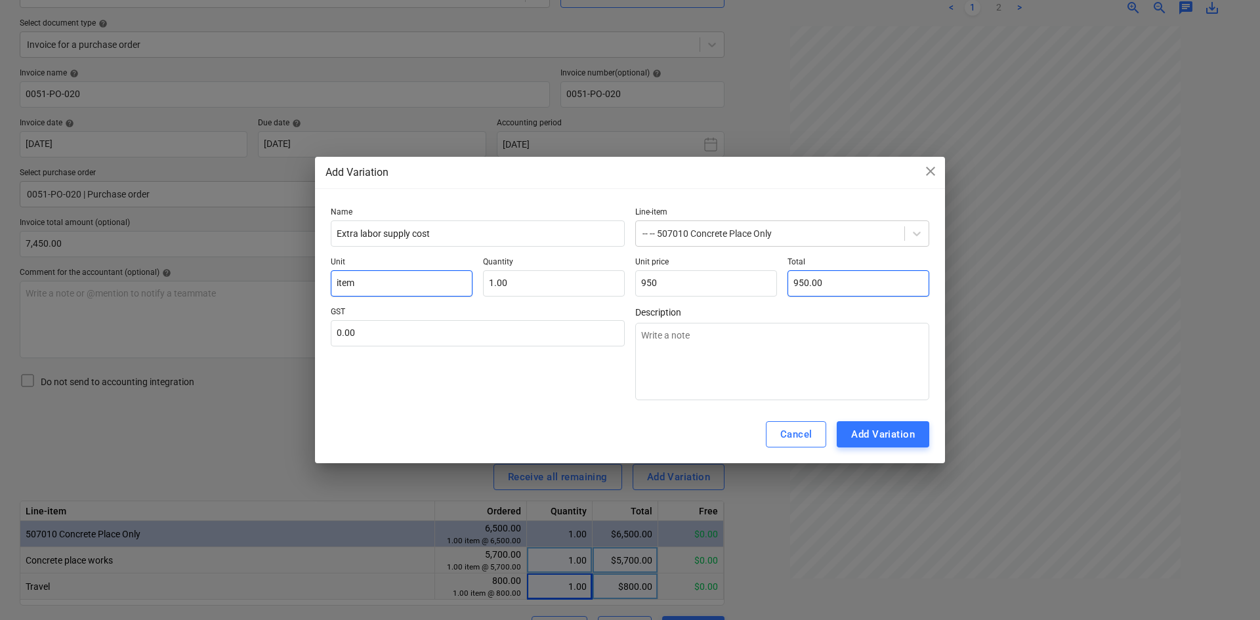
type input "950.00"
type textarea "x"
type input "1"
type textarea "x"
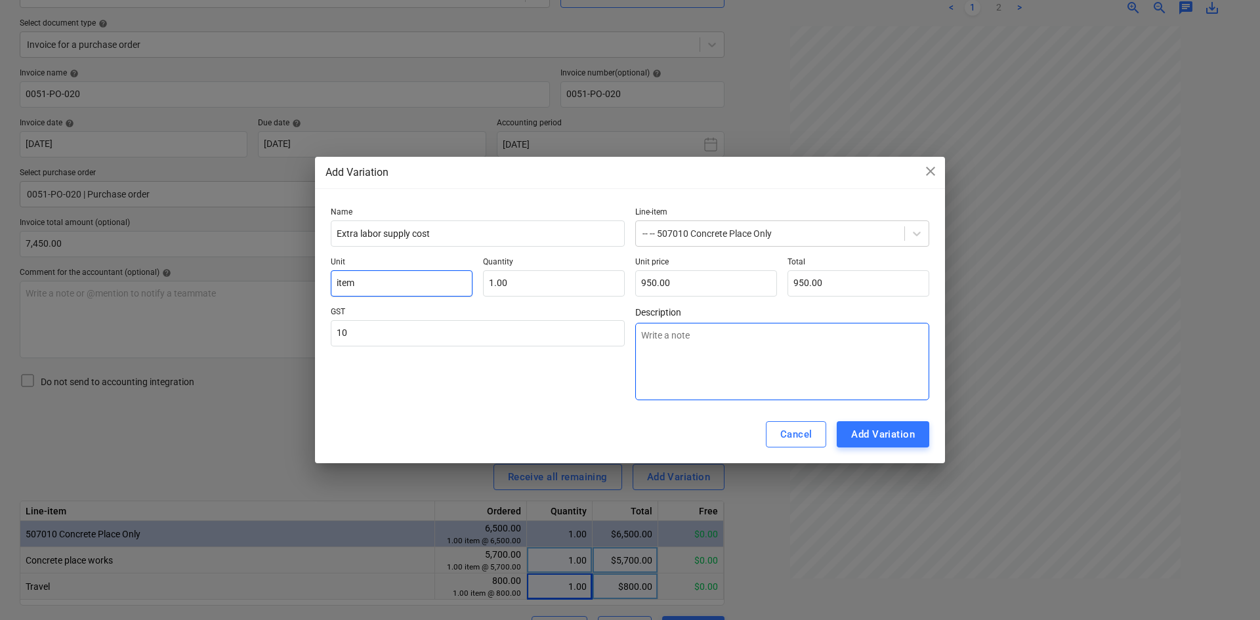
type input "10.00"
click at [489, 369] on div "GST 10.00" at bounding box center [478, 353] width 294 height 93
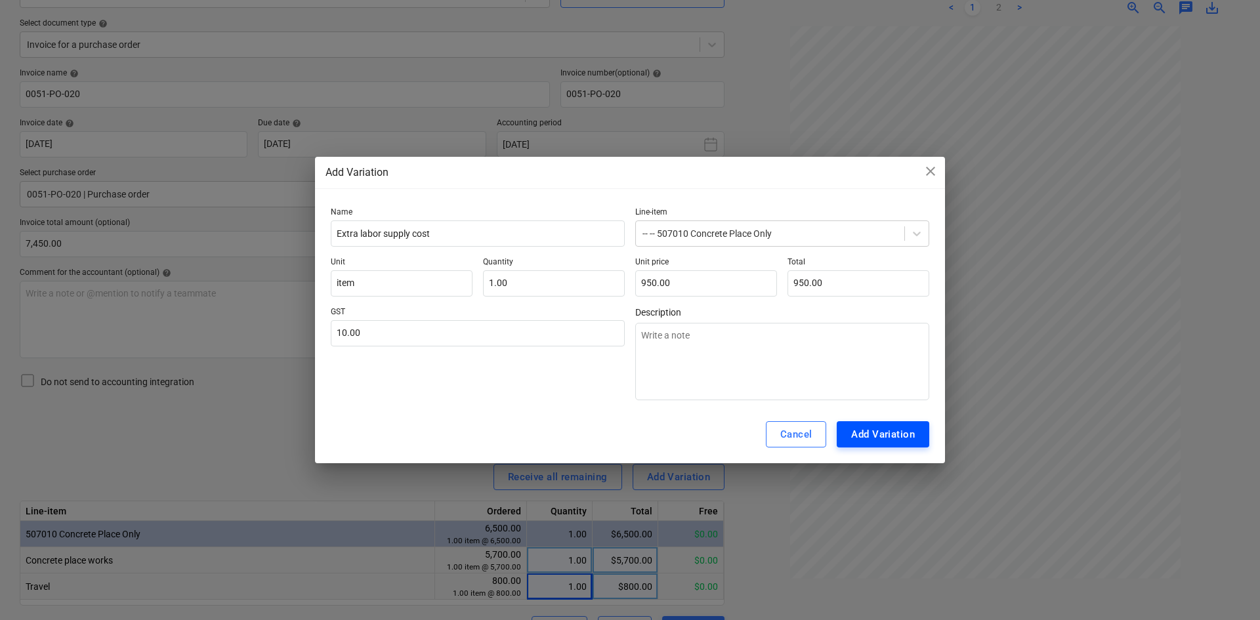
click at [890, 430] on div "Add Variation" at bounding box center [883, 434] width 64 height 17
type textarea "x"
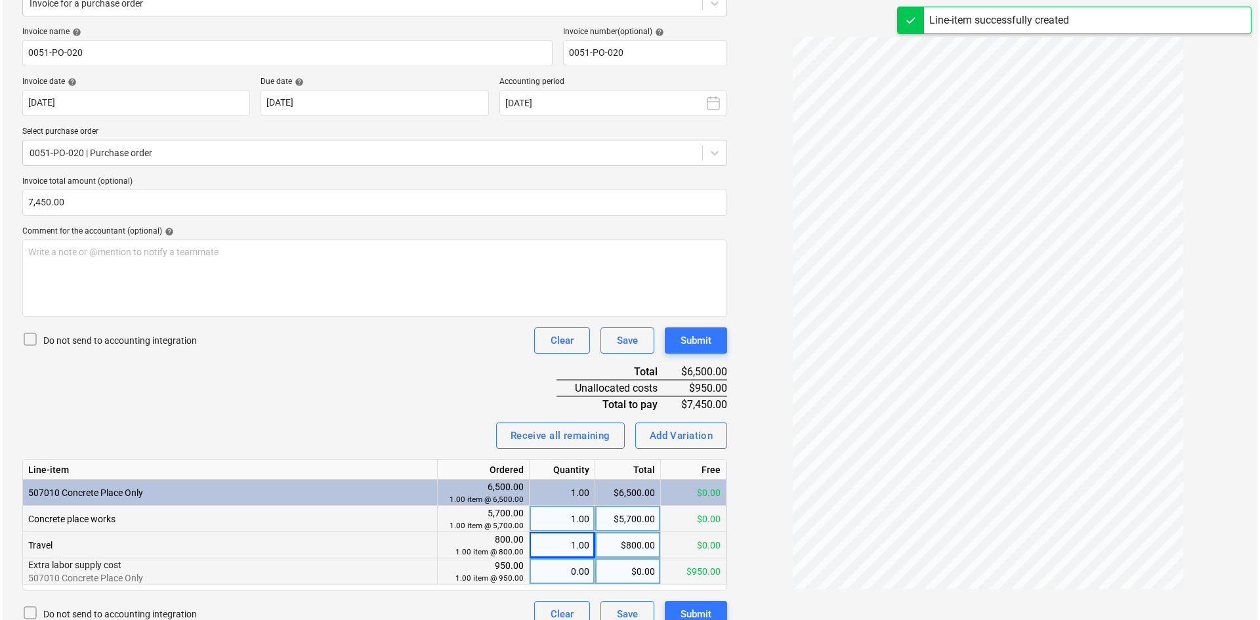
scroll to position [198, 0]
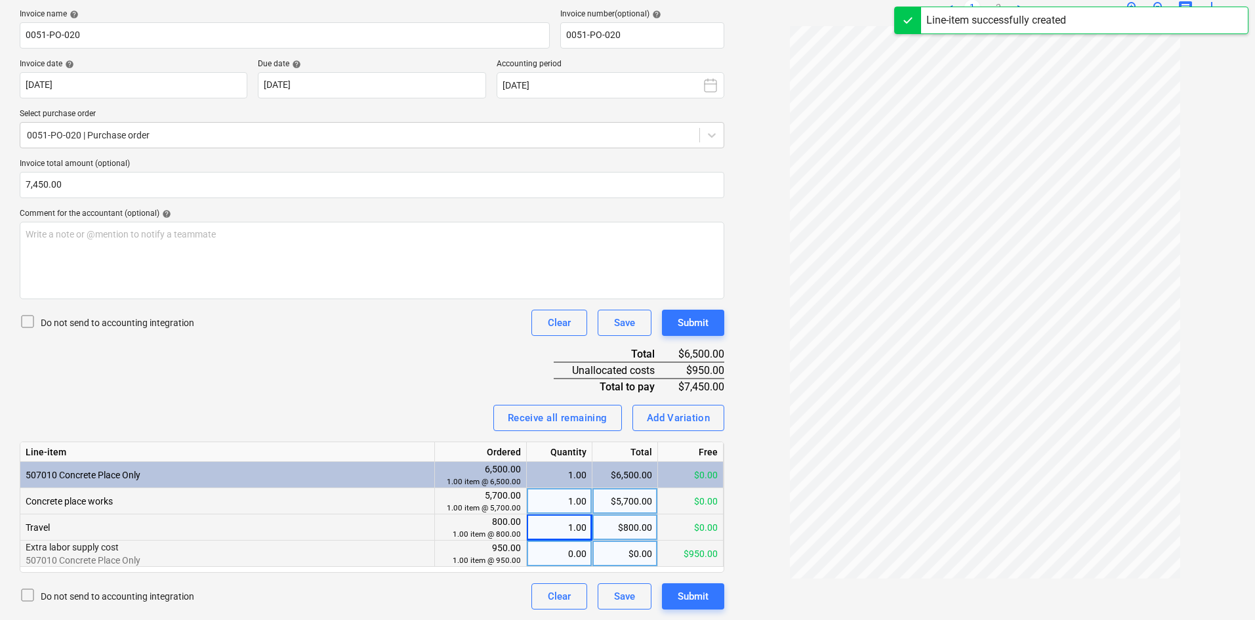
click at [568, 562] on div "0.00" at bounding box center [559, 554] width 54 height 26
type input "1"
click at [401, 391] on div "Invoice name help 0051-PO-020 Invoice number (optional) help 0051-PO-020 Invoic…" at bounding box center [372, 309] width 705 height 600
click at [354, 350] on div "Invoice name help 0051-PO-020 Invoice number (optional) help 0051-PO-020 Invoic…" at bounding box center [372, 309] width 705 height 600
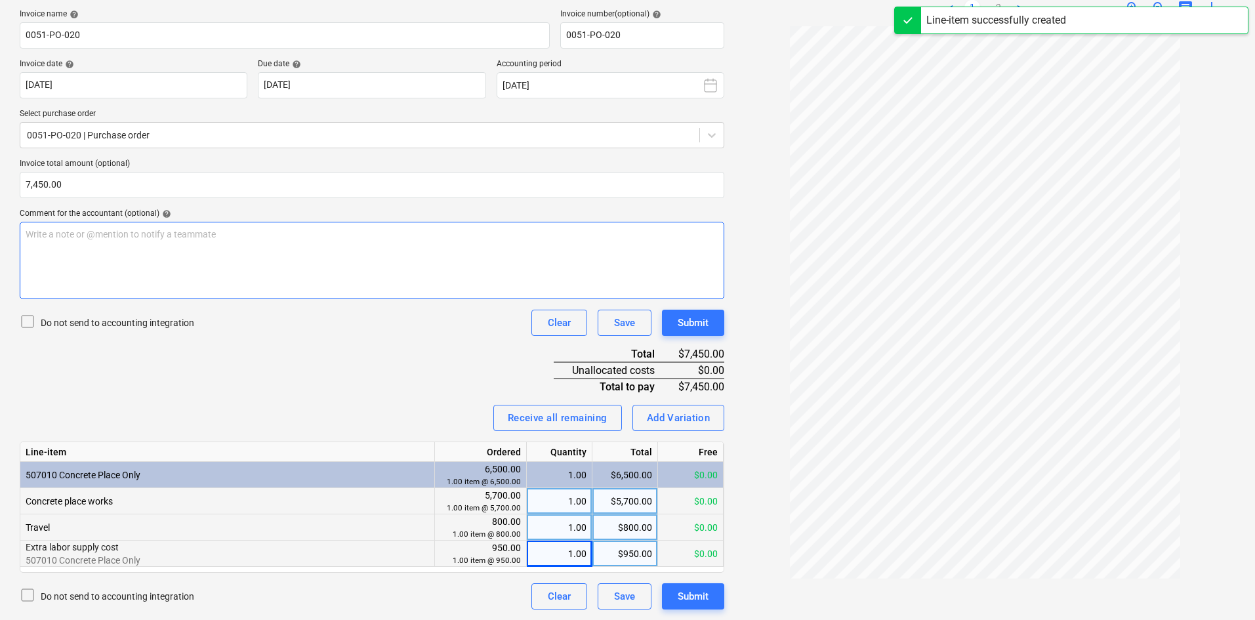
click at [281, 239] on p "Write a note or @mention to notify a teammate [PERSON_NAME]" at bounding box center [372, 234] width 693 height 13
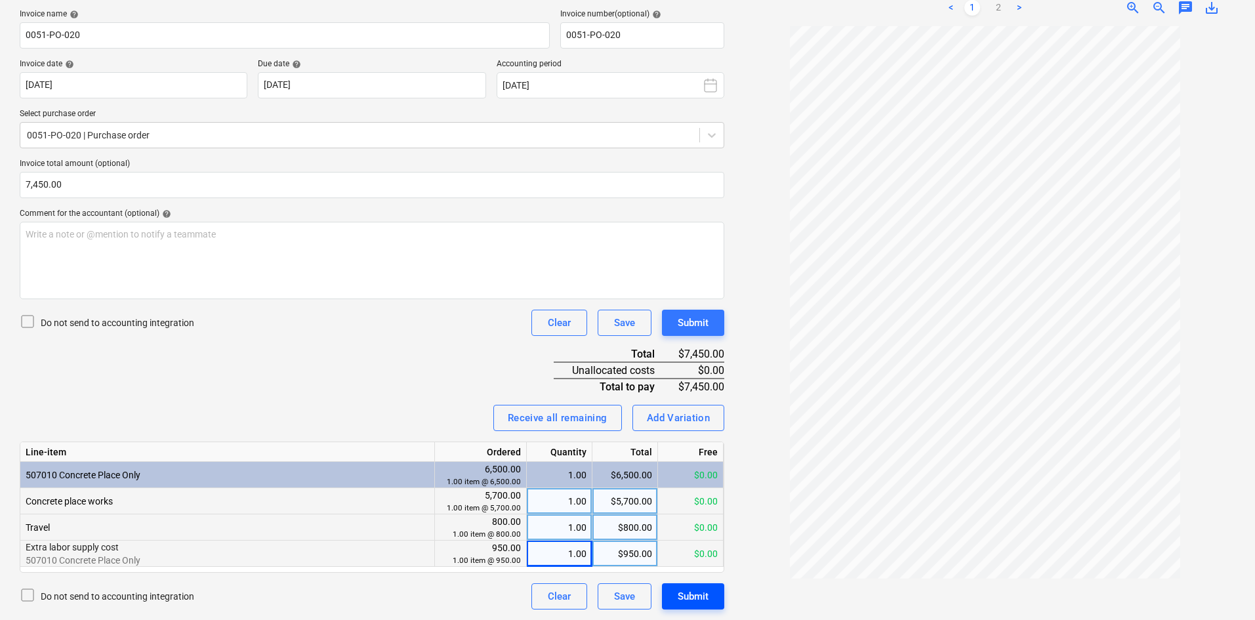
click at [692, 590] on div "Submit" at bounding box center [693, 596] width 31 height 17
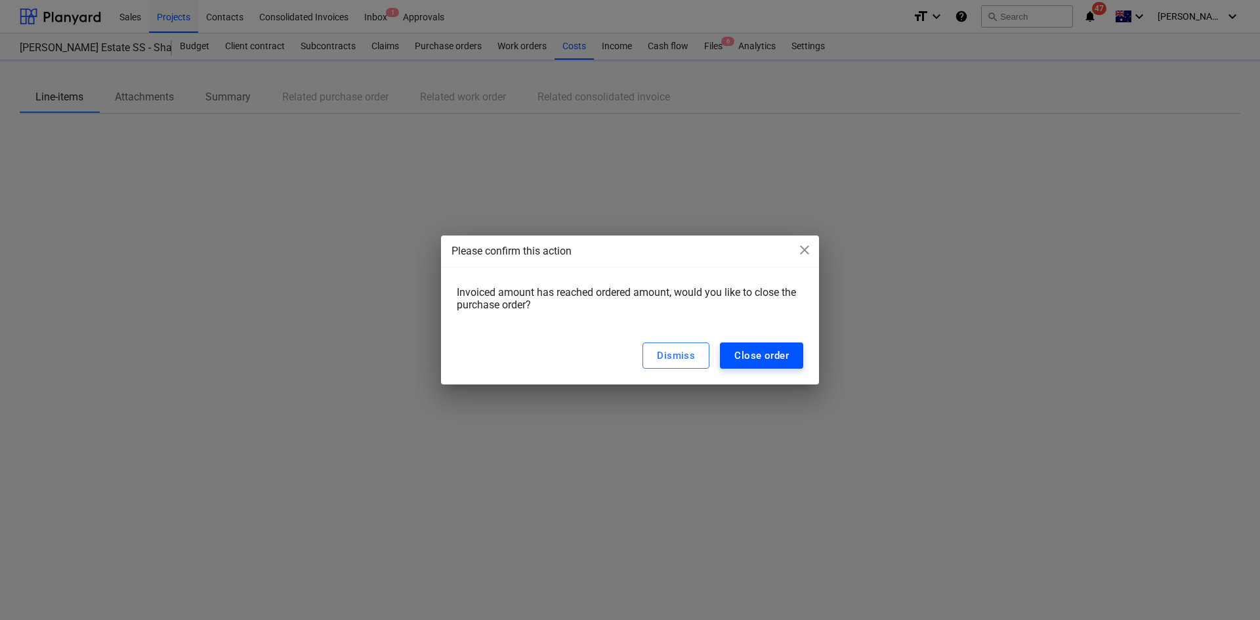
click at [760, 357] on div "Close order" at bounding box center [761, 355] width 54 height 17
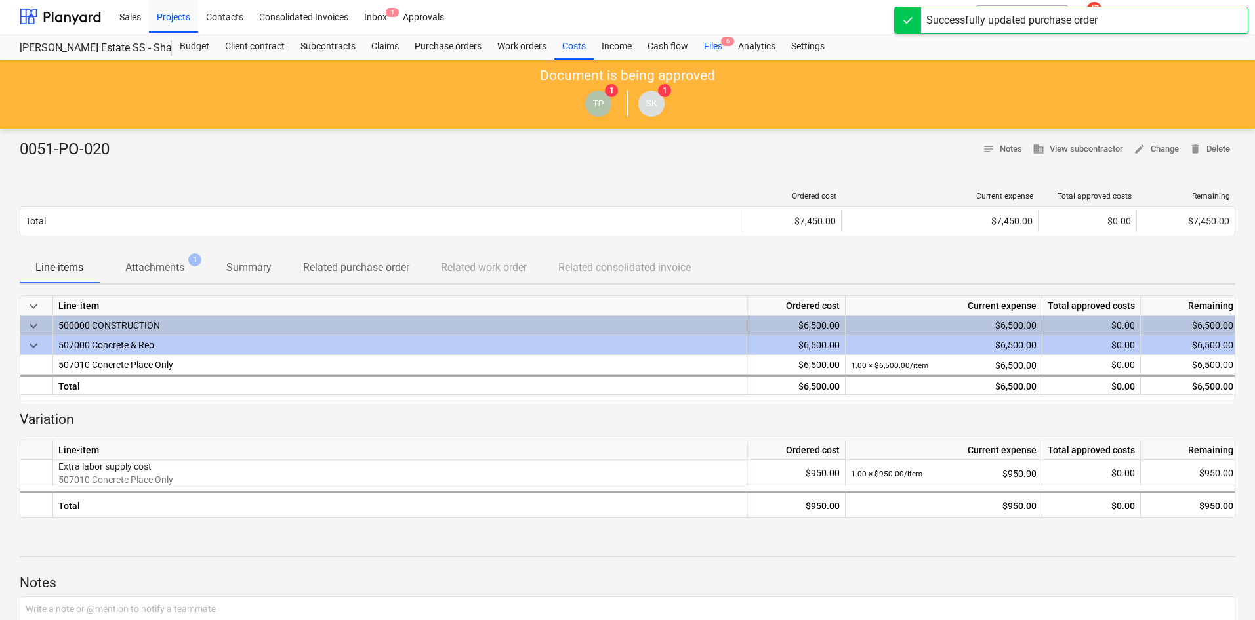
click at [720, 45] on div "Files 6" at bounding box center [713, 46] width 34 height 26
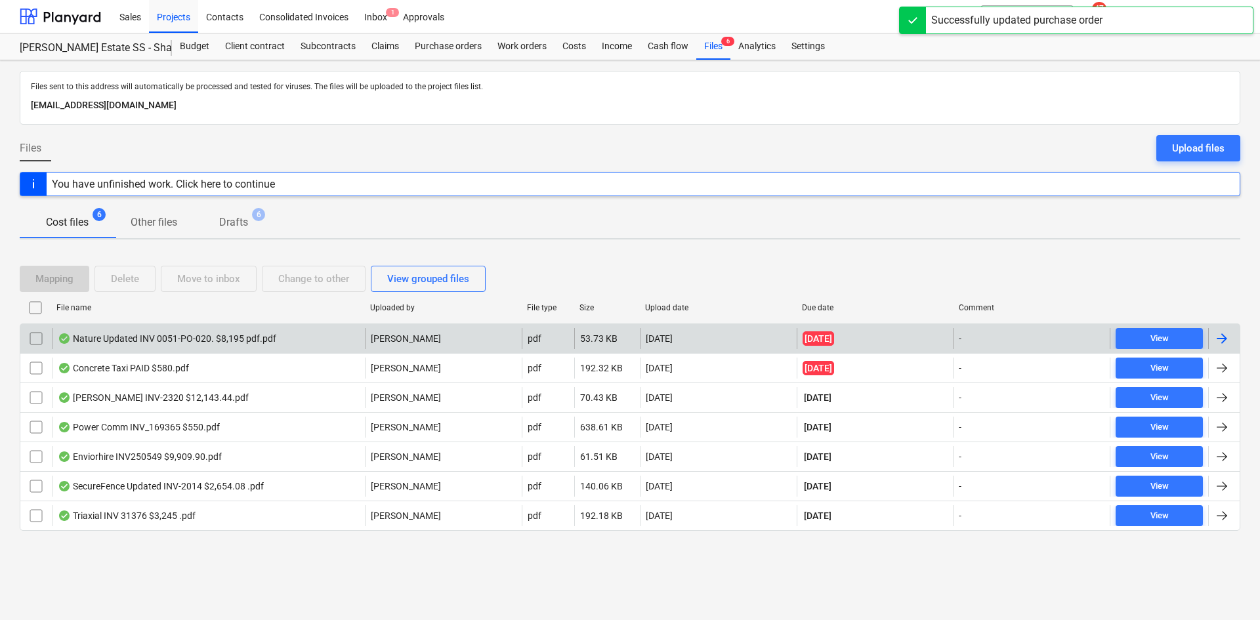
click at [354, 336] on div "Nature Updated INV 0051-PO-020. $8,195 pdf.pdf" at bounding box center [208, 338] width 313 height 21
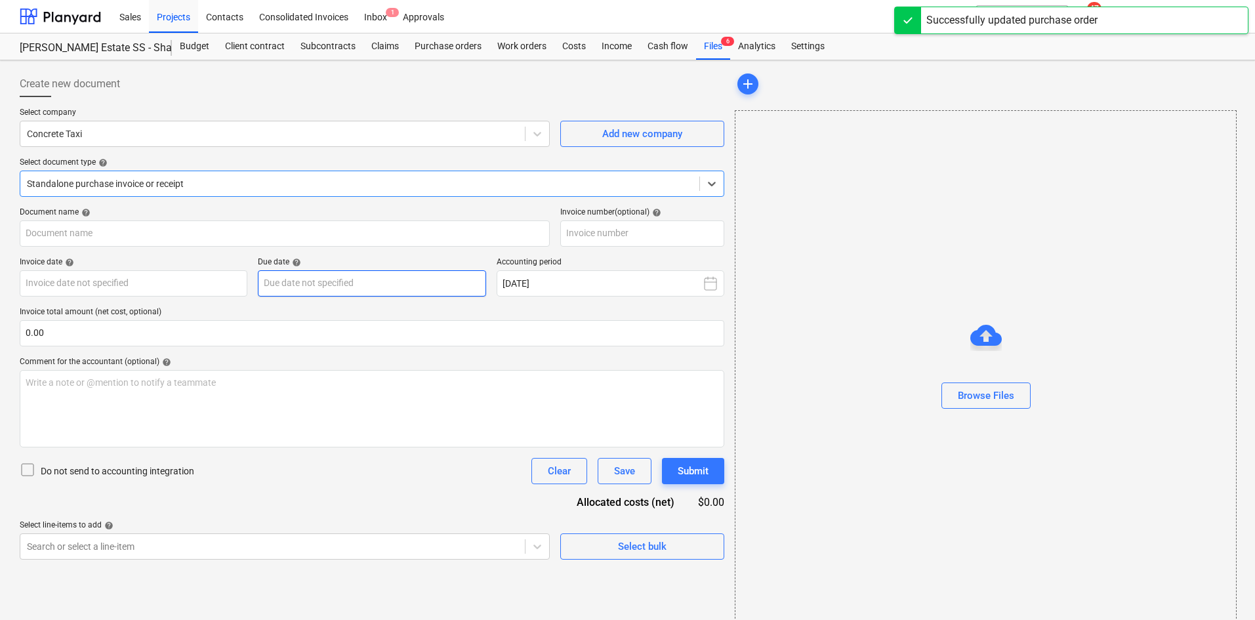
type input "T33"
type input "[DATE]"
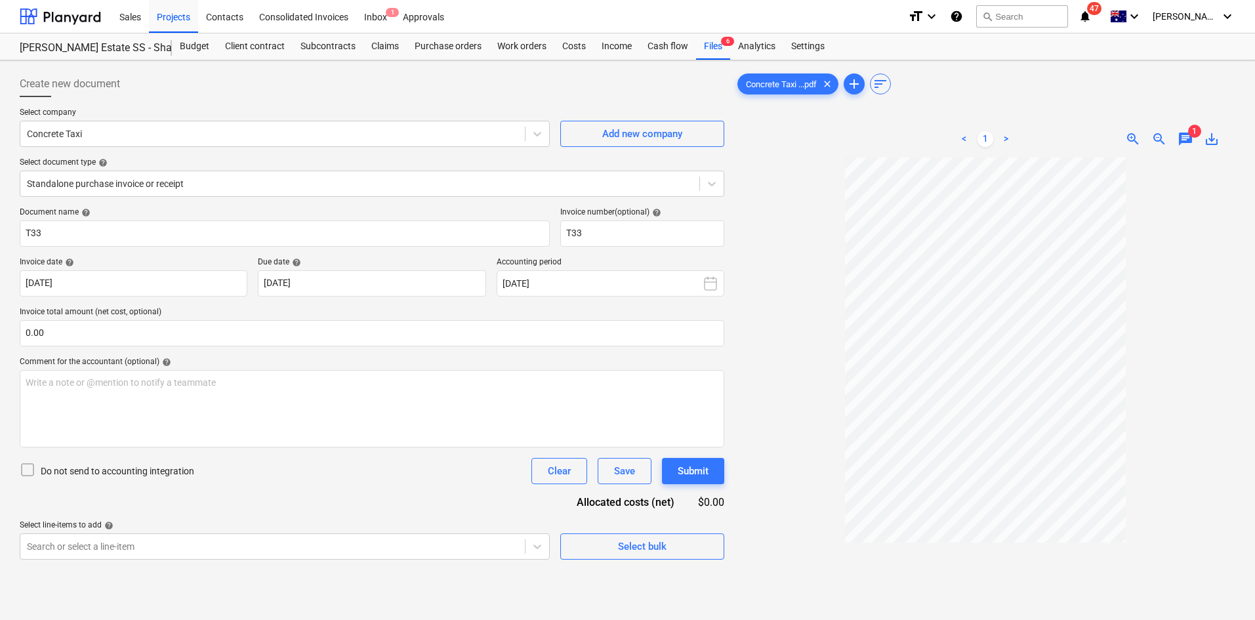
click at [211, 169] on p "Select document type help" at bounding box center [372, 163] width 705 height 13
click at [211, 185] on div at bounding box center [360, 183] width 666 height 13
click at [221, 179] on div at bounding box center [360, 183] width 666 height 13
click at [649, 552] on div "Select bulk" at bounding box center [642, 546] width 49 height 17
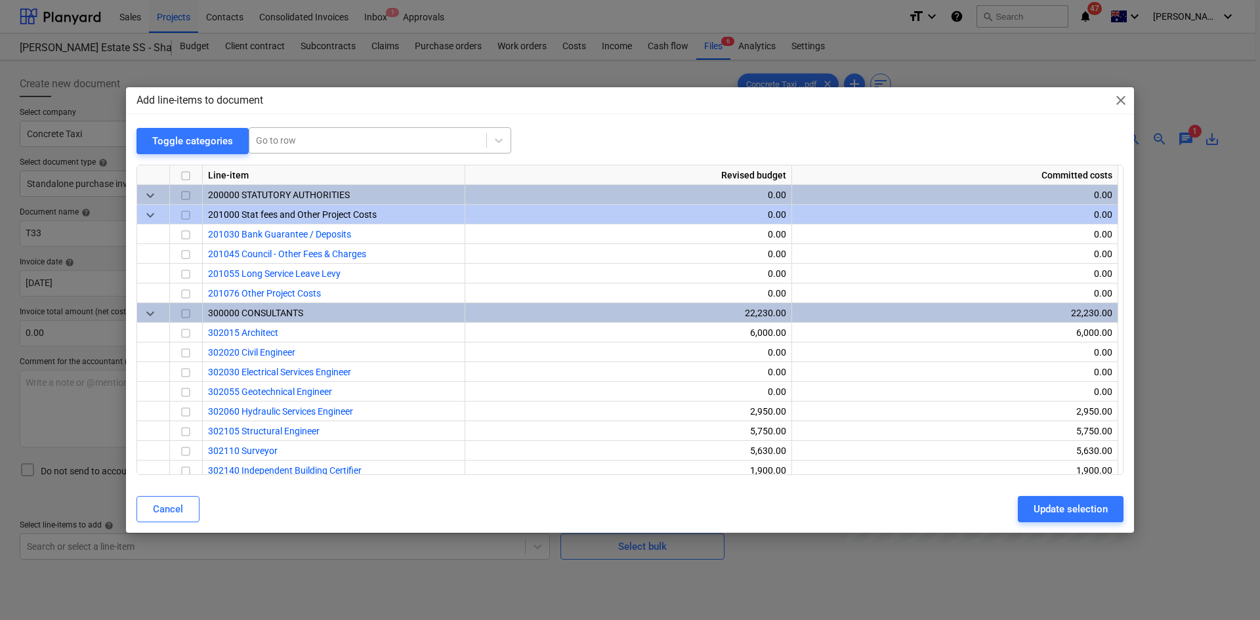
click at [308, 141] on div at bounding box center [368, 140] width 224 height 13
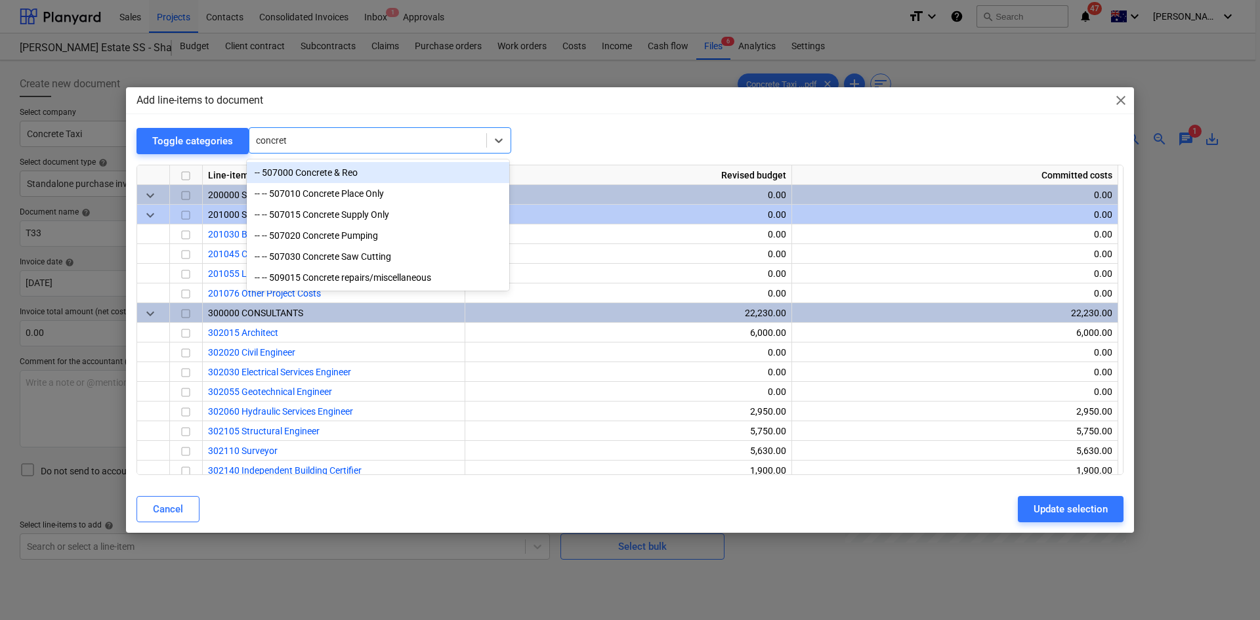
type input "concrete"
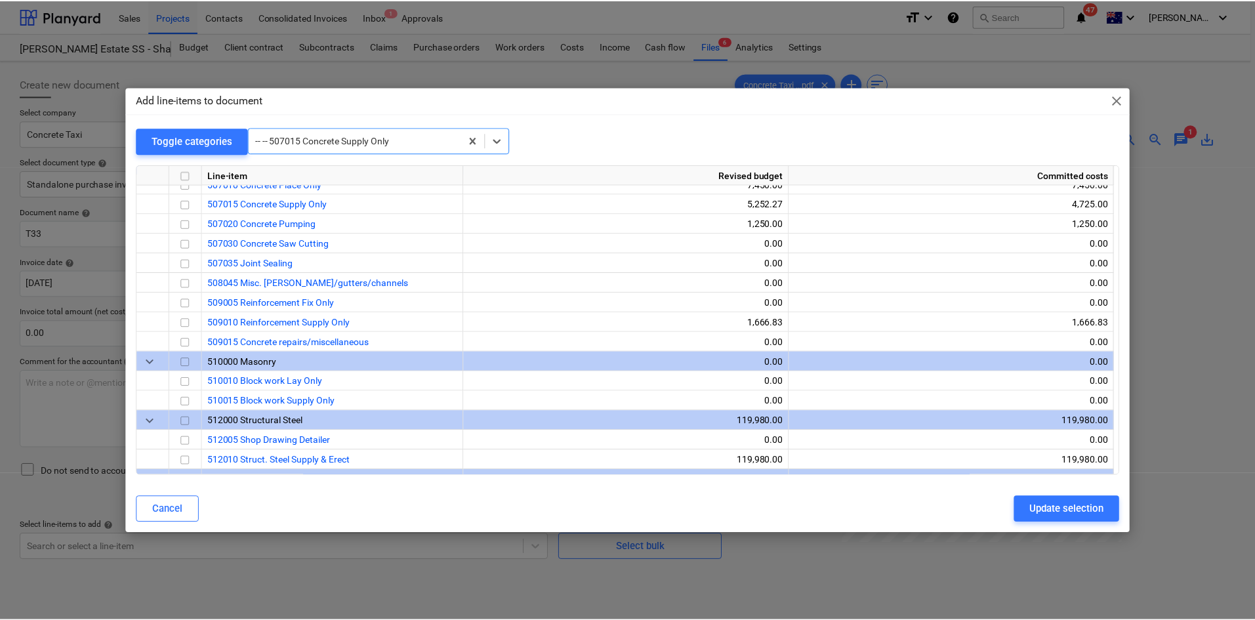
scroll to position [1516, 0]
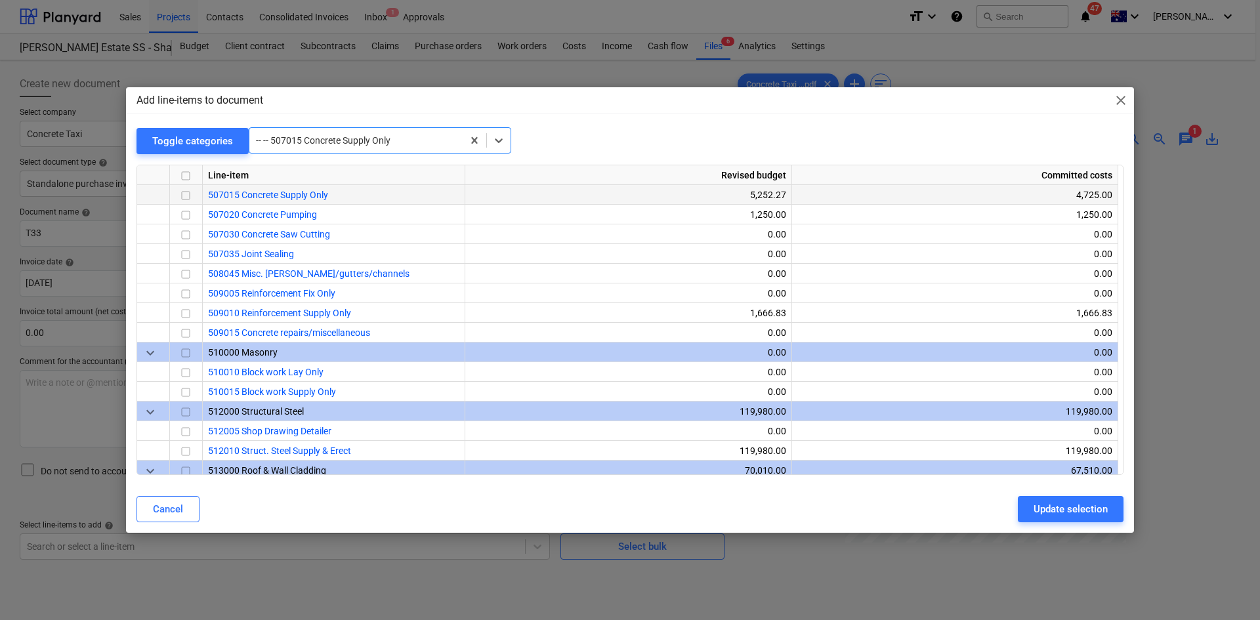
click at [187, 193] on input "checkbox" at bounding box center [186, 196] width 16 height 16
click at [1025, 510] on button "Update selection" at bounding box center [1071, 509] width 106 height 26
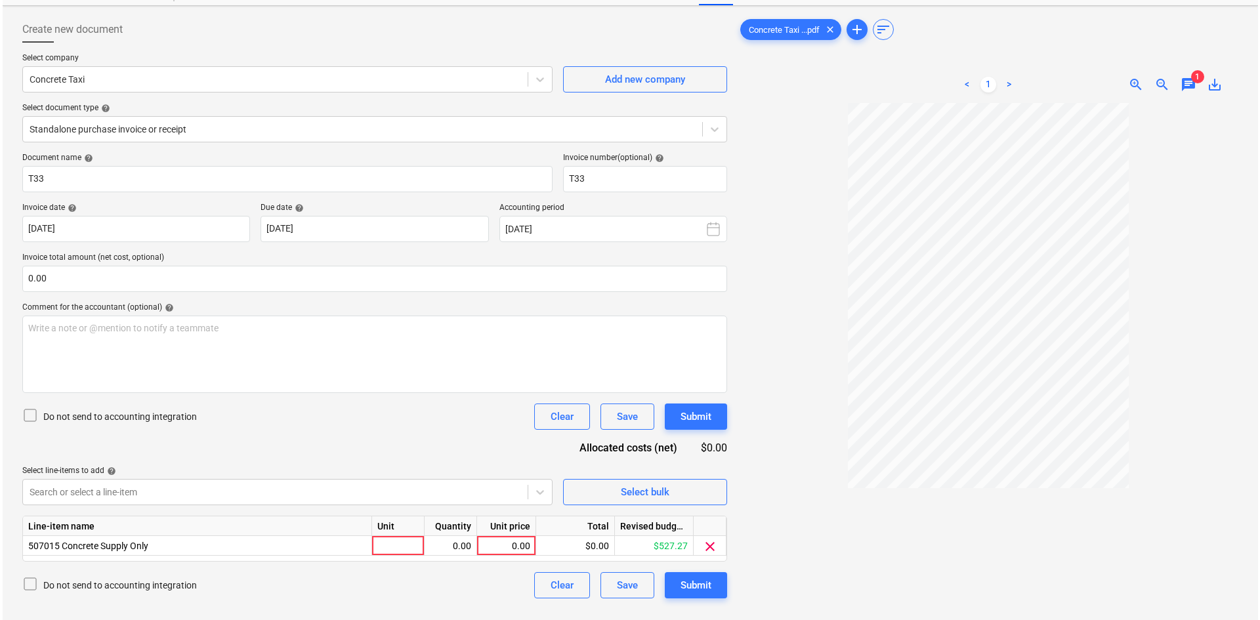
scroll to position [131, 0]
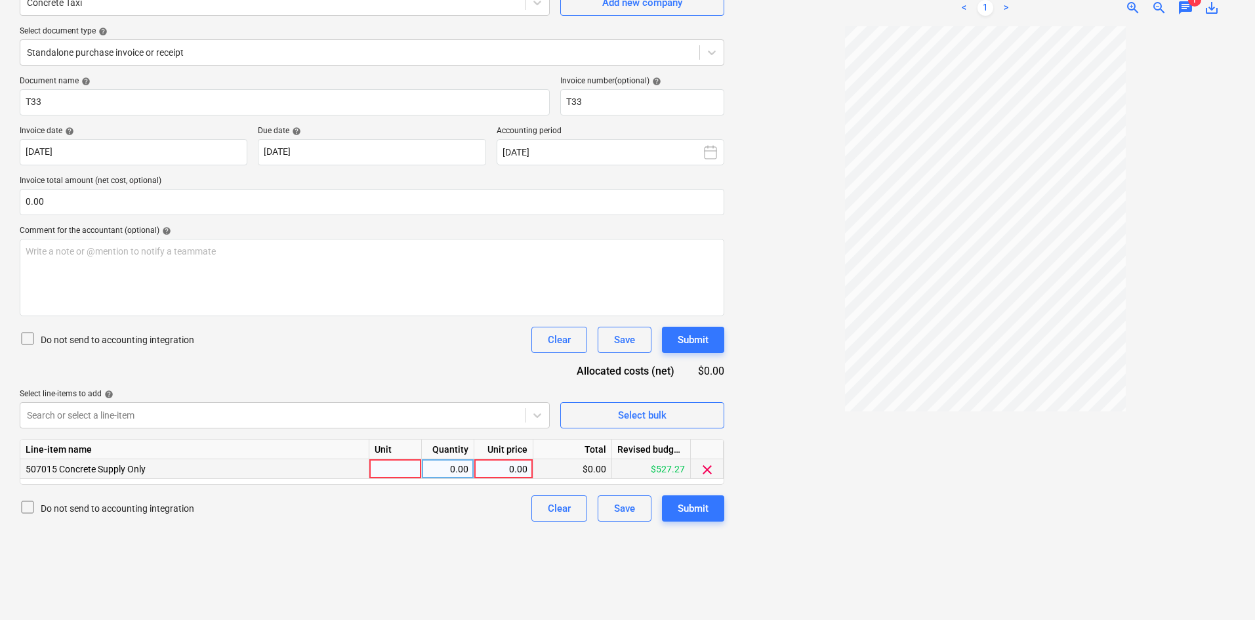
click at [396, 468] on div at bounding box center [395, 469] width 52 height 20
type input "item"
click at [520, 468] on div "5.00" at bounding box center [504, 469] width 48 height 20
type input "527.27"
click at [358, 551] on div "Create new document Select company Concrete Taxi Add new company Select documen…" at bounding box center [371, 274] width 715 height 680
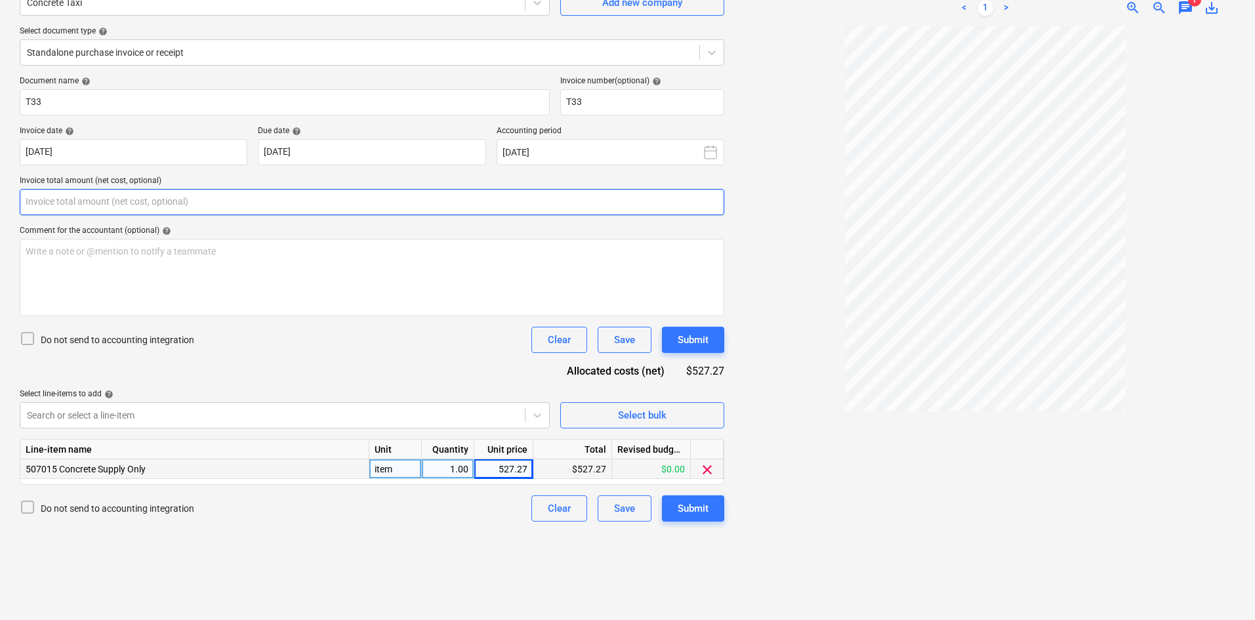
click at [165, 201] on input "text" at bounding box center [372, 202] width 705 height 26
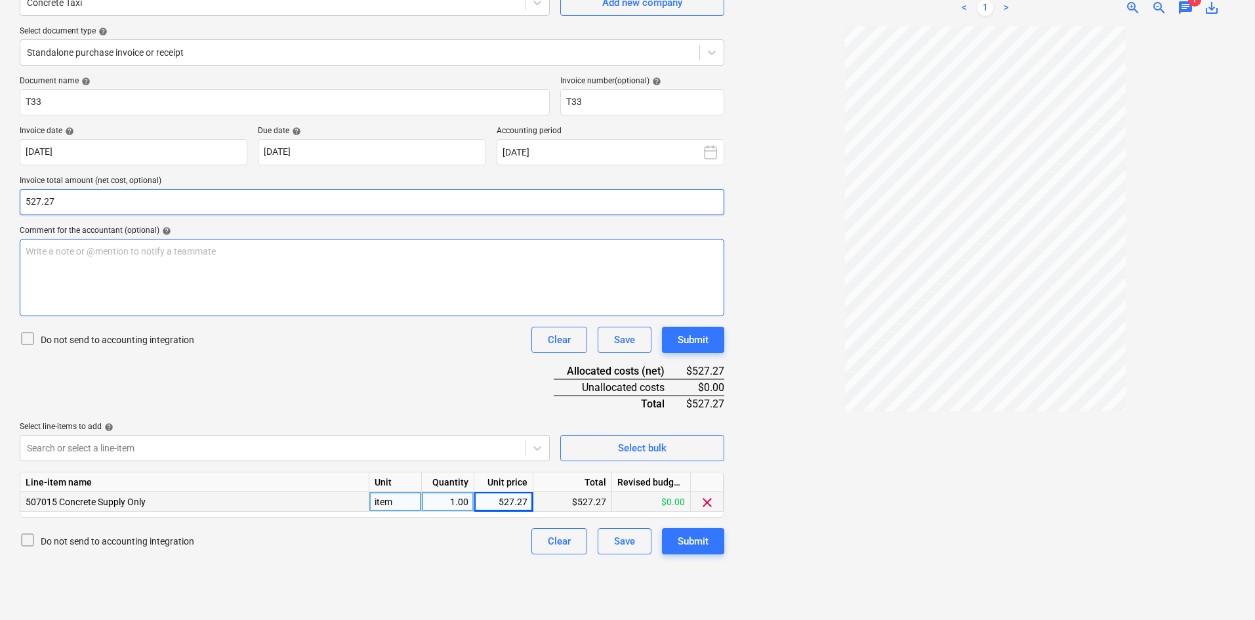
type input "527.27"
click at [257, 262] on div "Write a note or @mention to notify a teammate [PERSON_NAME]" at bounding box center [372, 277] width 705 height 77
click at [392, 365] on div "Document name help T33 Invoice number (optional) help T33 Invoice date help [DA…" at bounding box center [372, 315] width 705 height 478
click at [697, 537] on div "Submit" at bounding box center [693, 541] width 31 height 17
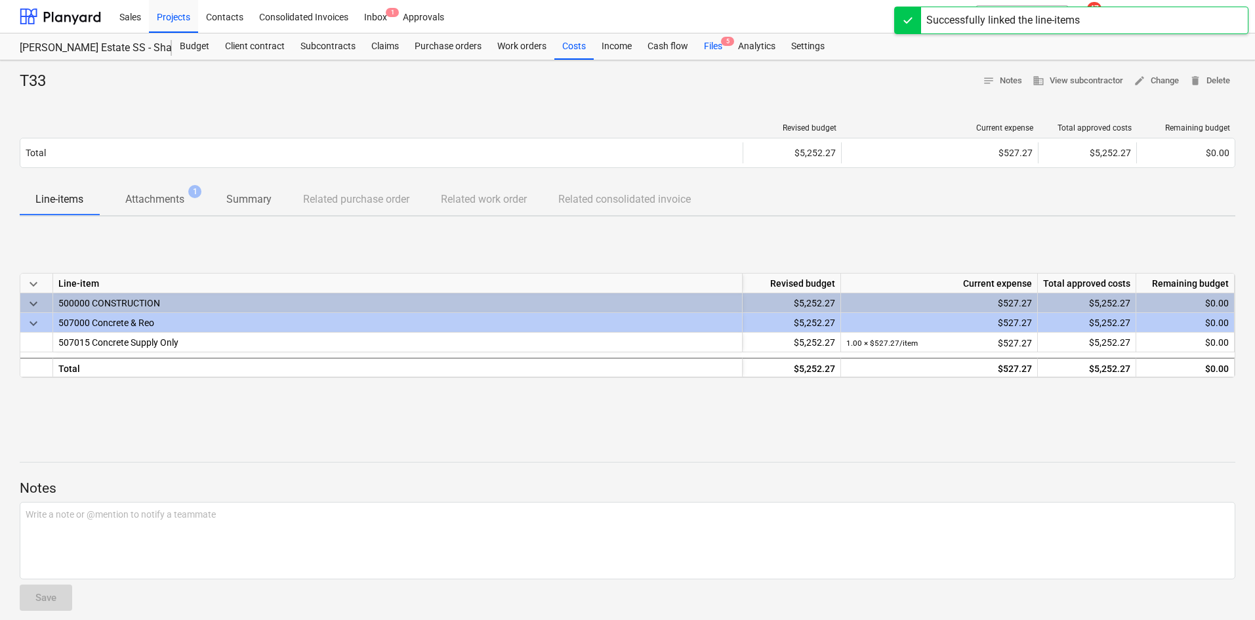
click at [718, 51] on div "Files 5" at bounding box center [713, 46] width 34 height 26
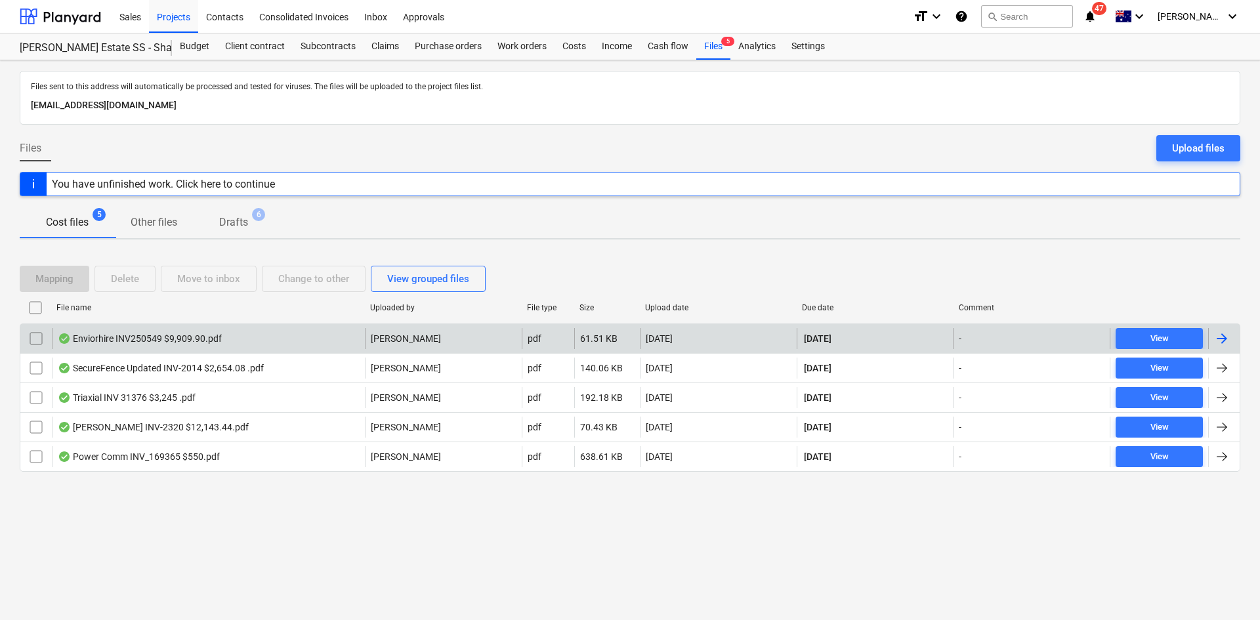
click at [242, 341] on div "Enviorhire INV250549 $9,909.90.pdf" at bounding box center [208, 338] width 313 height 21
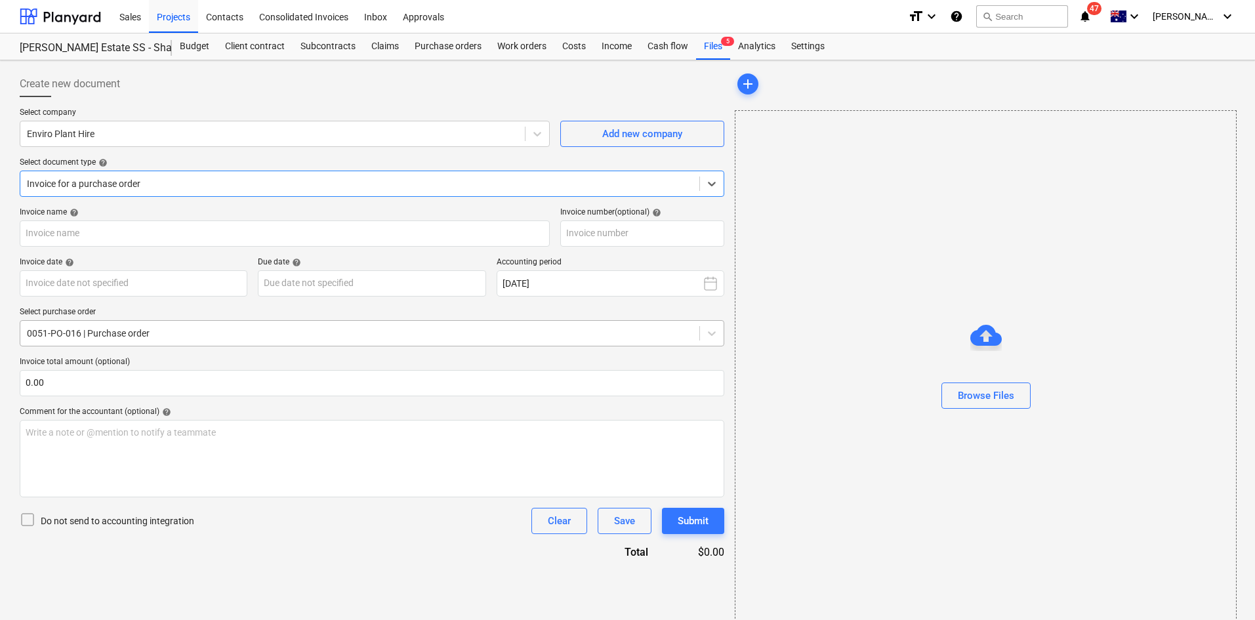
type input "INV250549"
type input "[DATE]"
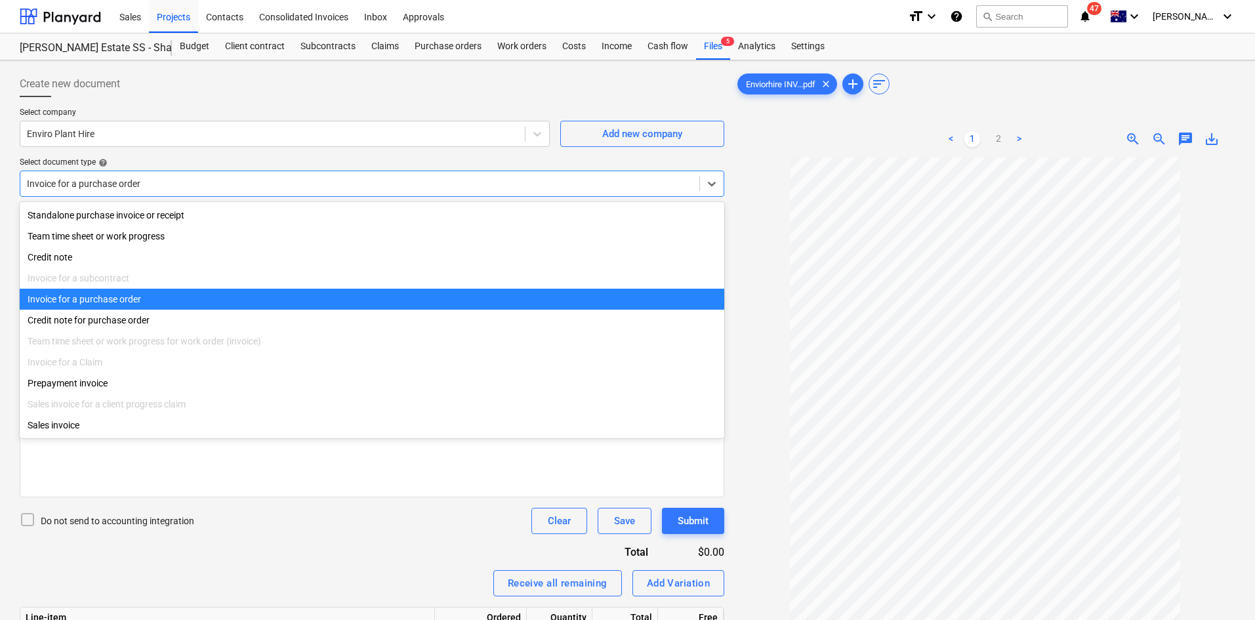
click at [152, 183] on div at bounding box center [360, 183] width 666 height 13
click at [160, 305] on div "Invoice for a purchase order" at bounding box center [372, 299] width 705 height 21
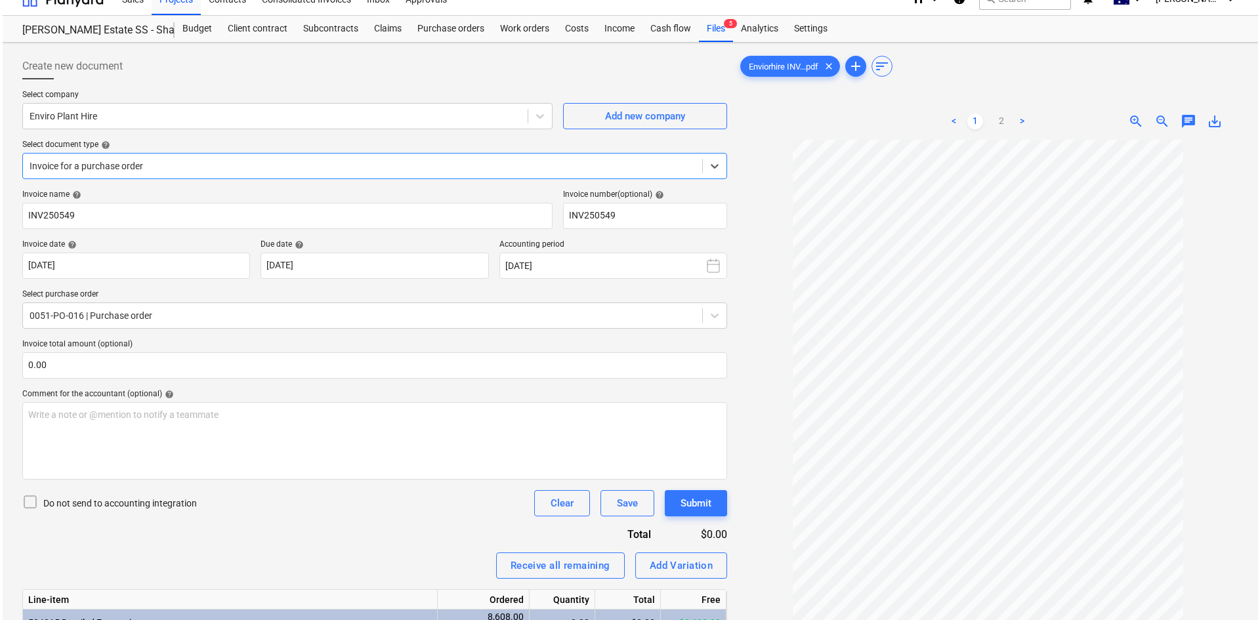
scroll to position [244, 0]
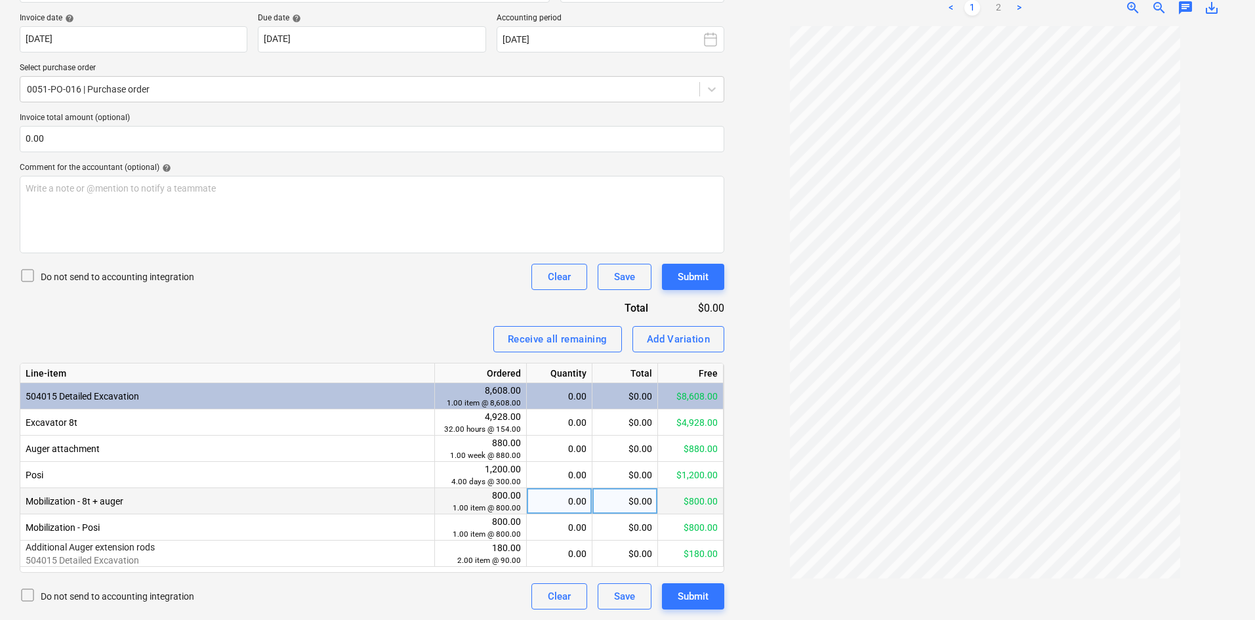
click at [554, 498] on div "0.00" at bounding box center [559, 501] width 54 height 26
click at [384, 364] on div "Line-item" at bounding box center [227, 373] width 415 height 20
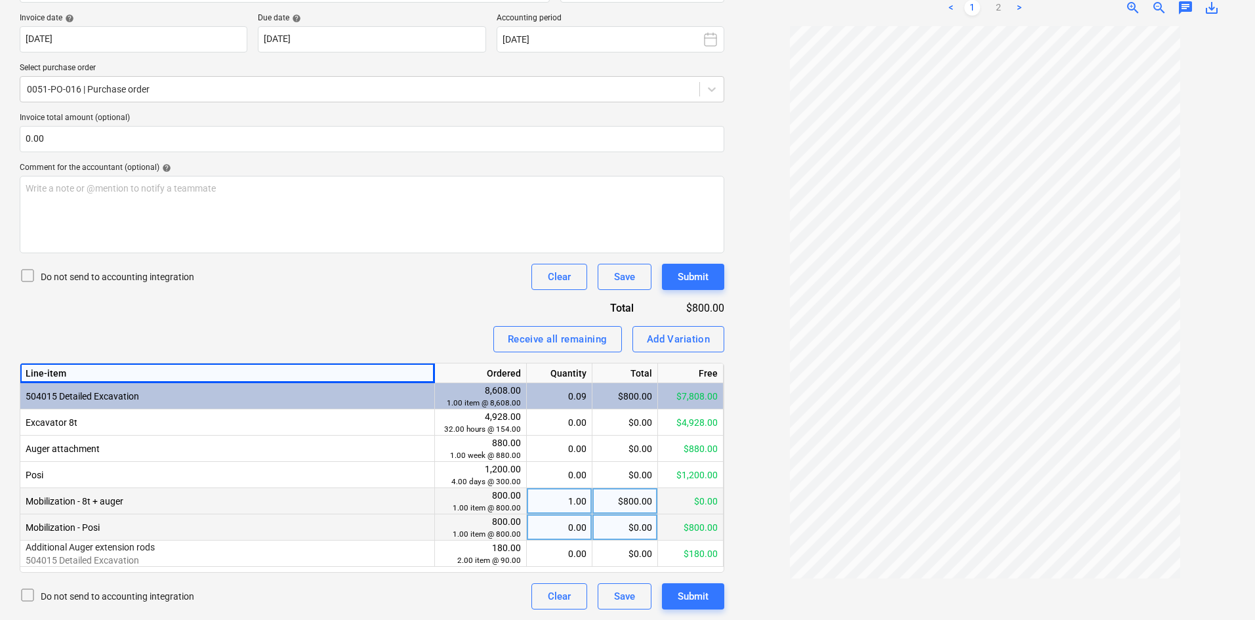
click at [550, 525] on div "0.00" at bounding box center [559, 527] width 54 height 26
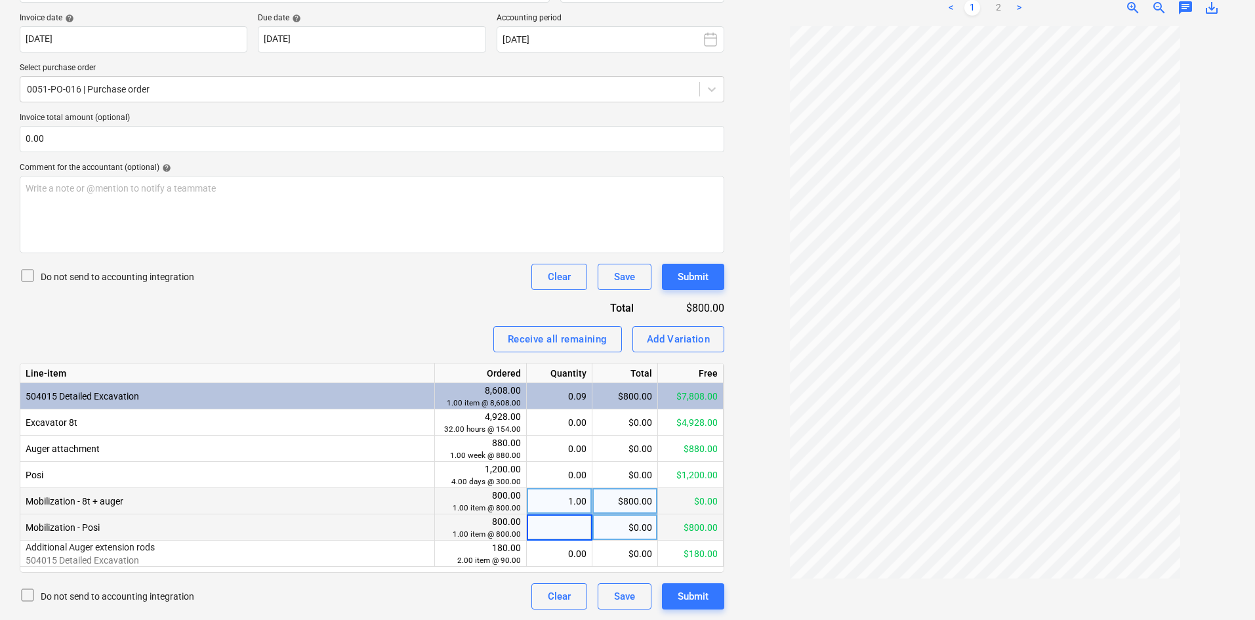
click at [606, 531] on div "$0.00" at bounding box center [625, 527] width 66 height 26
type input "400"
click at [330, 309] on div "Invoice name help INV250549 Invoice number (optional) help INV250549 Invoice da…" at bounding box center [372, 286] width 705 height 646
click at [559, 553] on div "0.00" at bounding box center [559, 554] width 54 height 26
type input "11"
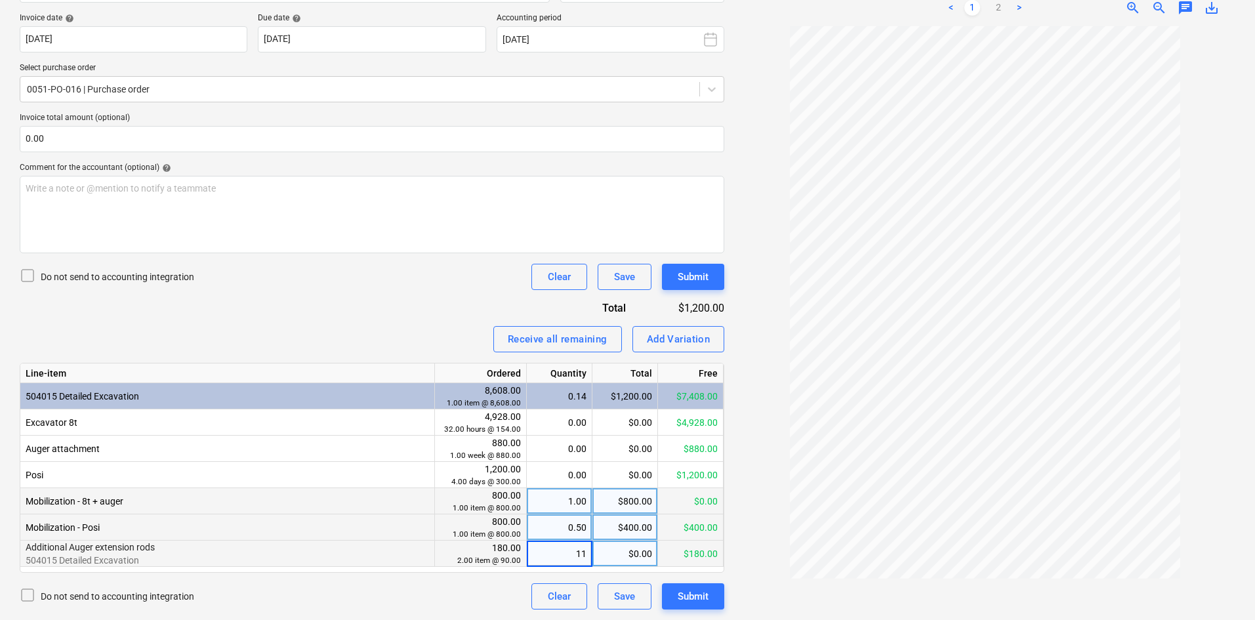
click at [401, 346] on div "Receive all remaining Add Variation" at bounding box center [372, 339] width 705 height 26
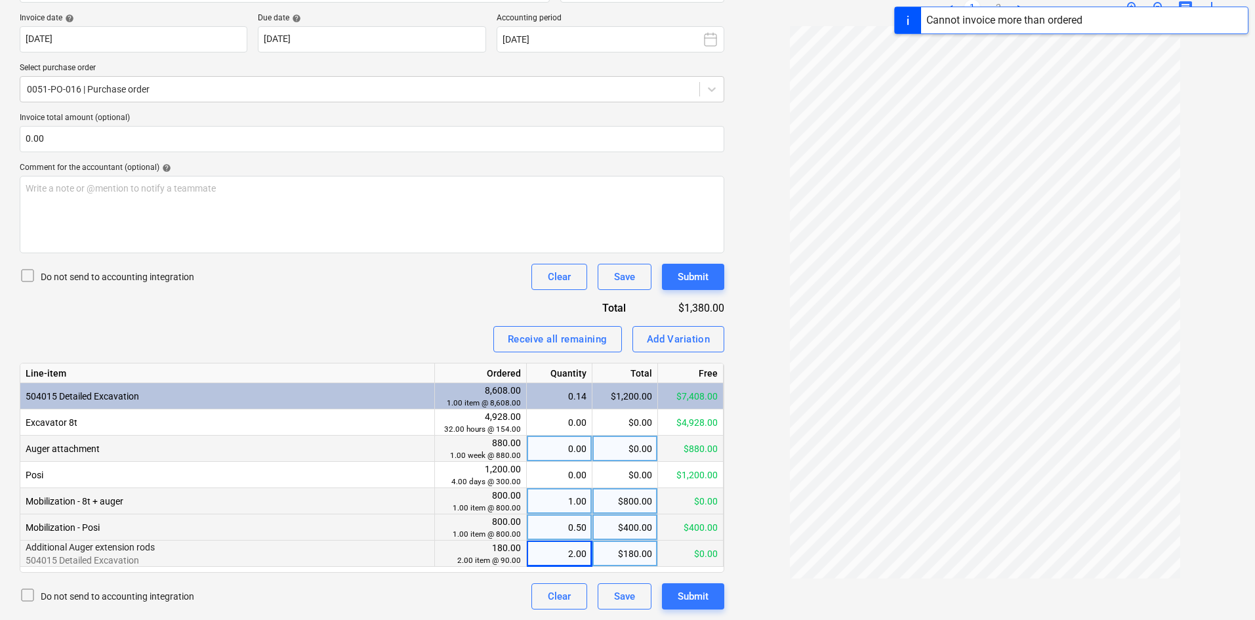
click at [554, 448] on div "0.00" at bounding box center [559, 449] width 54 height 26
type input "1"
click at [398, 312] on div "Invoice name help INV250549 Invoice number (optional) help INV250549 Invoice da…" at bounding box center [372, 286] width 705 height 646
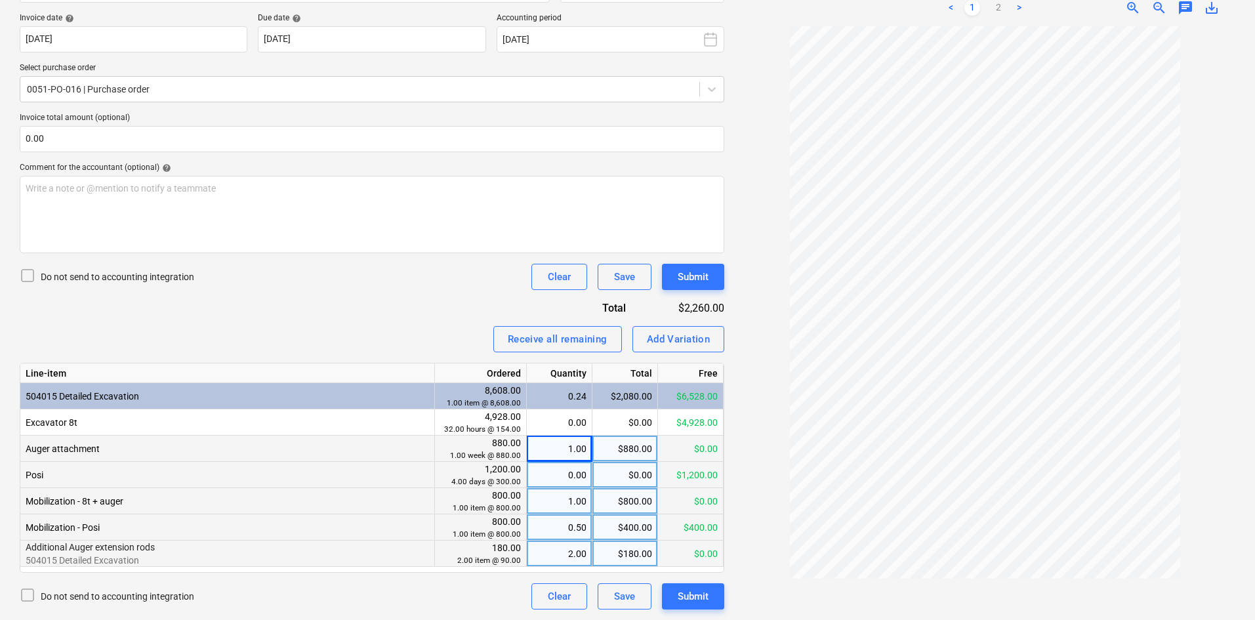
click at [577, 478] on div "0.00" at bounding box center [559, 475] width 54 height 26
type input "1111"
click at [414, 358] on div "Invoice name help INV250549 Invoice number (optional) help INV250549 Invoice da…" at bounding box center [372, 286] width 705 height 646
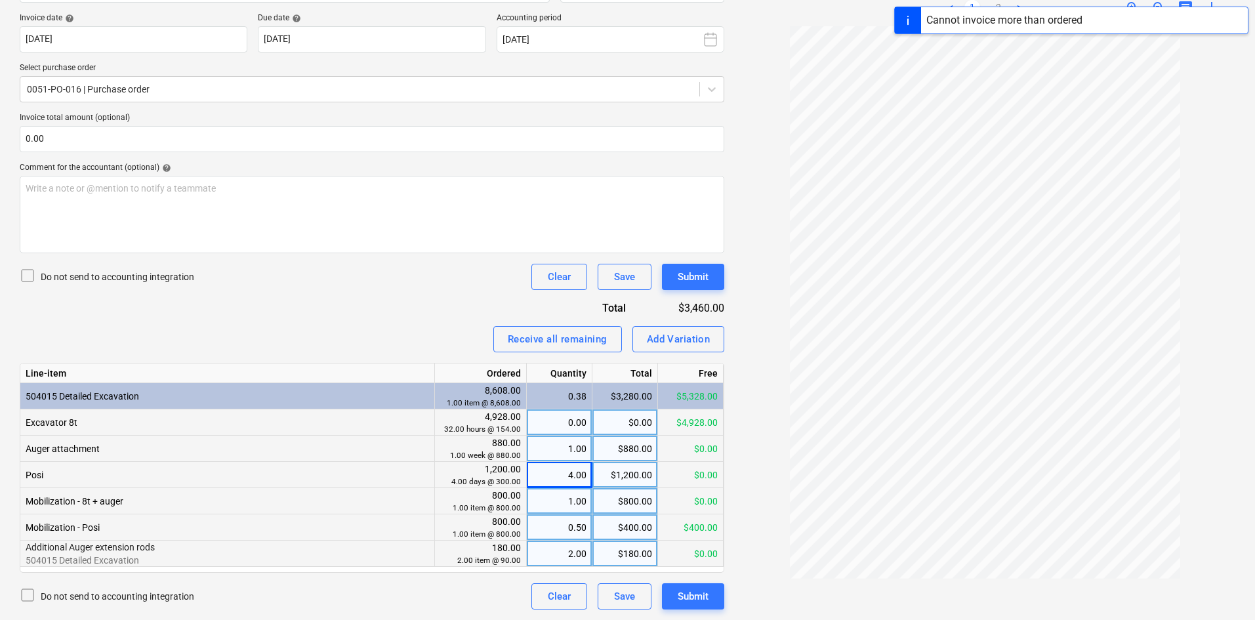
click at [555, 424] on div "0.00" at bounding box center [559, 422] width 54 height 26
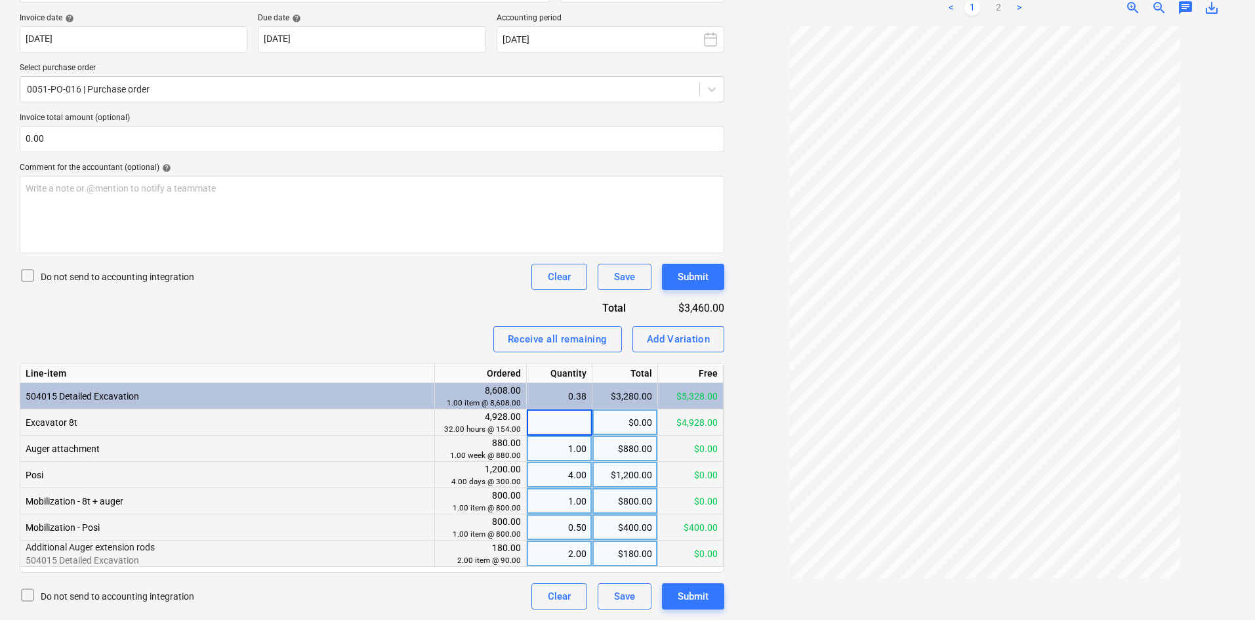
click at [620, 421] on div "$0.00" at bounding box center [625, 422] width 66 height 26
type input "3900"
click at [369, 299] on div "Invoice name help INV250549 Invoice number (optional) help INV250549 Invoice da…" at bounding box center [372, 286] width 705 height 646
click at [559, 421] on div "25.32" at bounding box center [559, 422] width 54 height 26
type input "1"
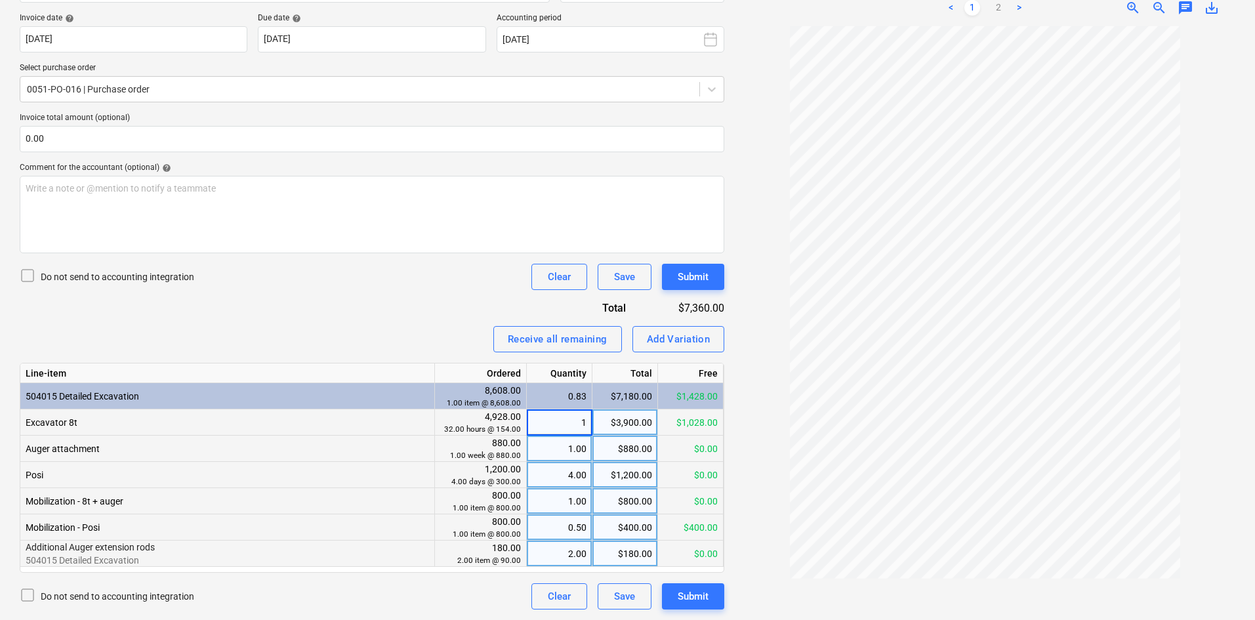
click at [403, 318] on div "Invoice name help INV250549 Invoice number (optional) help INV250549 Invoice da…" at bounding box center [372, 286] width 705 height 646
click at [544, 423] on div "1.00" at bounding box center [559, 422] width 54 height 26
type input "111"
click at [398, 353] on div "Invoice name help INV250549 Invoice number (optional) help INV250549 Invoice da…" at bounding box center [372, 286] width 705 height 646
click at [357, 310] on div "Invoice name help INV250549 Invoice number (optional) help INV250549 Invoice da…" at bounding box center [372, 286] width 705 height 646
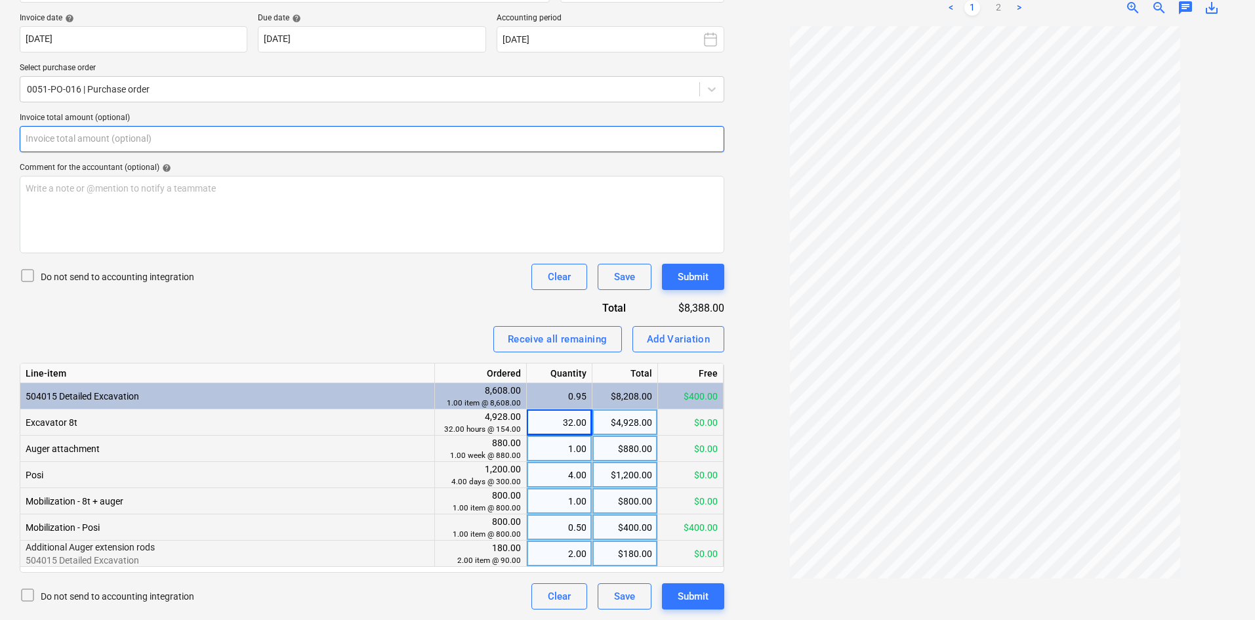
click at [191, 142] on input "text" at bounding box center [372, 139] width 705 height 26
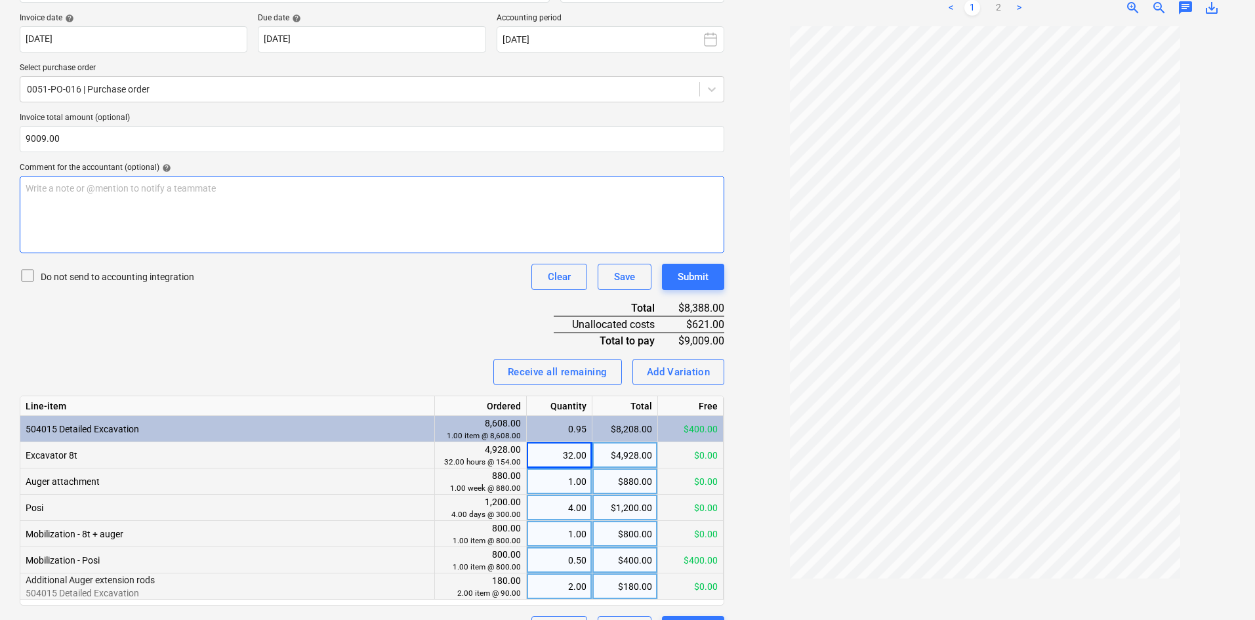
type input "9,009.00"
click at [208, 177] on div "Write a note or @mention to notify a teammate [PERSON_NAME]" at bounding box center [372, 214] width 705 height 77
click at [671, 376] on div "Add Variation" at bounding box center [679, 371] width 64 height 17
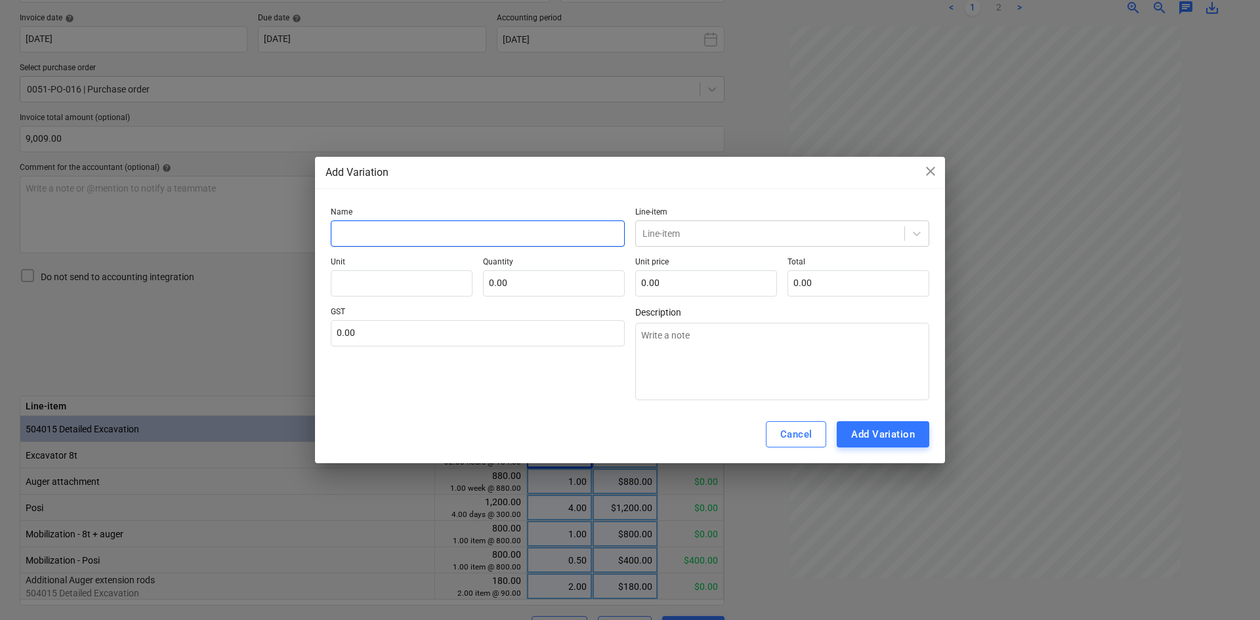
click at [361, 226] on input "text" at bounding box center [478, 233] width 294 height 26
type textarea "x"
type input "A"
type textarea "x"
type input "Ad"
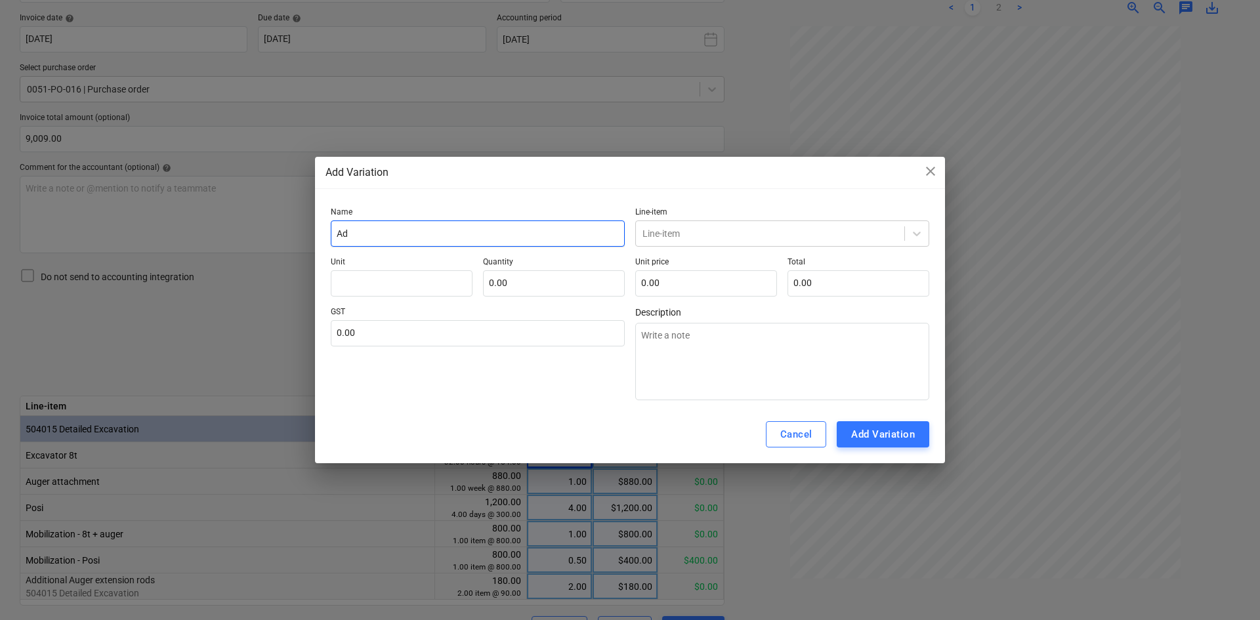
type textarea "x"
type input "Add"
type textarea "x"
type input "Addi"
type textarea "x"
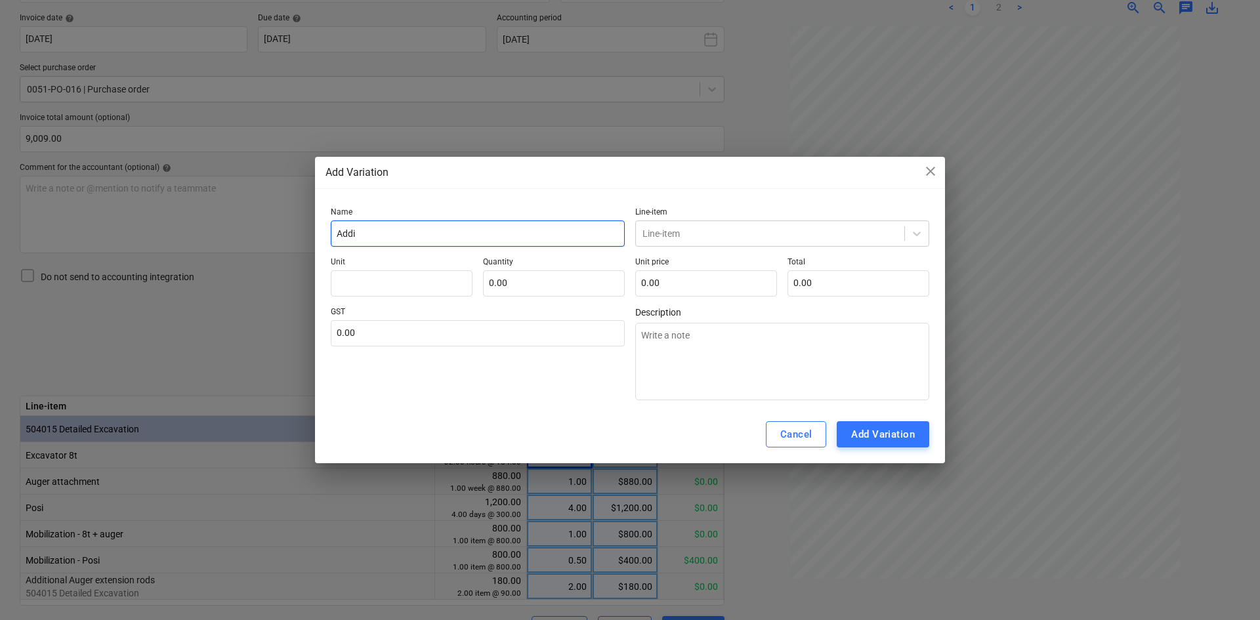
type input "Addit"
type textarea "x"
type input "[PERSON_NAME]"
type textarea "x"
type input "Additio"
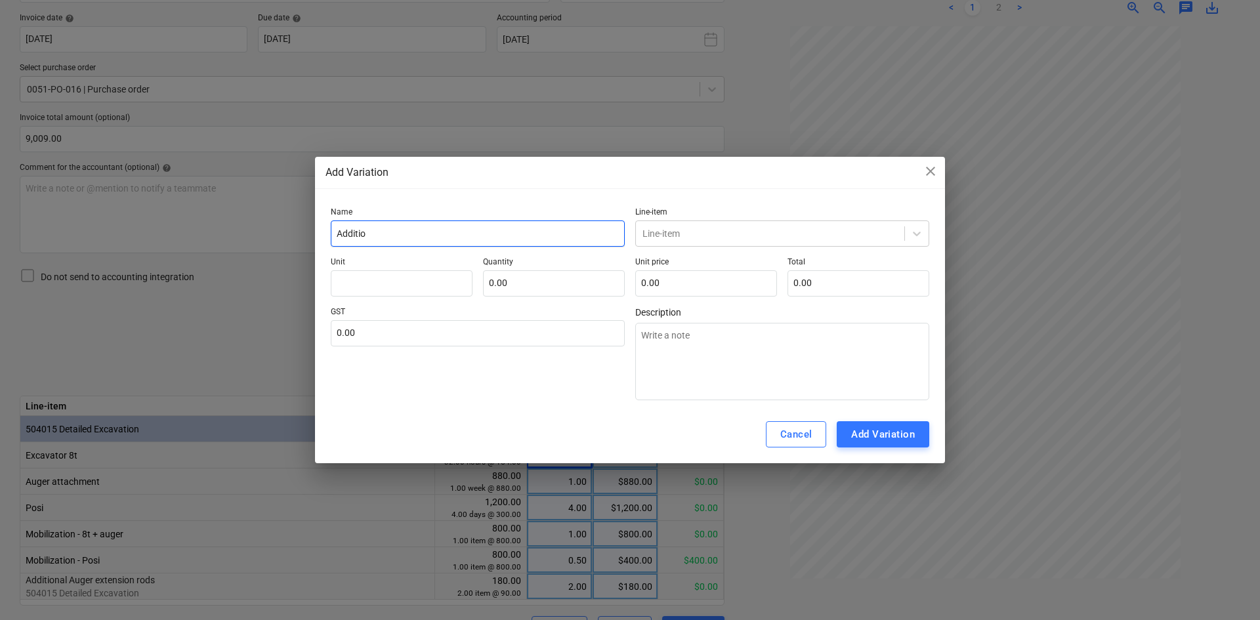
type textarea "x"
type input "Additiona"
type textarea "x"
type input "Additional"
type textarea "x"
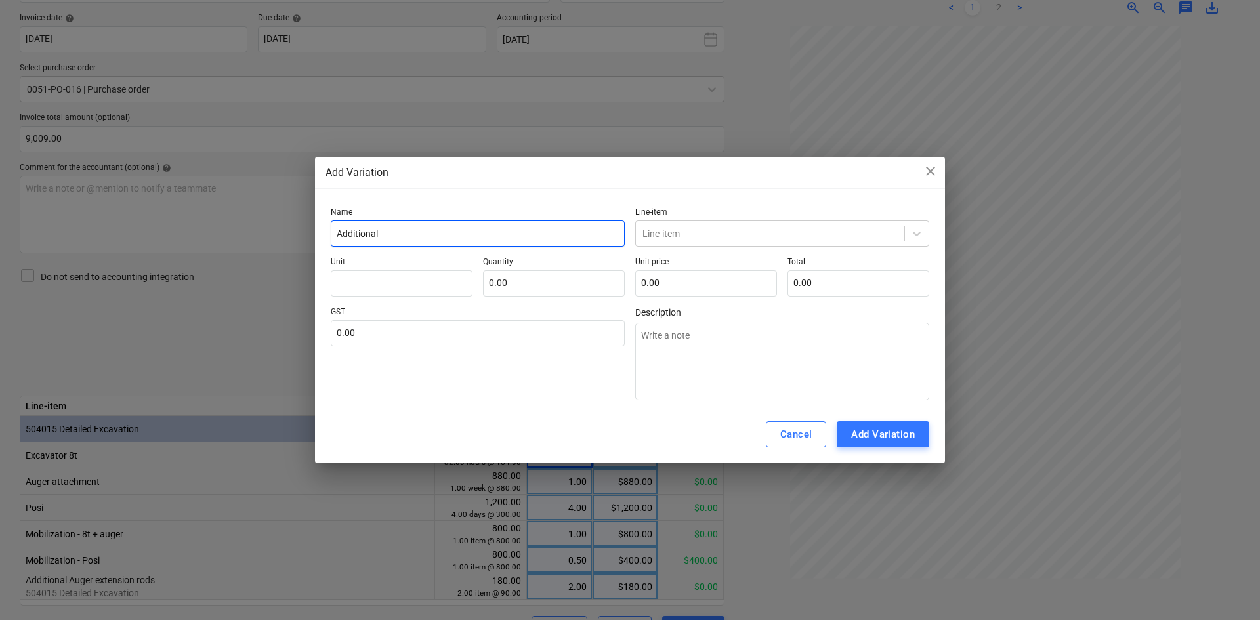
type input "Additional"
type textarea "x"
type input "Additional f"
type textarea "x"
type input "Additional fo"
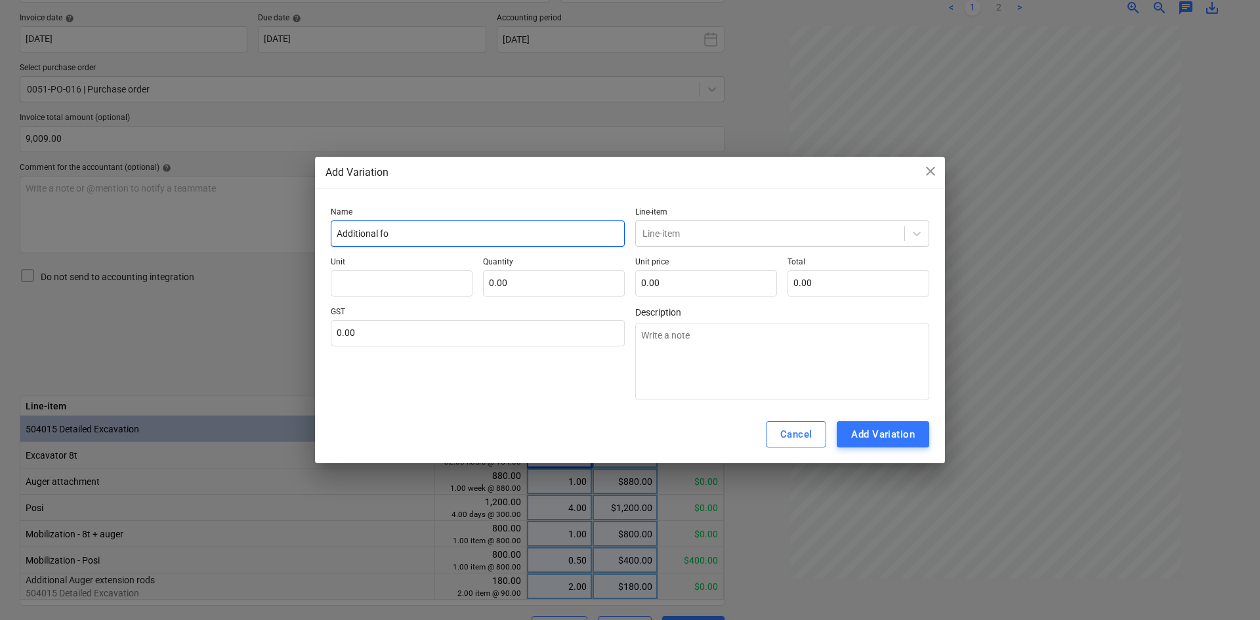
type textarea "x"
type input "Additional for"
type textarea "x"
type input "Additional for"
type textarea "x"
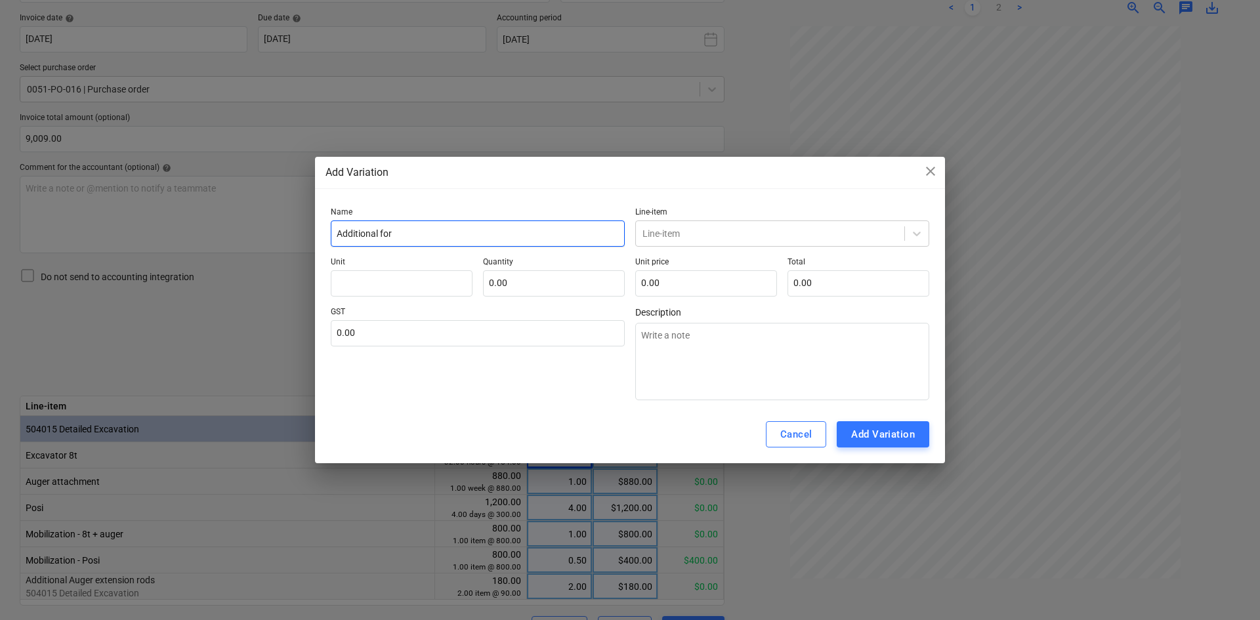
type input "Additional for S"
type textarea "x"
type input "Additional for Se"
type textarea "x"
type input "Additional for Sep"
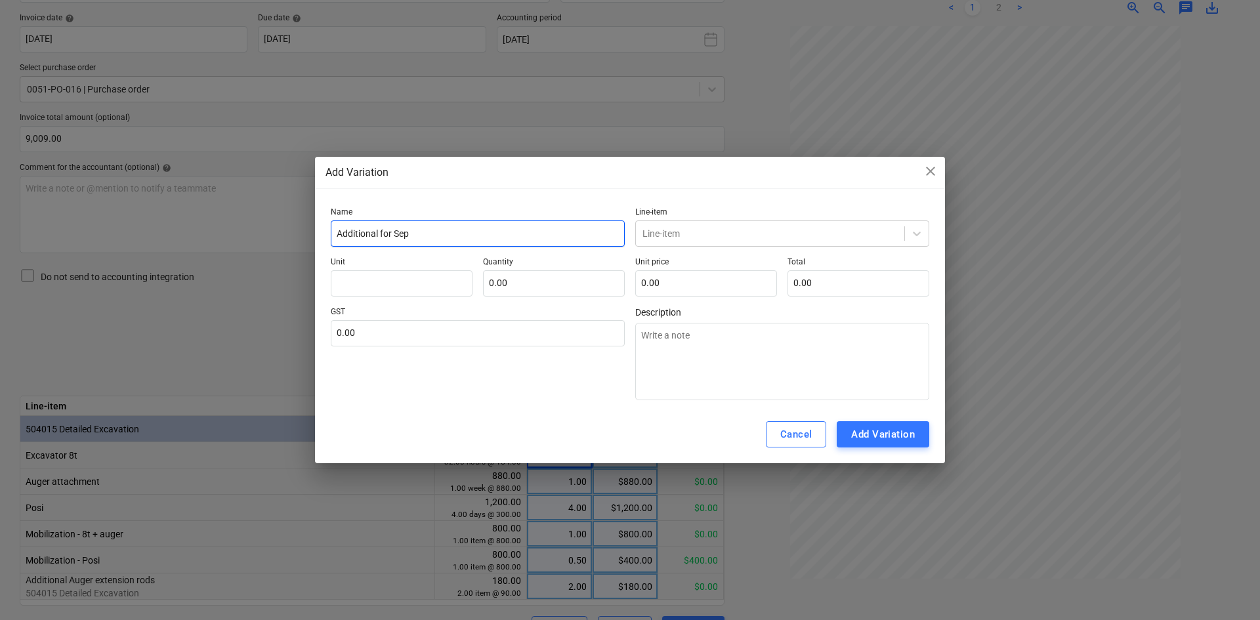
type textarea "x"
type input "Additional for Sept"
type textarea "x"
type input "Additional for Septe"
type textarea "x"
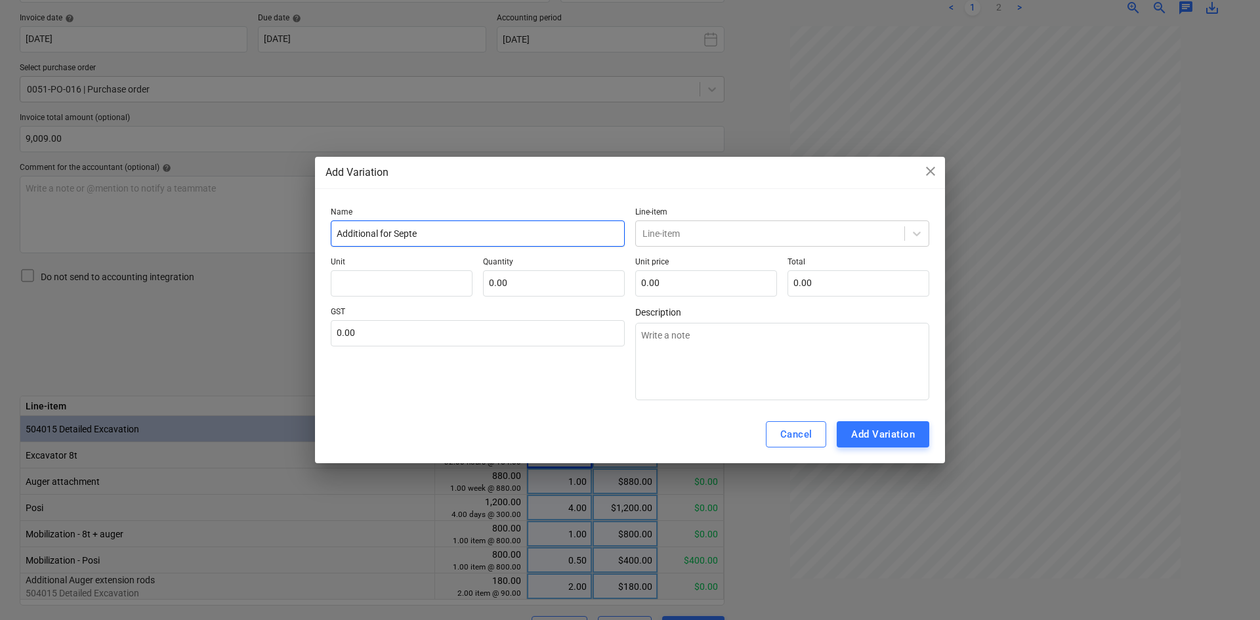
type input "Additional for Septem"
type textarea "x"
type input "Additional for Septemb"
type textarea "x"
type input "Additional for Septembe"
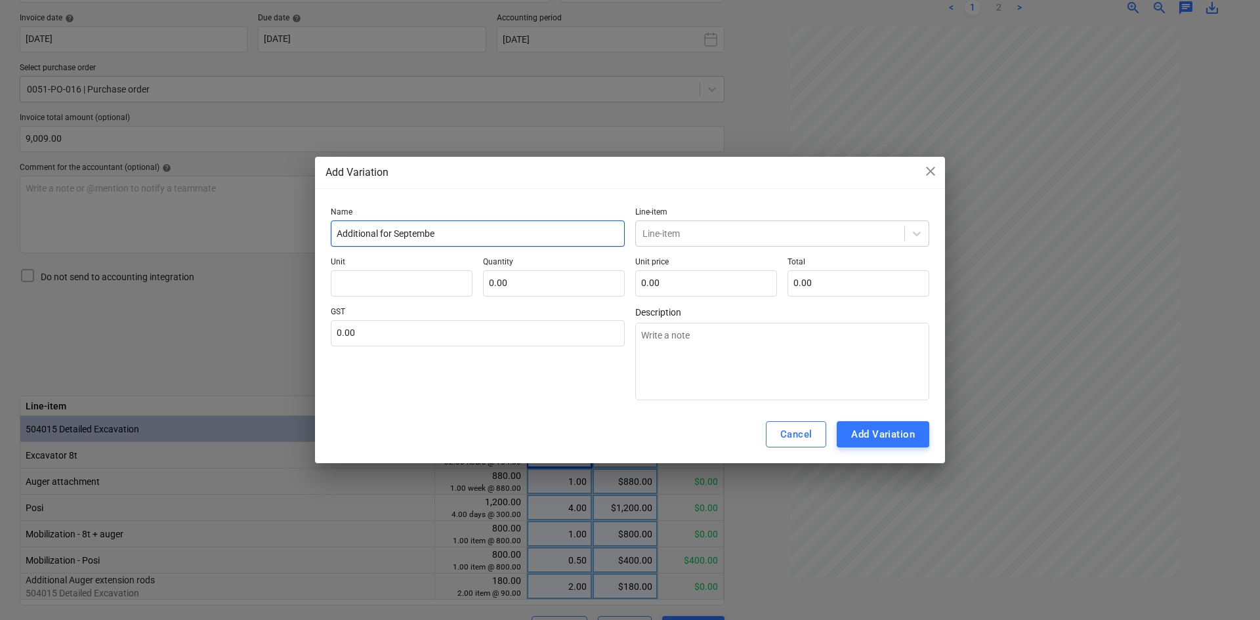
type textarea "x"
type input "Additional for September"
type textarea "x"
type input "Additional for September"
type textarea "x"
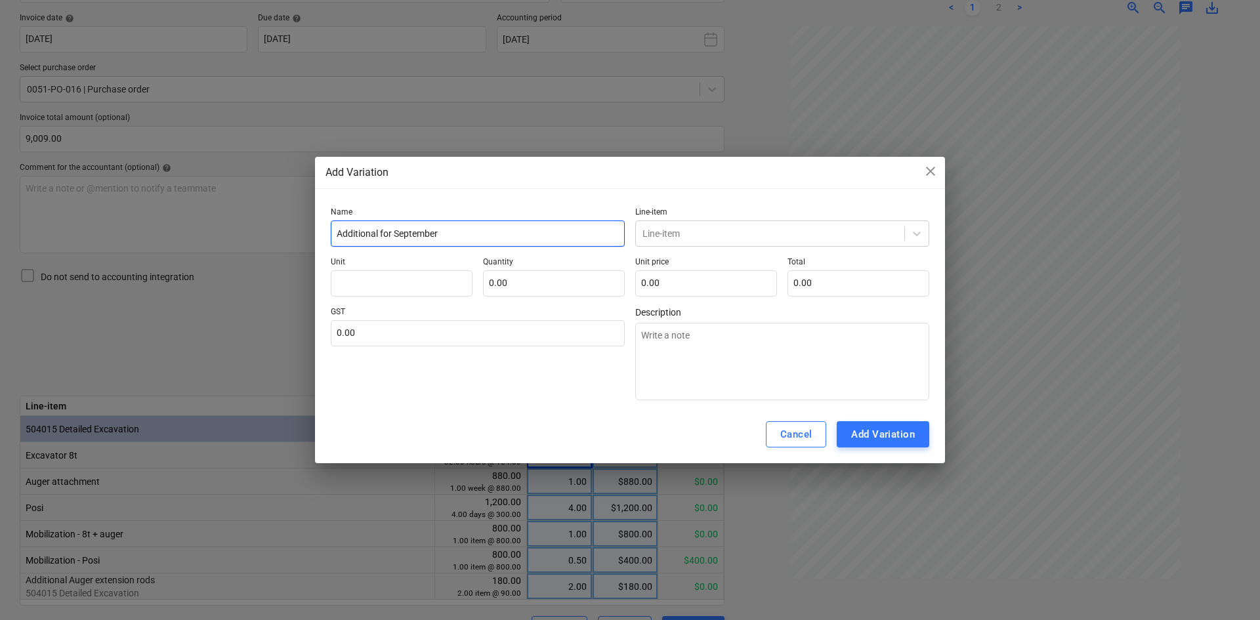
type input "Additional for September h"
type textarea "x"
type input "Additional for September hi"
type textarea "x"
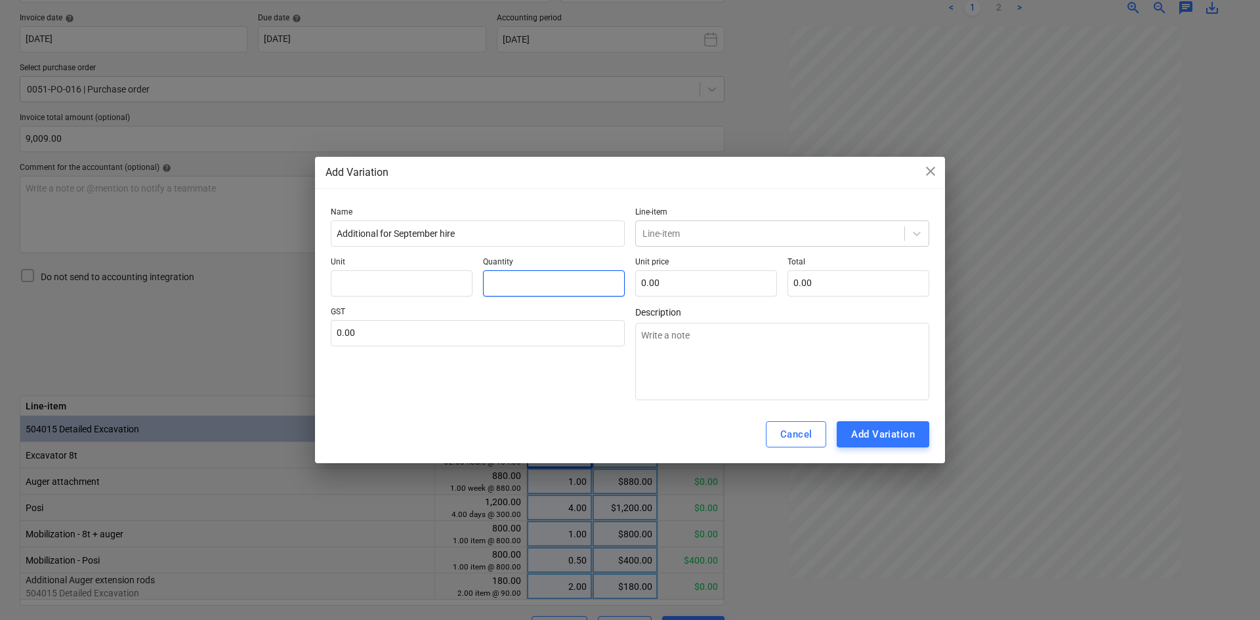
click at [535, 283] on input "text" at bounding box center [554, 283] width 142 height 26
click at [676, 282] on input "text" at bounding box center [706, 283] width 142 height 26
paste input "Hello [PERSON_NAME], Thanks for sending this through. As mentioned earlier, we’…"
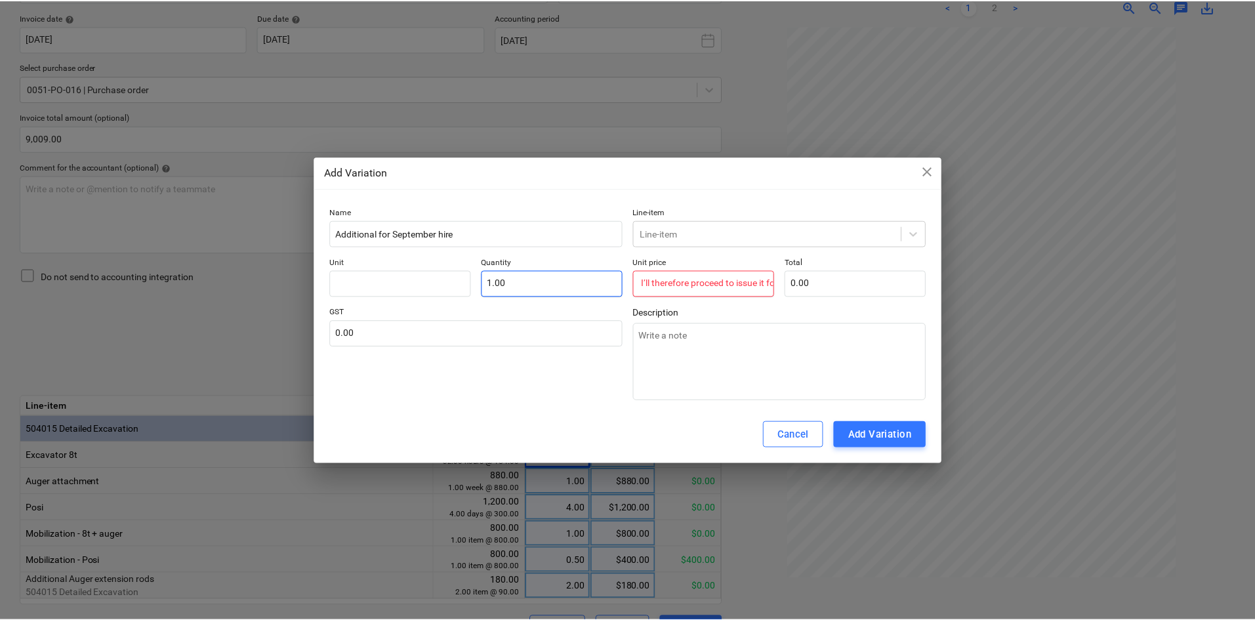
scroll to position [0, 0]
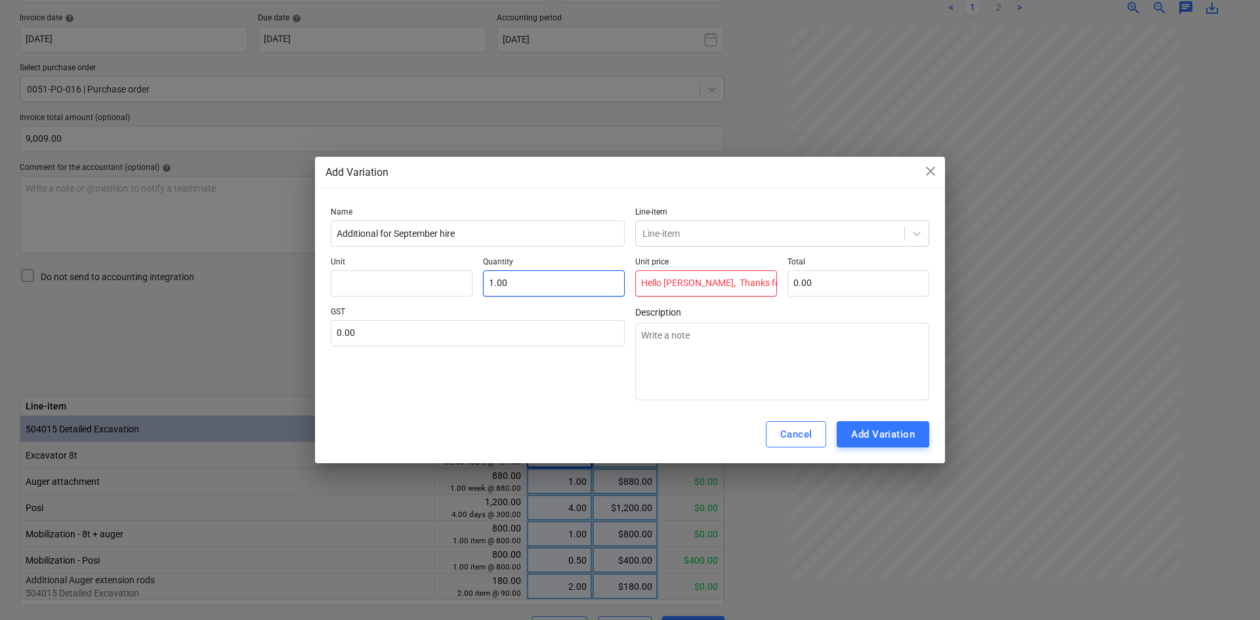
drag, startPoint x: 749, startPoint y: 284, endPoint x: 535, endPoint y: 280, distance: 213.9
click at [535, 280] on div "Unit Quantity 1.00 Unit price Hello [PERSON_NAME], Thanks for sending this thro…" at bounding box center [630, 276] width 598 height 39
drag, startPoint x: 699, startPoint y: 287, endPoint x: 390, endPoint y: 283, distance: 308.4
click at [390, 283] on div "Unit Quantity 1.00 Unit price egards, Total 0.00" at bounding box center [630, 276] width 598 height 39
click at [703, 287] on input "text" at bounding box center [706, 283] width 142 height 26
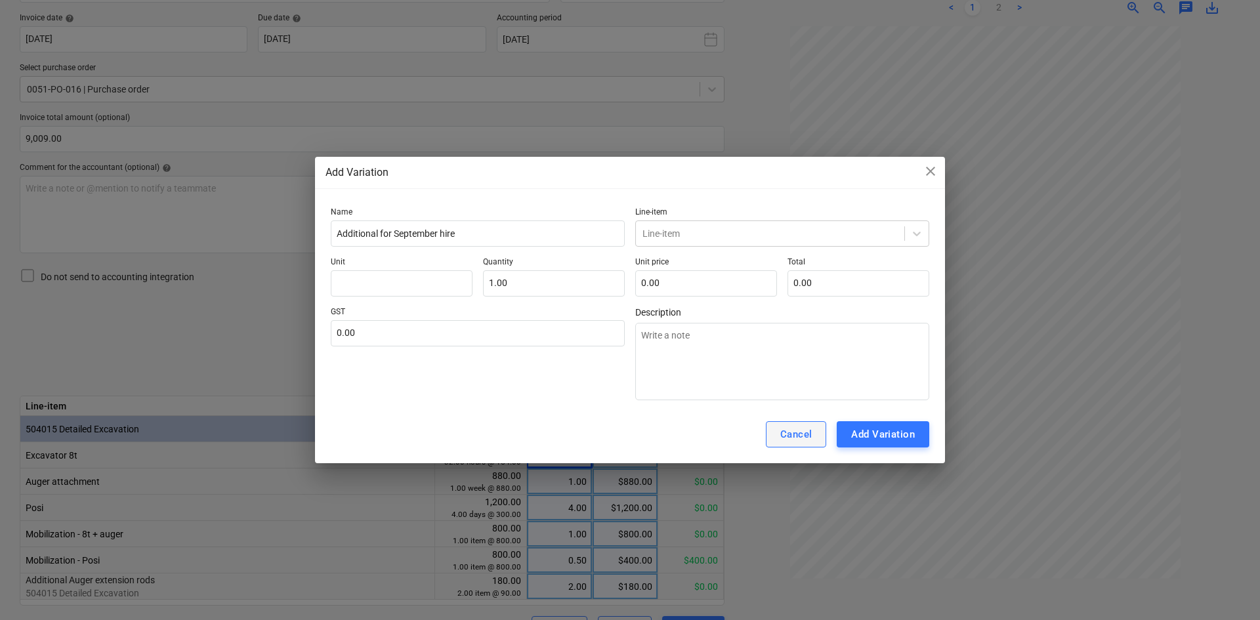
click at [804, 431] on div "Cancel" at bounding box center [796, 434] width 32 height 17
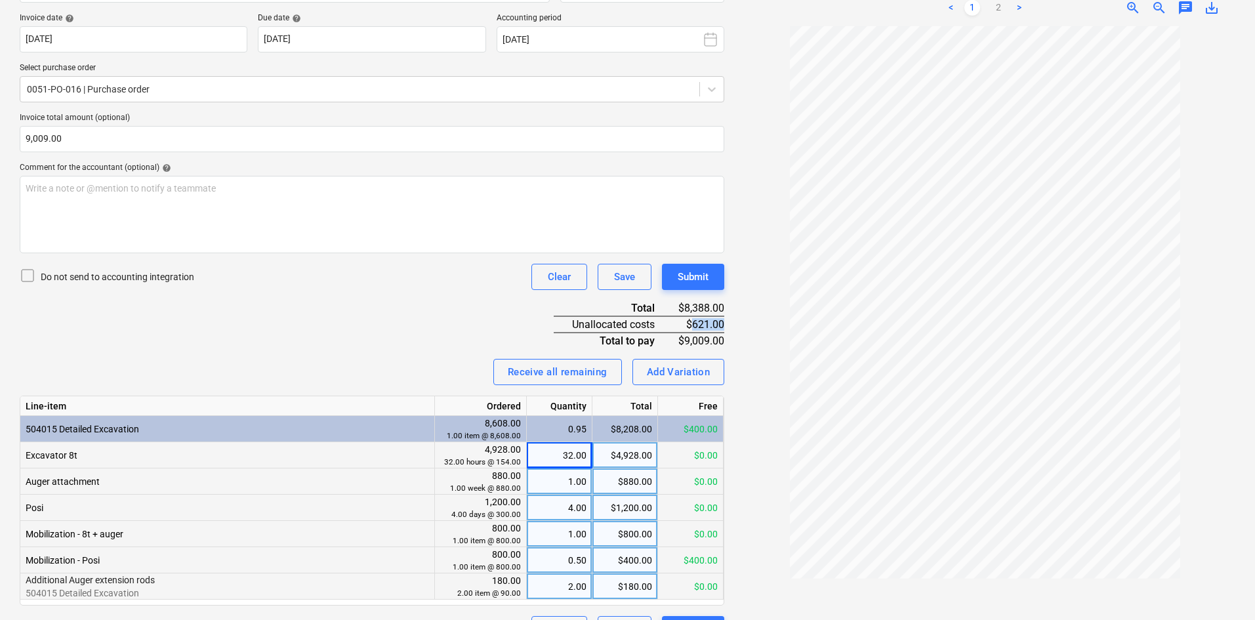
drag, startPoint x: 692, startPoint y: 321, endPoint x: 723, endPoint y: 324, distance: 31.7
click at [723, 324] on div "$621.00" at bounding box center [700, 324] width 49 height 16
copy div "621.00"
click at [682, 376] on div "Add Variation" at bounding box center [679, 371] width 64 height 17
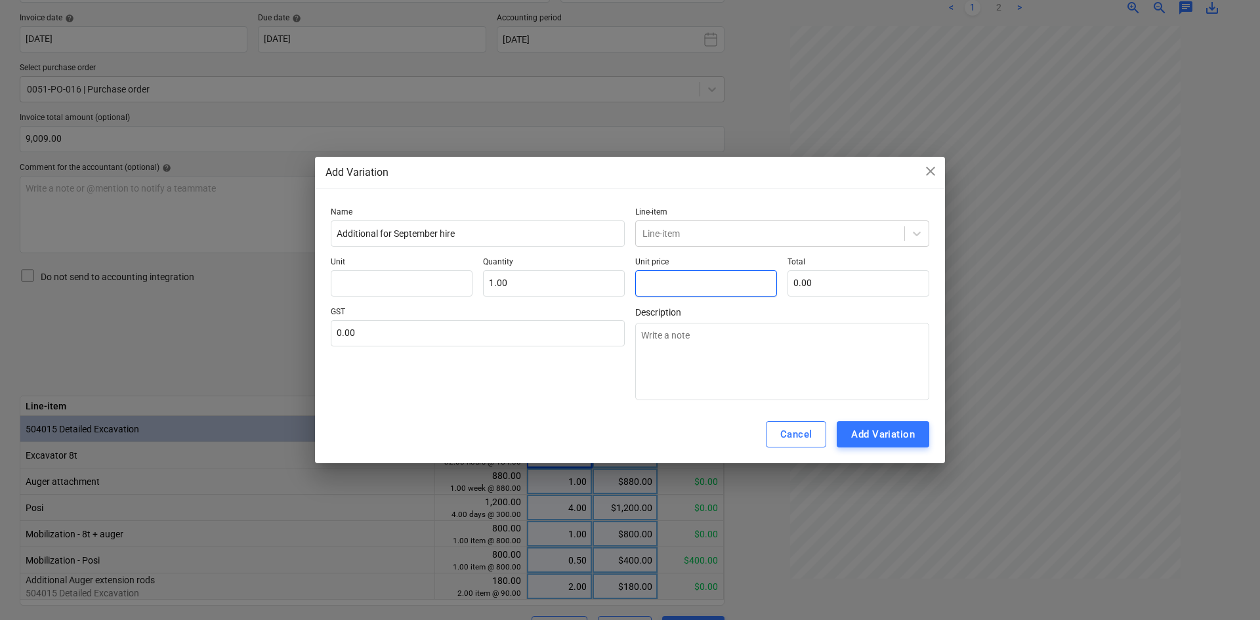
click at [673, 282] on input "text" at bounding box center [706, 283] width 142 height 26
paste input "621.00"
click at [576, 386] on div "GST 0.00" at bounding box center [478, 353] width 294 height 93
click at [466, 329] on input "text" at bounding box center [478, 333] width 294 height 26
click at [403, 284] on input "text" at bounding box center [402, 283] width 142 height 26
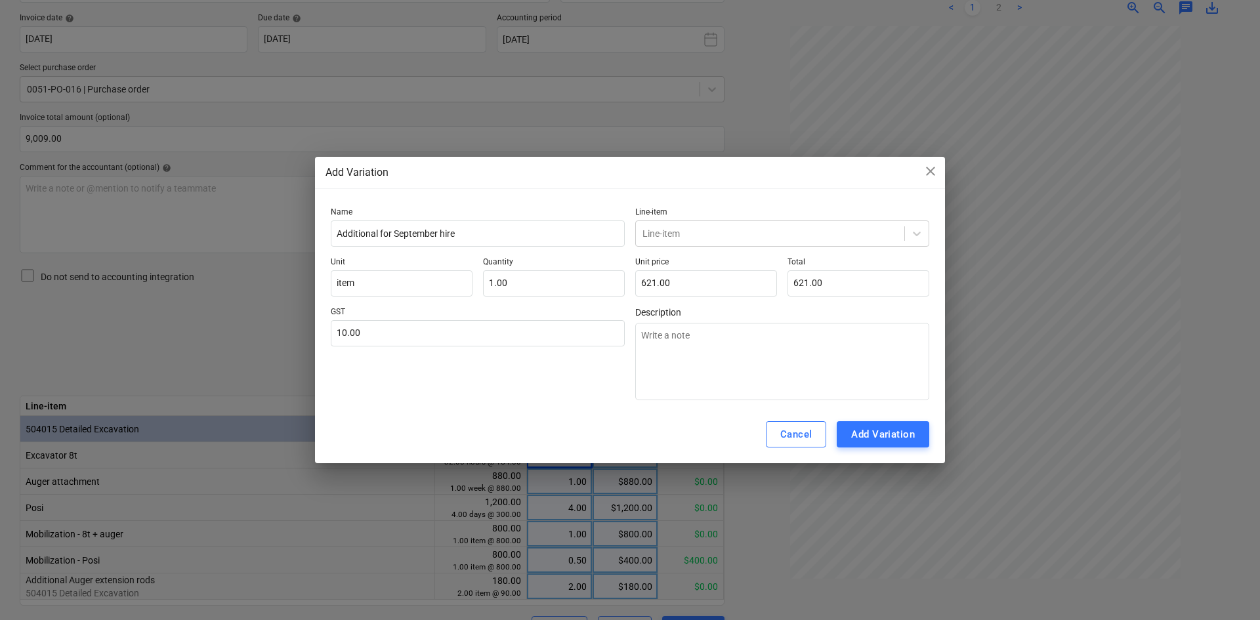
click at [478, 381] on div "GST 10.00" at bounding box center [478, 353] width 294 height 93
click at [894, 432] on div "Add Variation" at bounding box center [883, 434] width 64 height 17
click at [882, 432] on div "Add Variation" at bounding box center [883, 434] width 64 height 17
click at [693, 237] on div at bounding box center [769, 233] width 255 height 13
click at [862, 436] on div "Add Variation" at bounding box center [883, 434] width 64 height 17
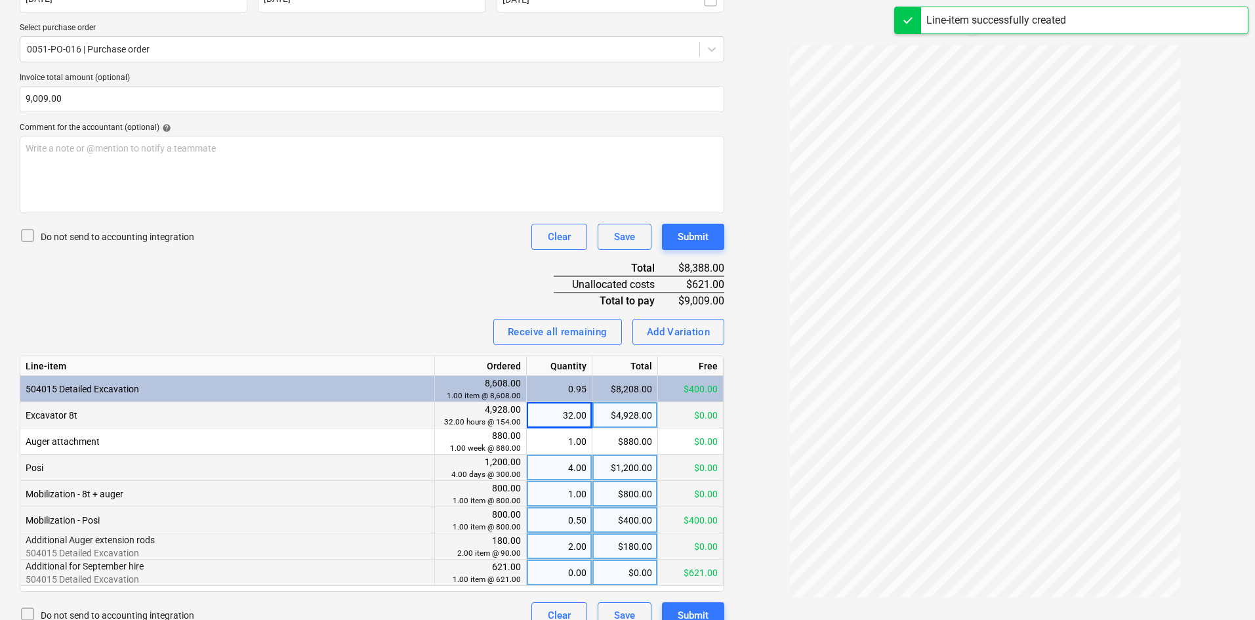
scroll to position [303, 0]
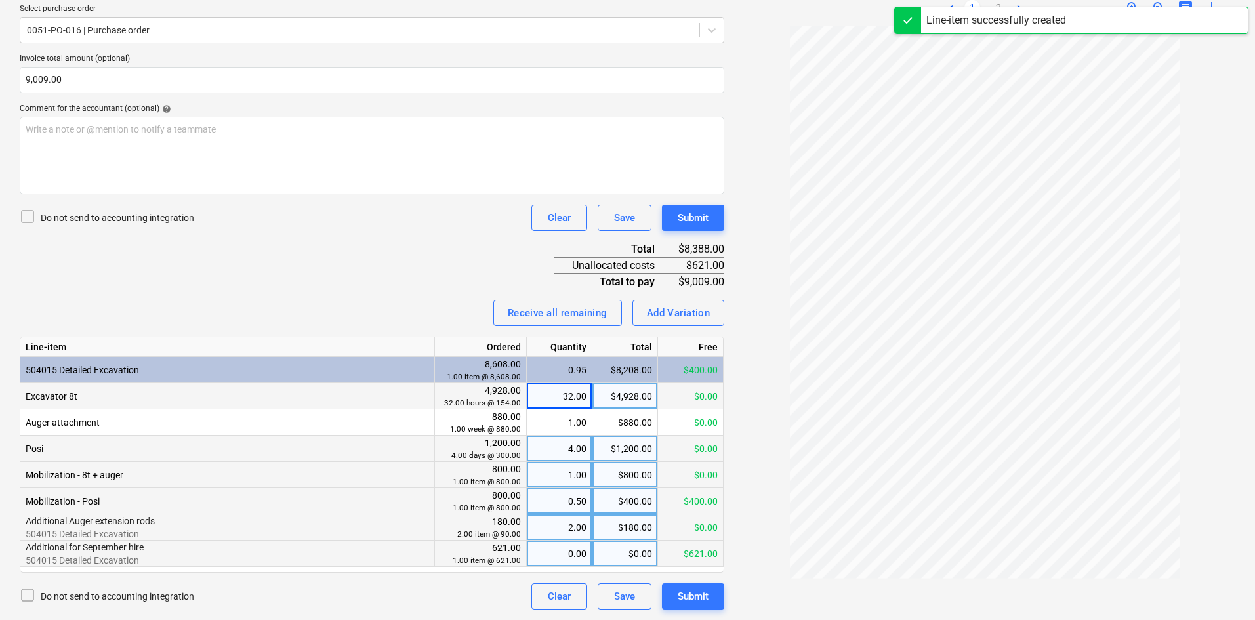
click at [575, 552] on div "0.00" at bounding box center [559, 554] width 54 height 26
click at [351, 275] on div "Invoice name help INV250549 Invoice number (optional) help INV250549 Invoice da…" at bounding box center [372, 256] width 705 height 705
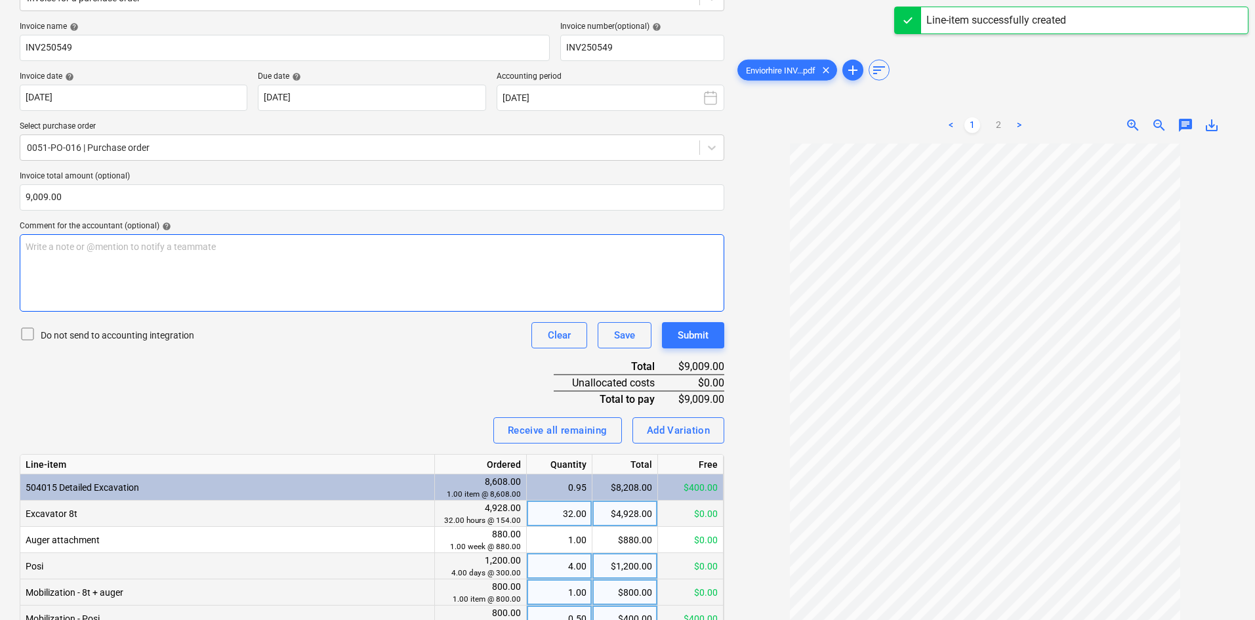
scroll to position [172, 0]
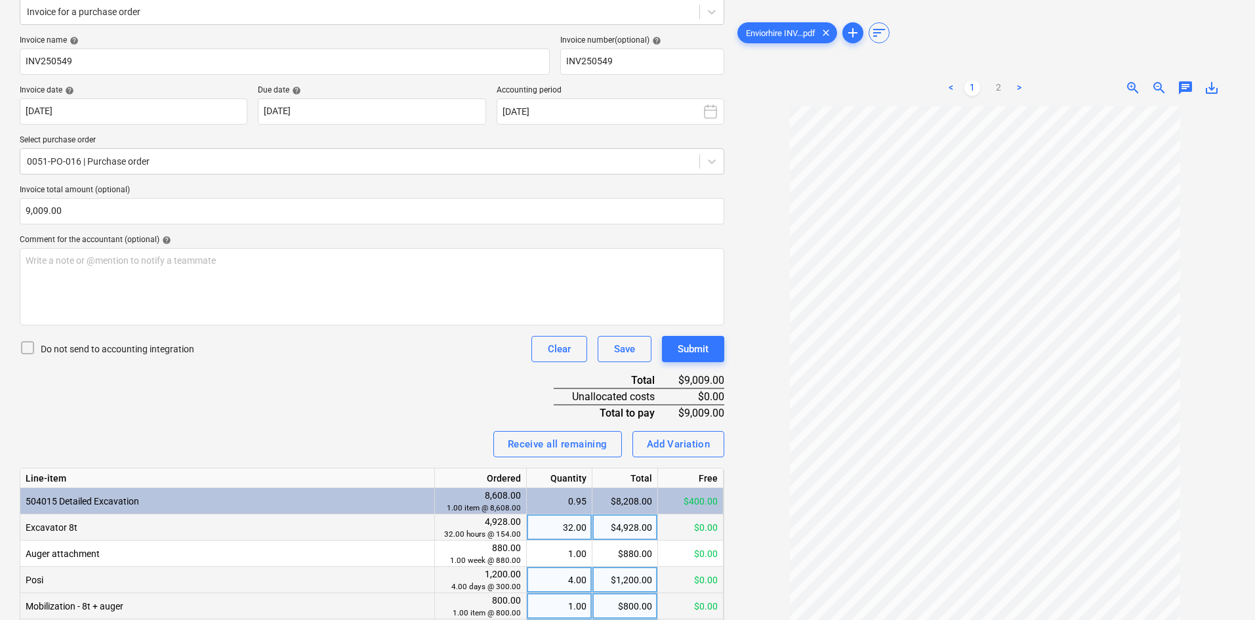
click at [315, 354] on div "Do not send to accounting integration Clear Save Submit" at bounding box center [372, 349] width 705 height 26
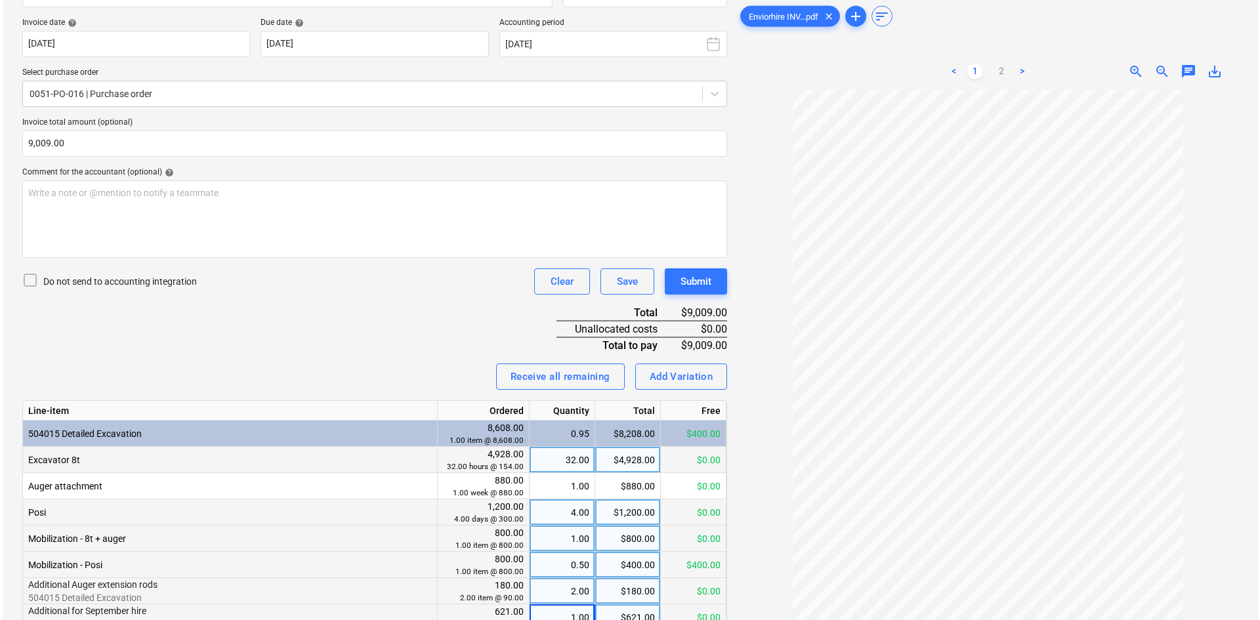
scroll to position [303, 0]
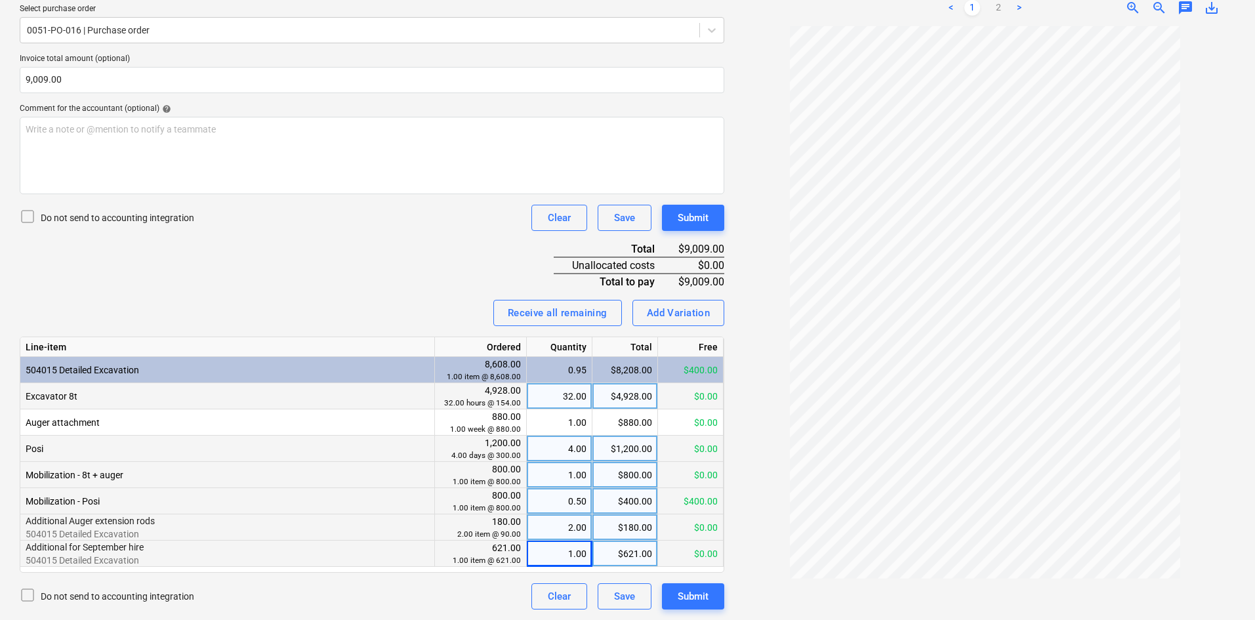
click at [329, 244] on div "Invoice name help INV250549 Invoice number (optional) help INV250549 Invoice da…" at bounding box center [372, 256] width 705 height 705
click at [419, 276] on div "Invoice name help INV250549 Invoice number (optional) help INV250549 Invoice da…" at bounding box center [372, 256] width 705 height 705
click at [701, 589] on div "Submit" at bounding box center [693, 596] width 31 height 17
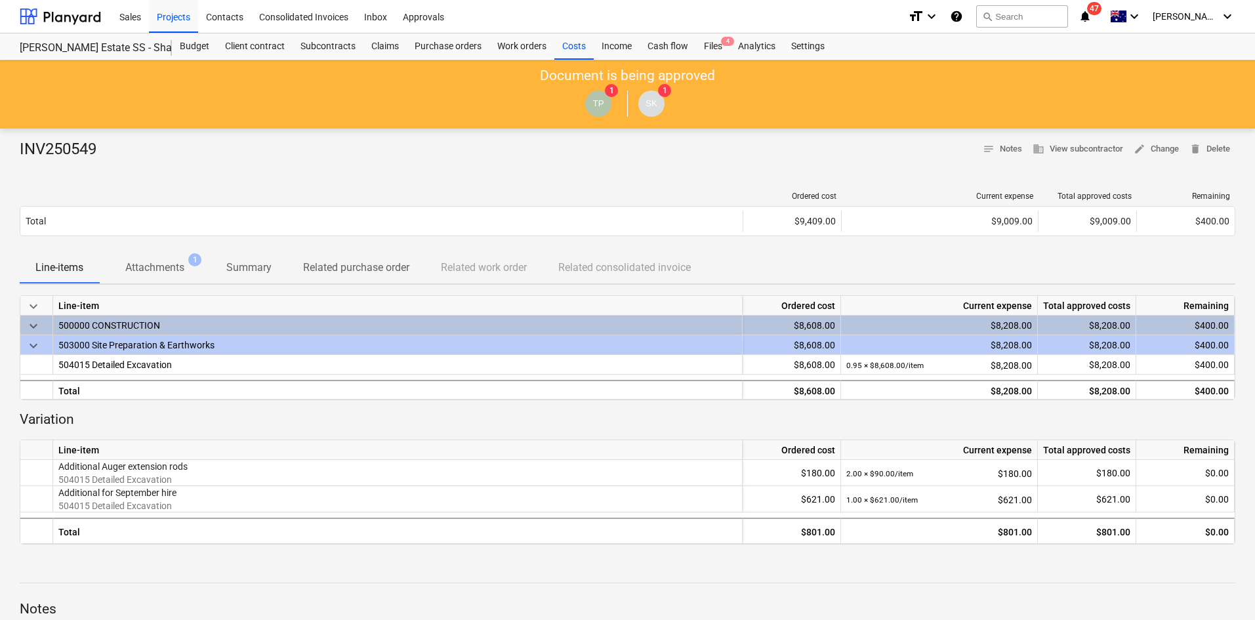
drag, startPoint x: 366, startPoint y: 166, endPoint x: 221, endPoint y: 250, distance: 167.6
click at [366, 166] on div at bounding box center [628, 165] width 1216 height 10
click at [158, 272] on p "Attachments" at bounding box center [154, 268] width 59 height 16
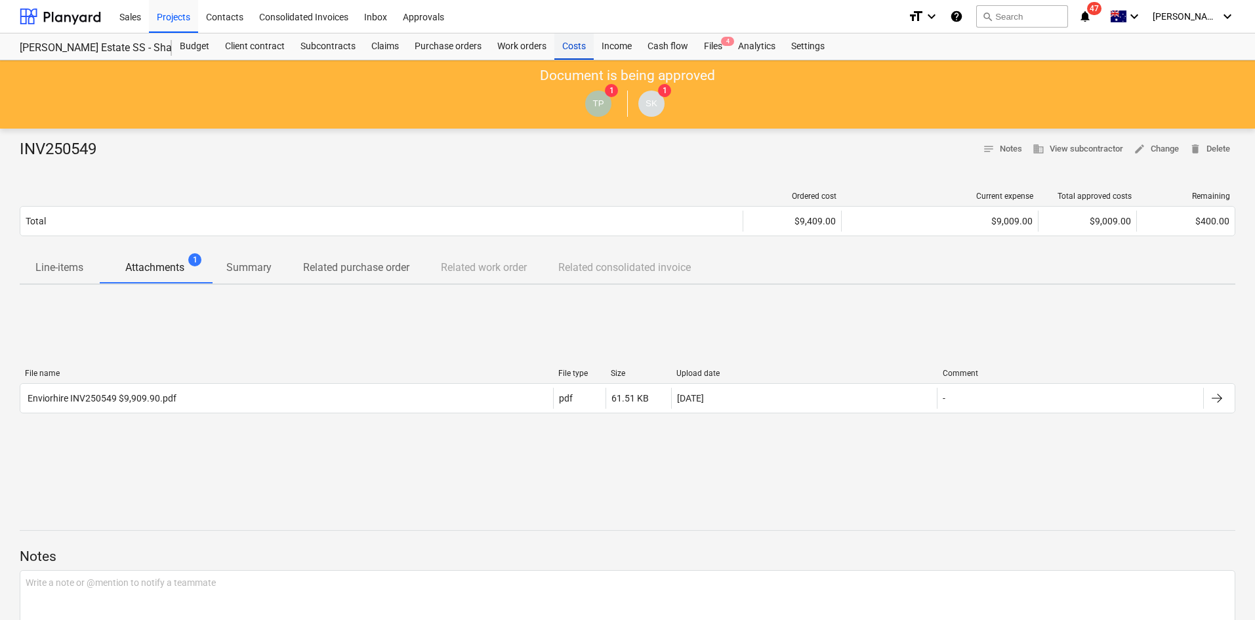
click at [585, 43] on div "Costs" at bounding box center [573, 46] width 39 height 26
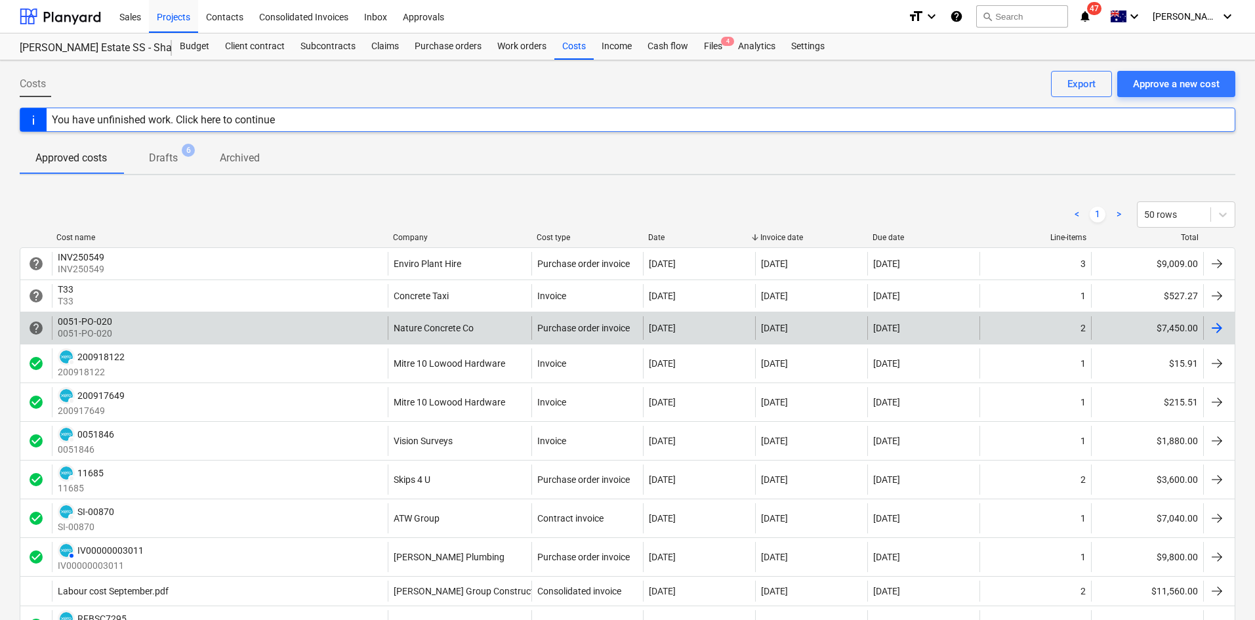
click at [354, 323] on div "0051-PO-020 0051-PO-020" at bounding box center [220, 328] width 336 height 24
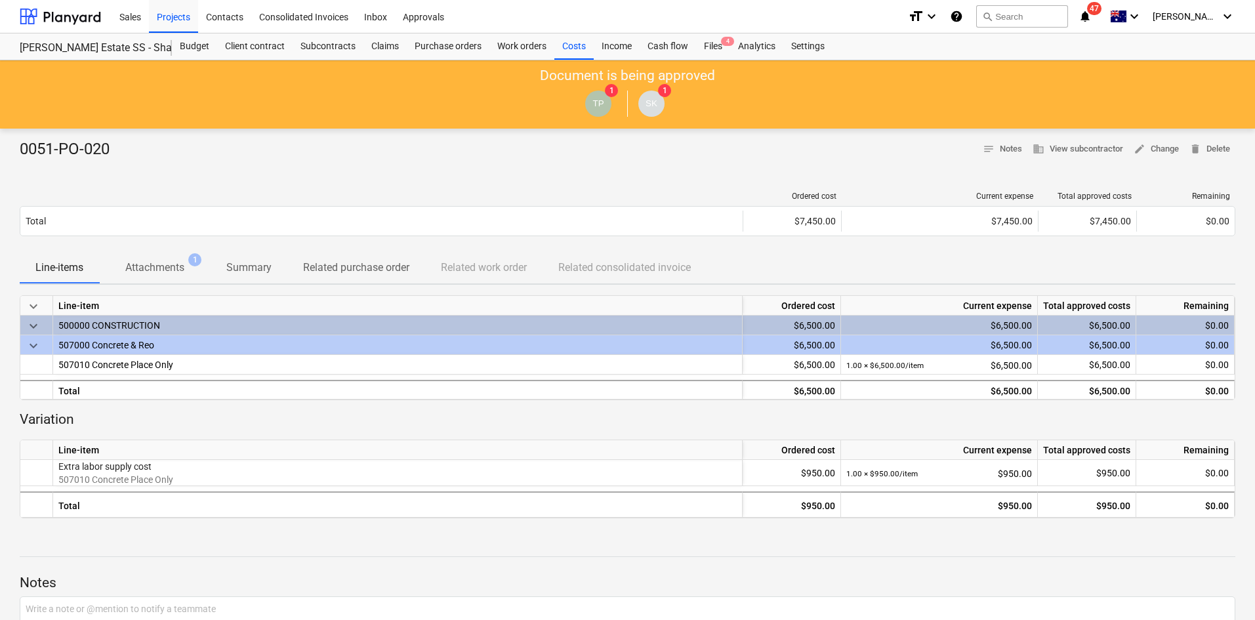
click at [169, 261] on p "Attachments" at bounding box center [154, 268] width 59 height 16
